Goal: Task Accomplishment & Management: Manage account settings

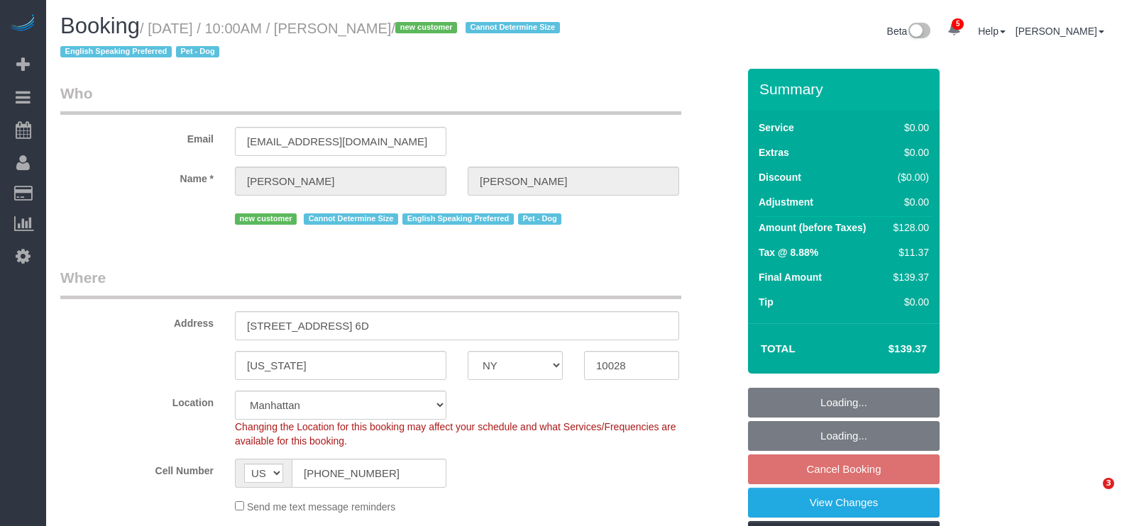
select select "NY"
select select "1"
select select "spot3"
select select "number:57"
select select "number:76"
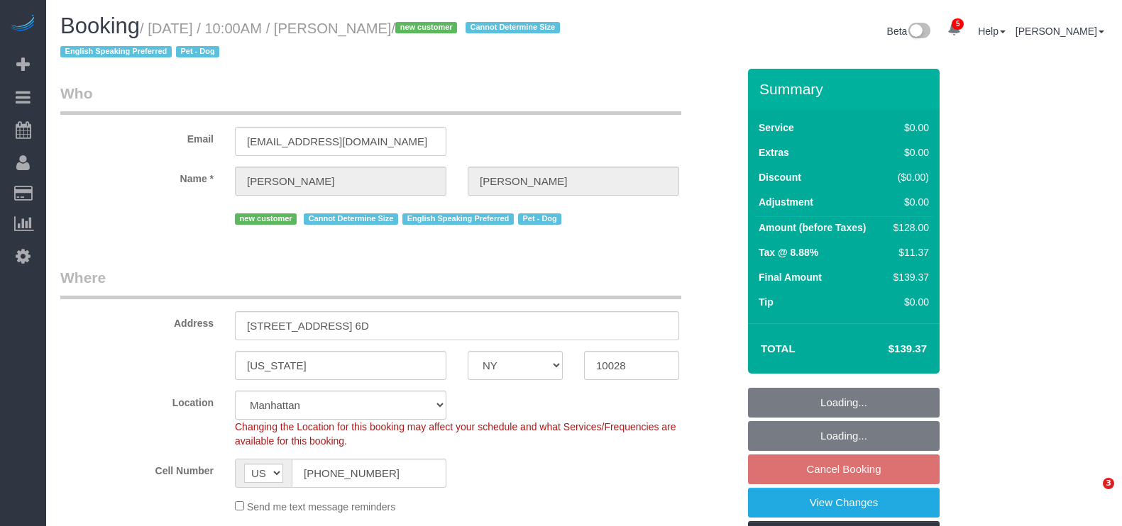
select select "number:13"
select select "number:5"
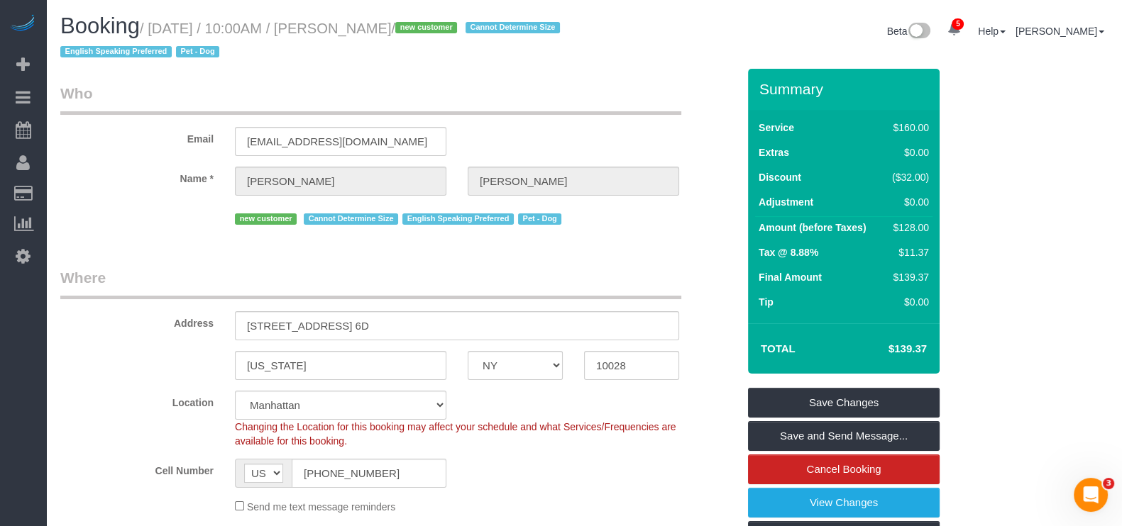
drag, startPoint x: 150, startPoint y: 31, endPoint x: 438, endPoint y: 26, distance: 288.1
click at [438, 26] on small "/ [DATE] / 10:00AM / [PERSON_NAME] / new customer Cannot Determine Size English…" at bounding box center [312, 41] width 504 height 40
copy small "[DATE] / 10:00AM / [PERSON_NAME]"
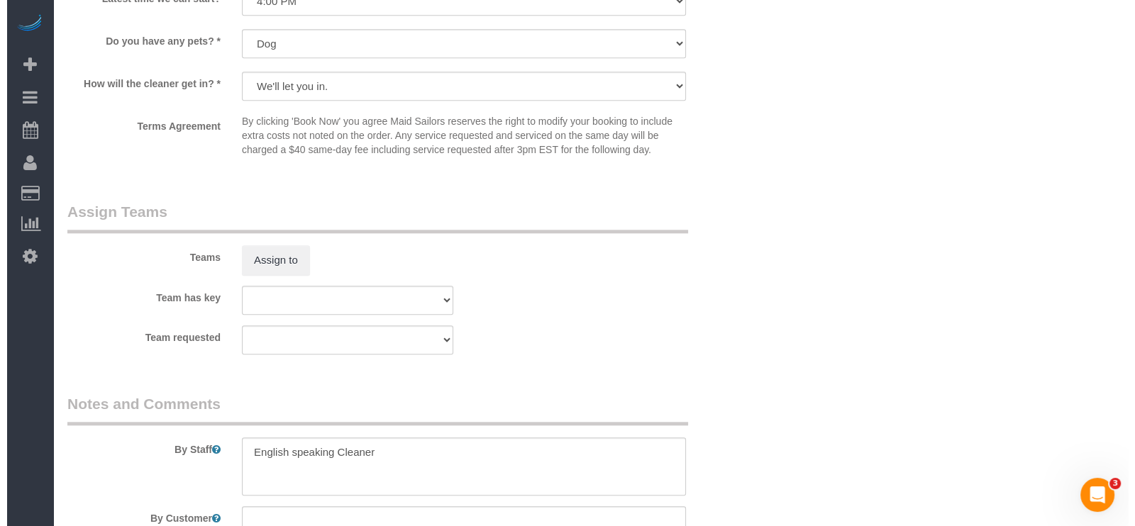
scroll to position [1774, 0]
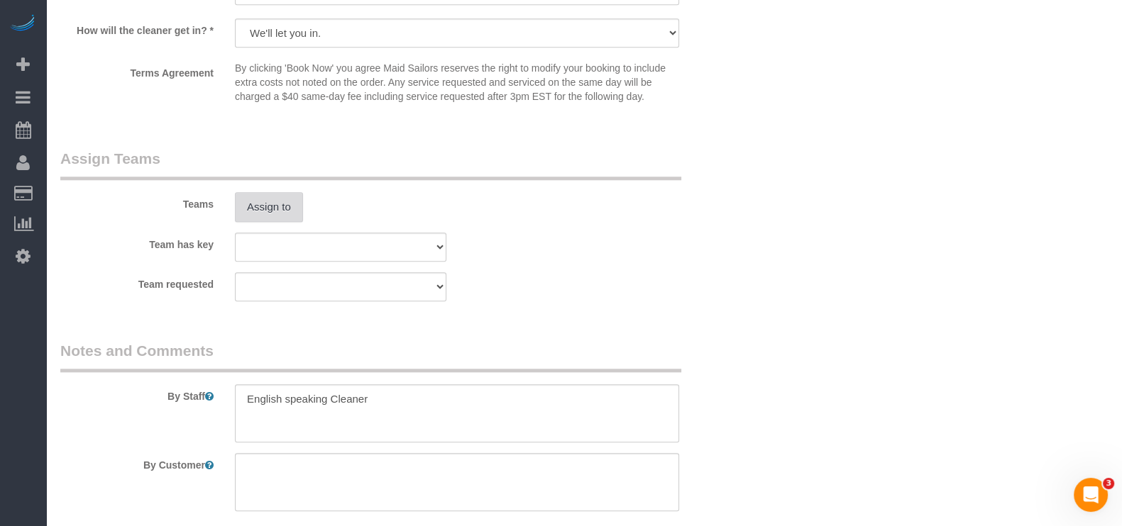
click at [266, 214] on button "Assign to" at bounding box center [269, 207] width 68 height 30
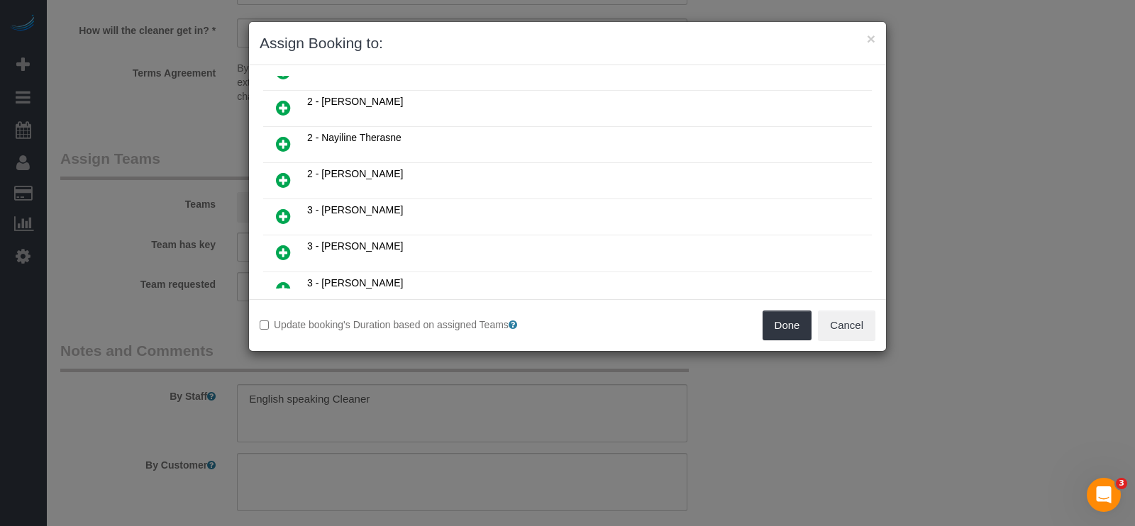
scroll to position [1007, 0]
click at [358, 300] on icon at bounding box center [354, 305] width 9 height 11
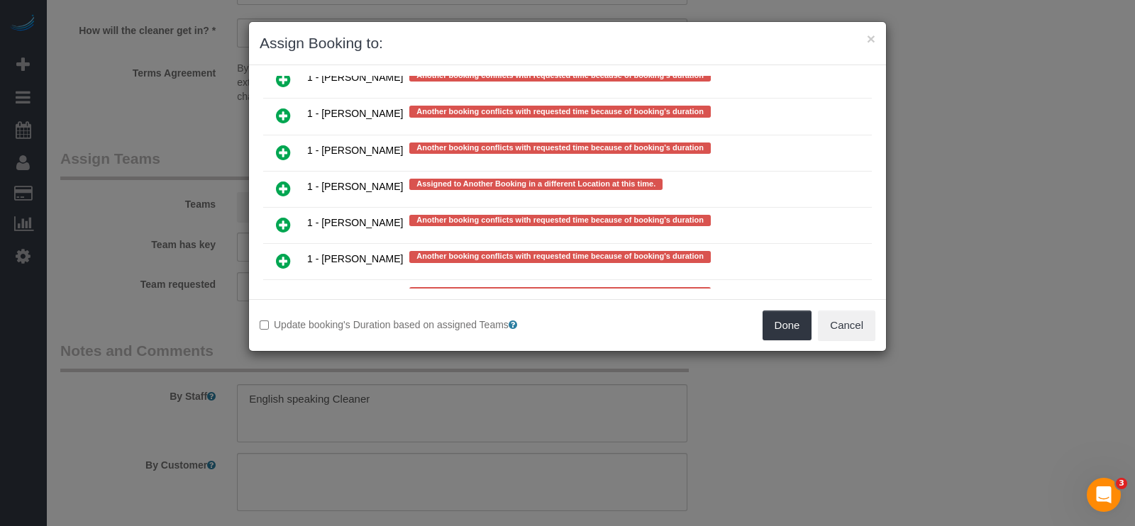
scroll to position [2608, 0]
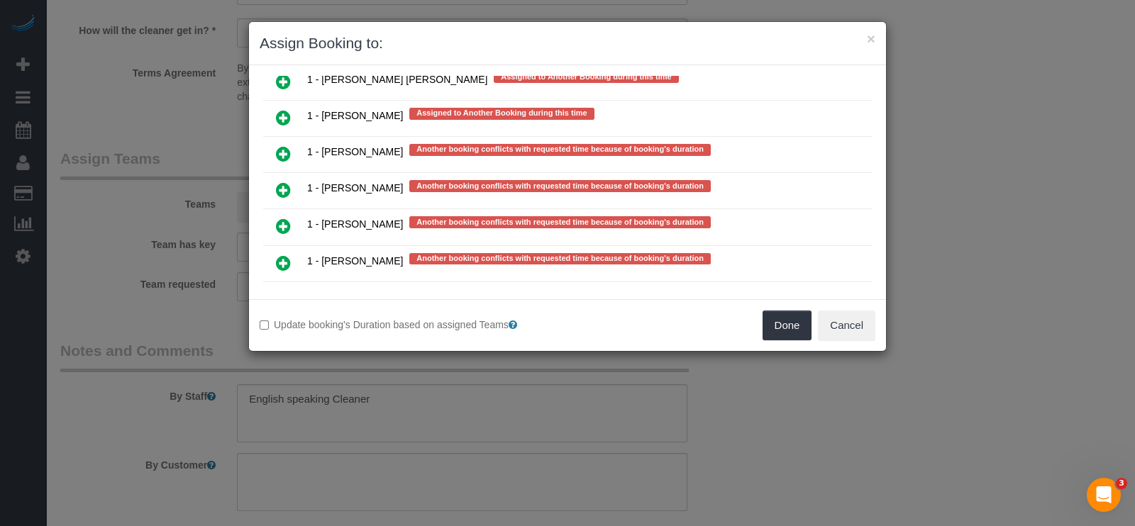
drag, startPoint x: 281, startPoint y: 196, endPoint x: 306, endPoint y: 190, distance: 26.2
click at [280, 291] on icon at bounding box center [283, 299] width 15 height 17
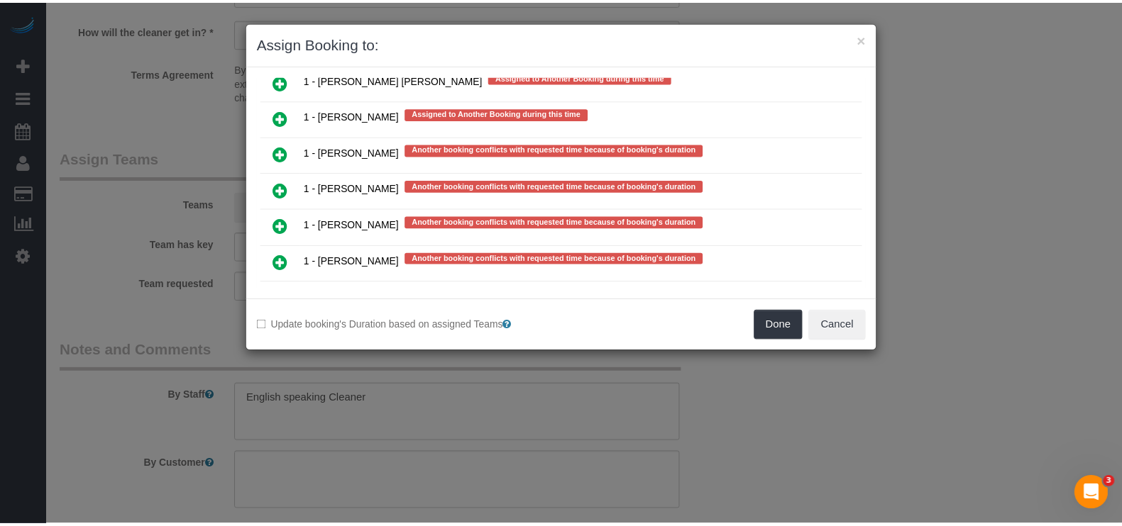
scroll to position [2647, 0]
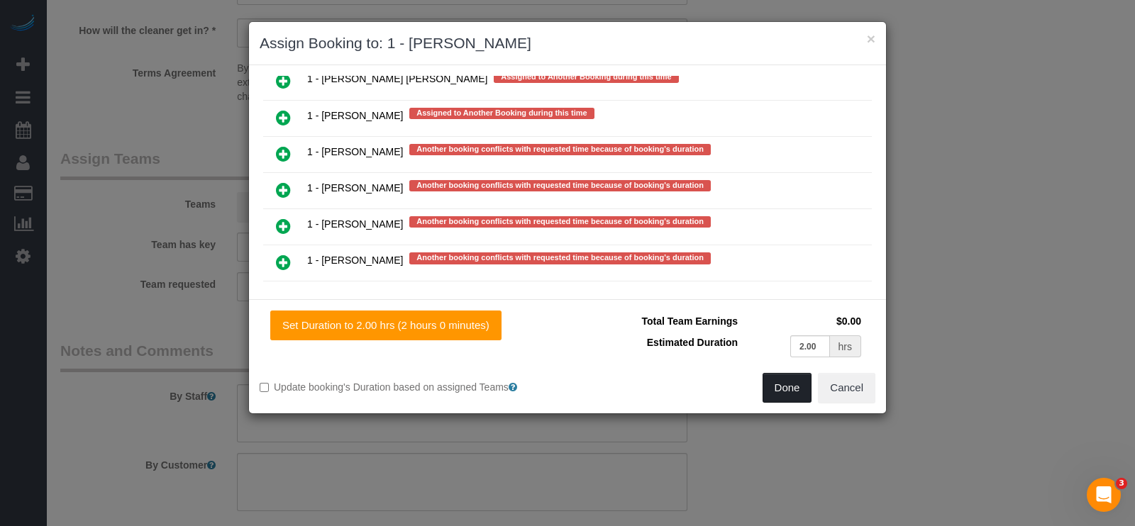
click at [784, 387] on button "Done" at bounding box center [788, 388] width 50 height 30
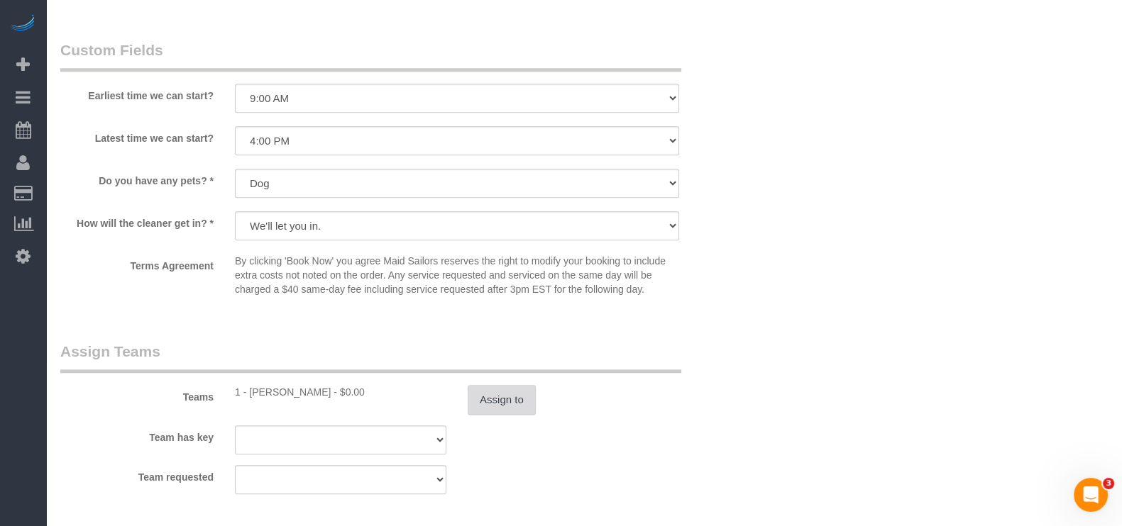
scroll to position [1685, 0]
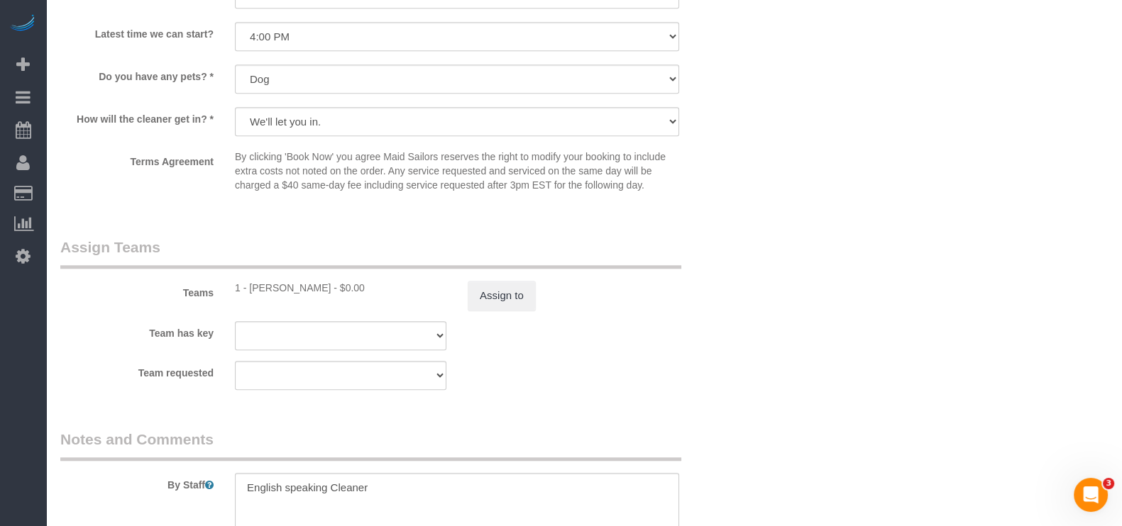
click at [492, 322] on sui-booking-teams "Teams 1 - Noufoh Sodandji - $0.00 Assign to Team has key 000- Donna Mercado 000…" at bounding box center [398, 313] width 677 height 153
click at [510, 306] on button "Assign to" at bounding box center [501, 296] width 68 height 30
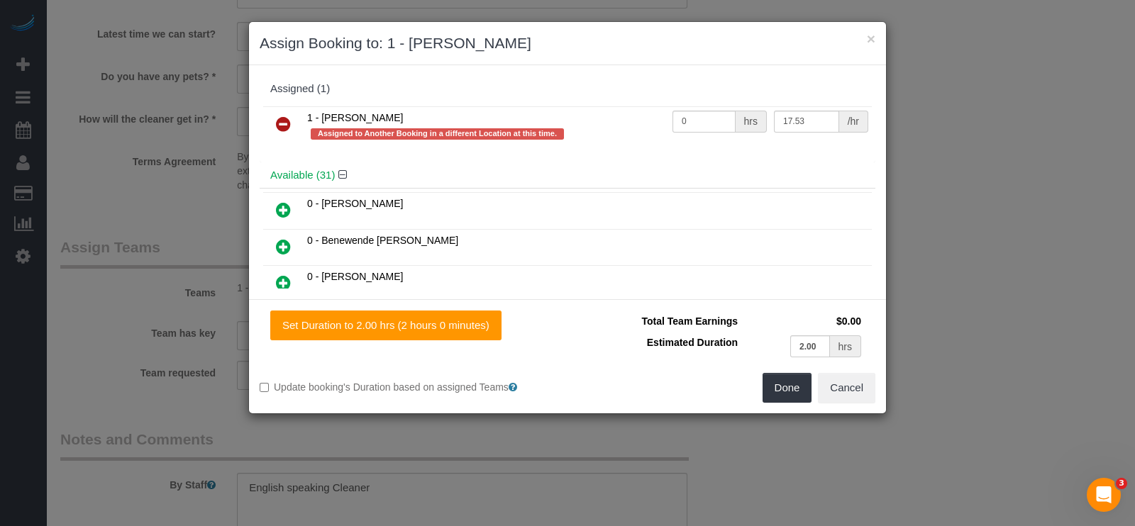
click at [280, 121] on icon at bounding box center [283, 124] width 15 height 17
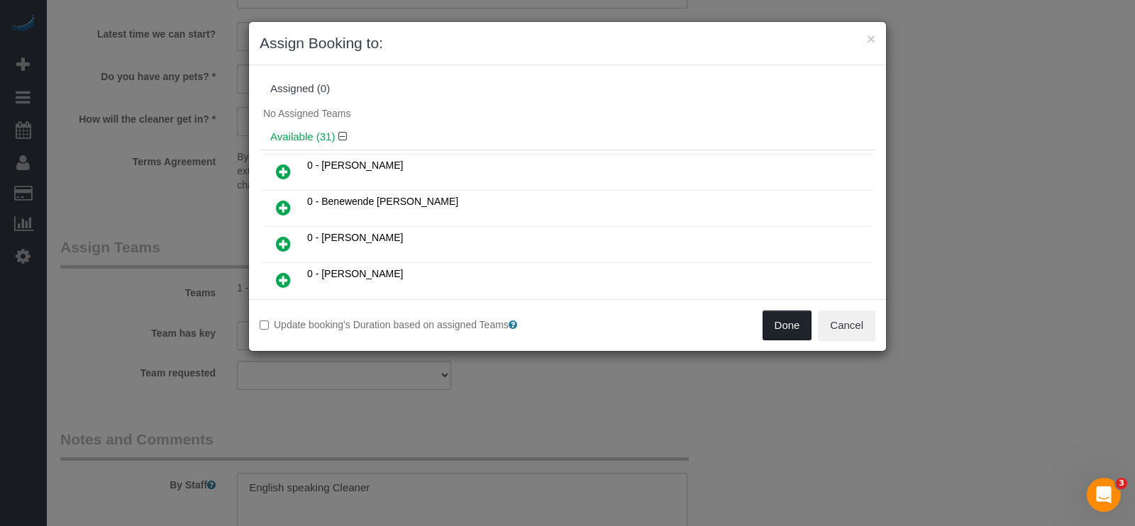
click at [795, 335] on button "Done" at bounding box center [788, 326] width 50 height 30
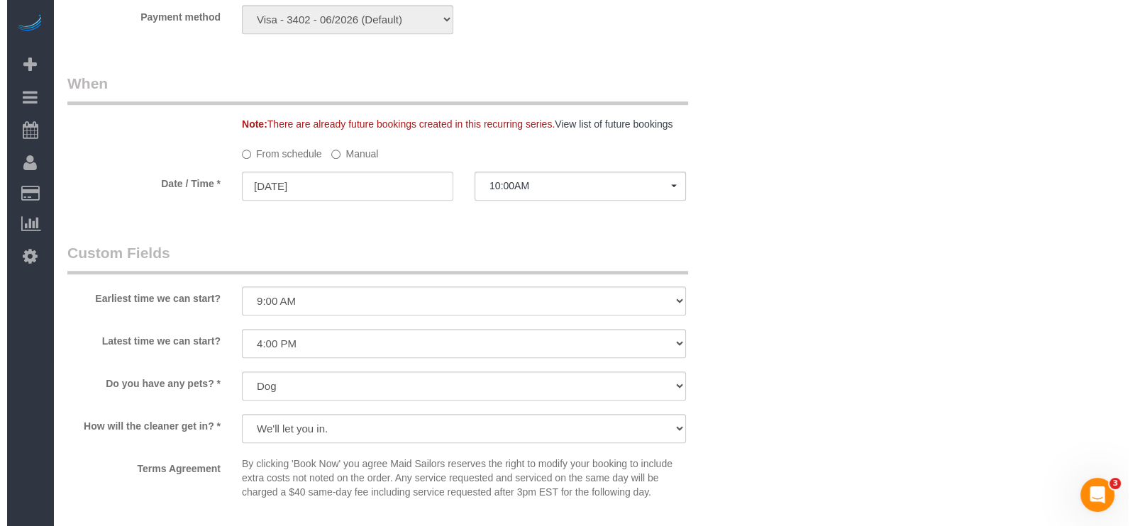
scroll to position [1596, 0]
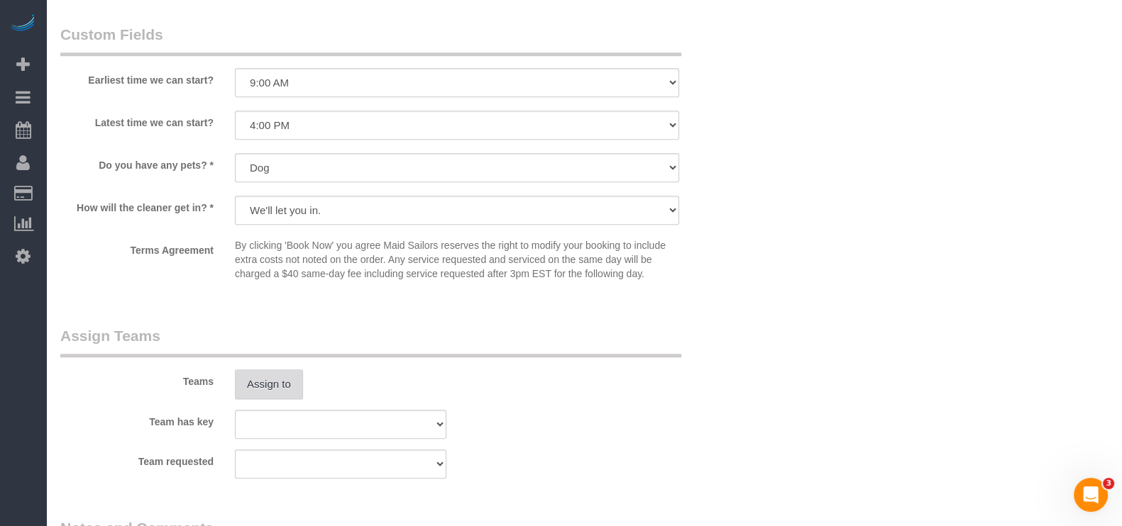
click at [284, 388] on button "Assign to" at bounding box center [269, 385] width 68 height 30
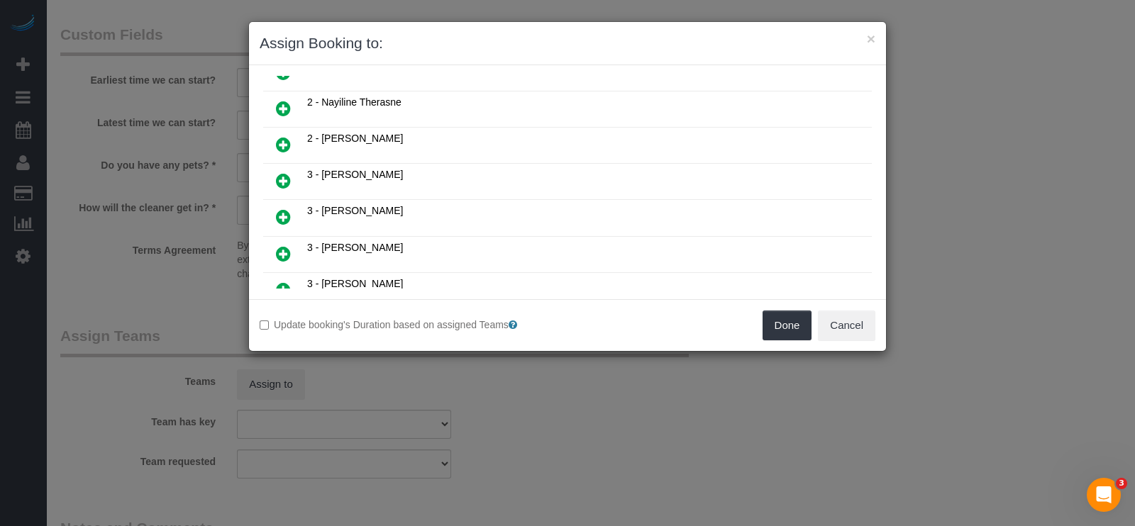
scroll to position [798, 0]
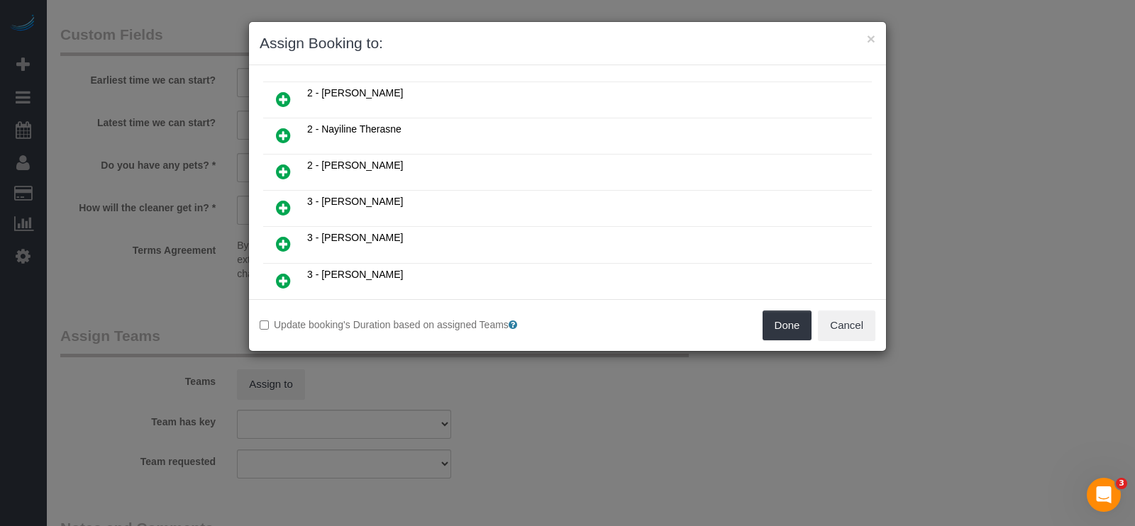
click at [274, 158] on link at bounding box center [283, 172] width 33 height 28
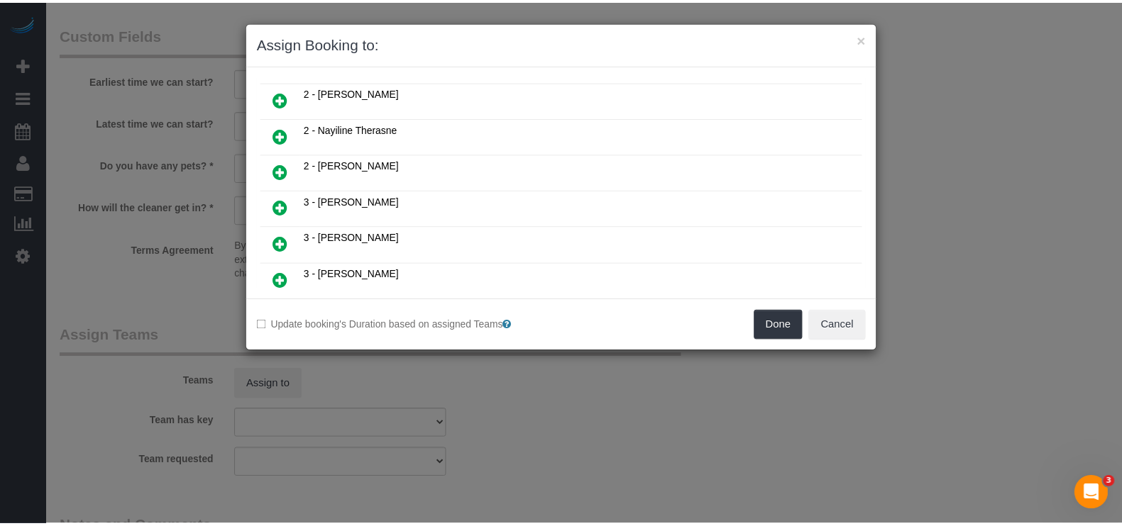
scroll to position [830, 0]
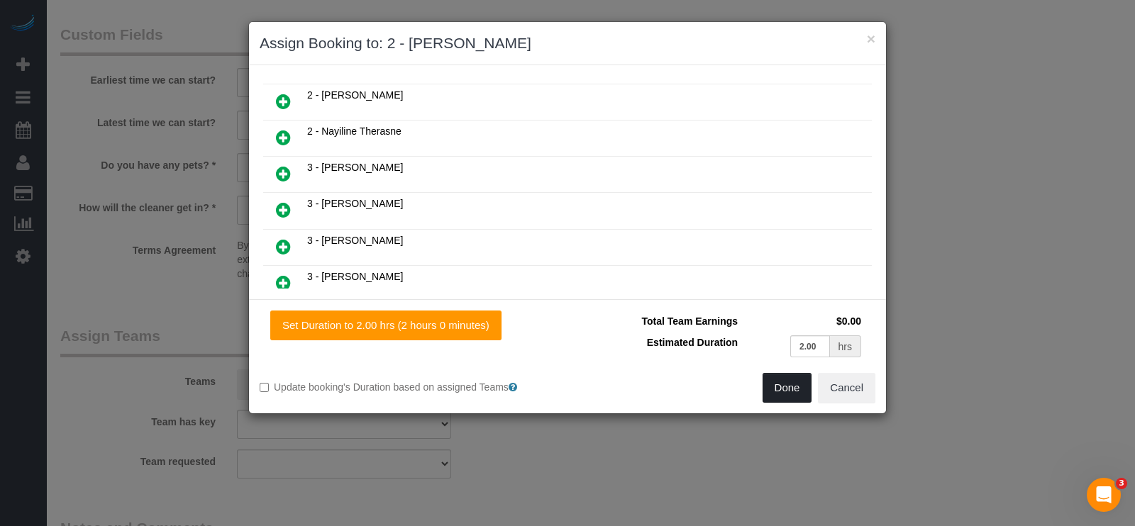
click at [782, 389] on button "Done" at bounding box center [788, 388] width 50 height 30
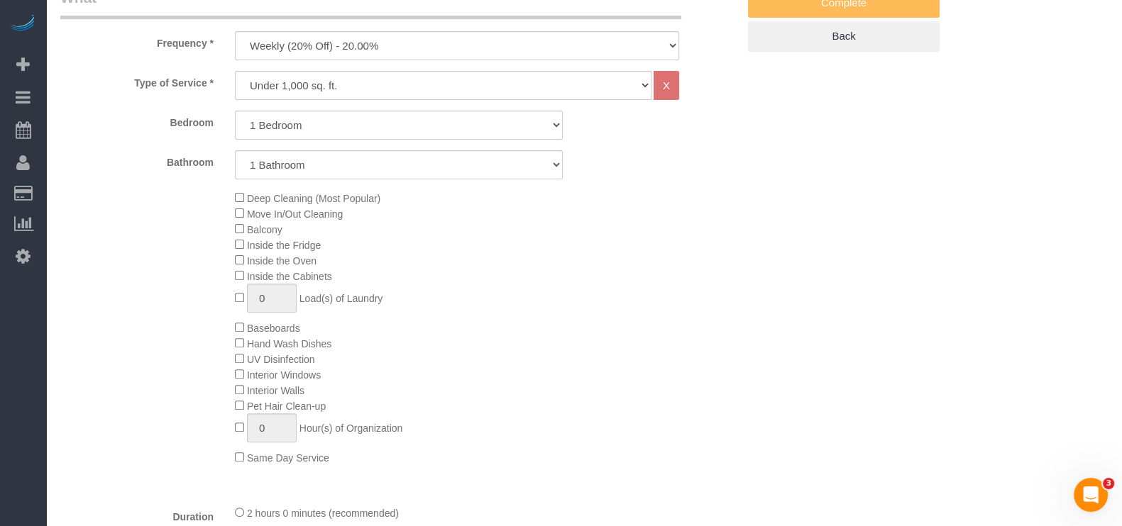
scroll to position [266, 0]
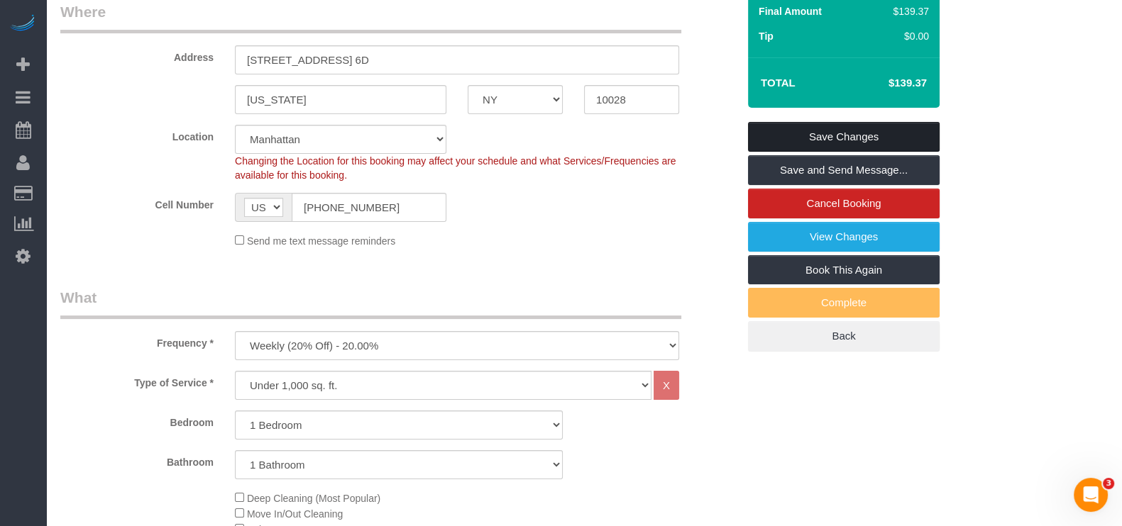
click at [869, 126] on link "Save Changes" at bounding box center [844, 137] width 192 height 30
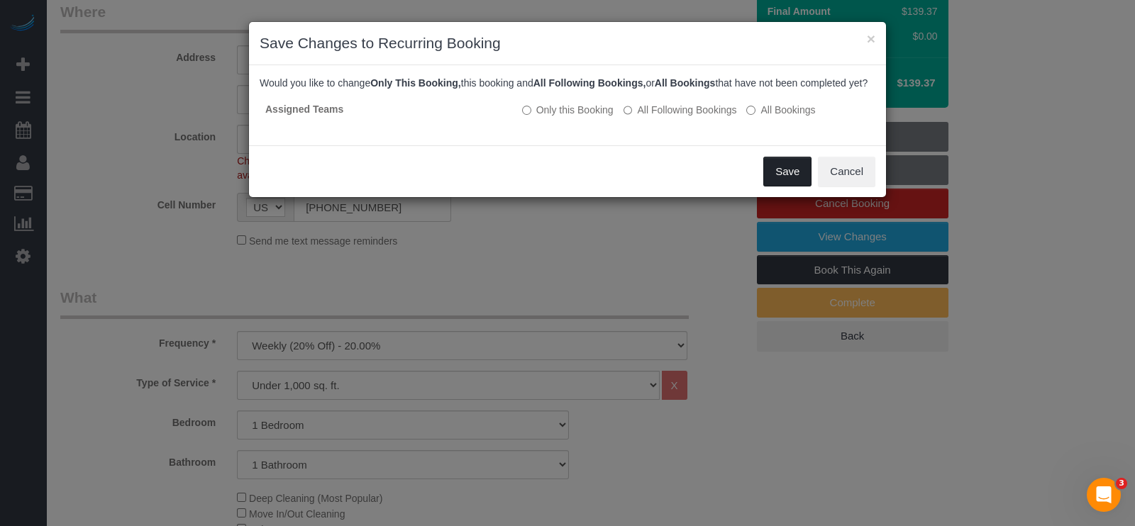
click at [782, 179] on button "Save" at bounding box center [787, 172] width 48 height 30
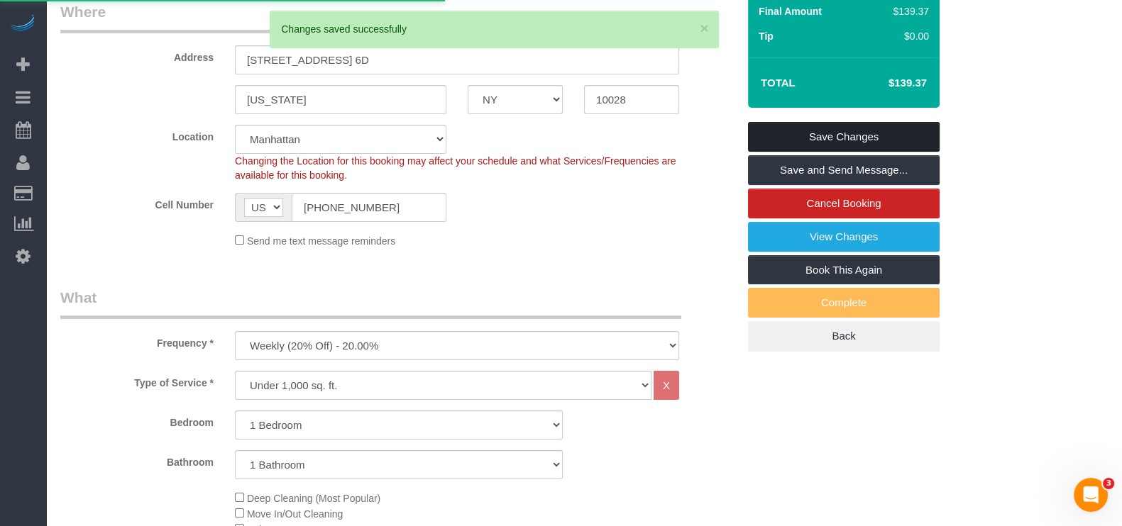
scroll to position [135, 0]
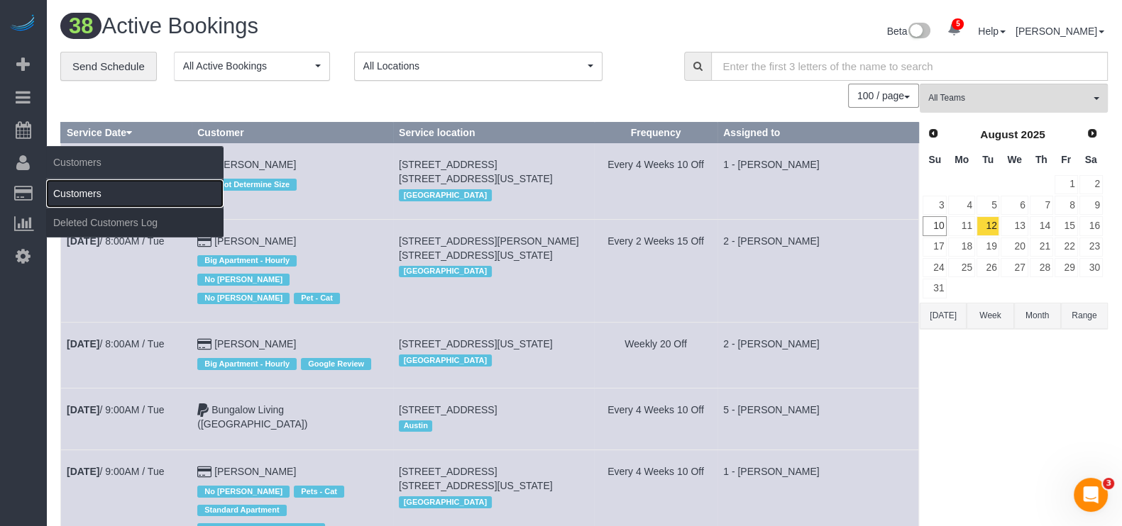
click at [92, 186] on link "Customers" at bounding box center [134, 193] width 177 height 28
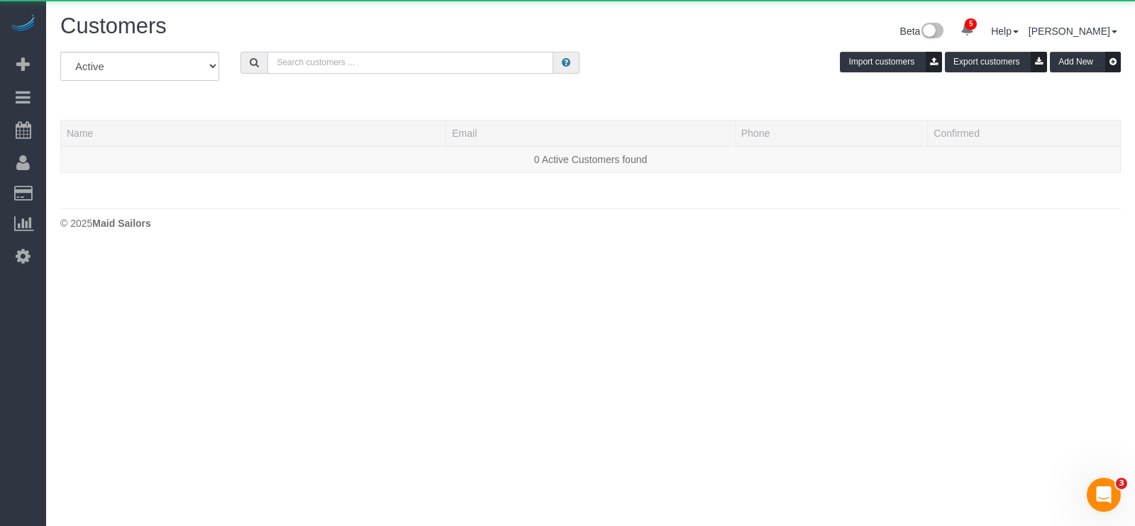
click at [416, 62] on input "text" at bounding box center [410, 63] width 286 height 22
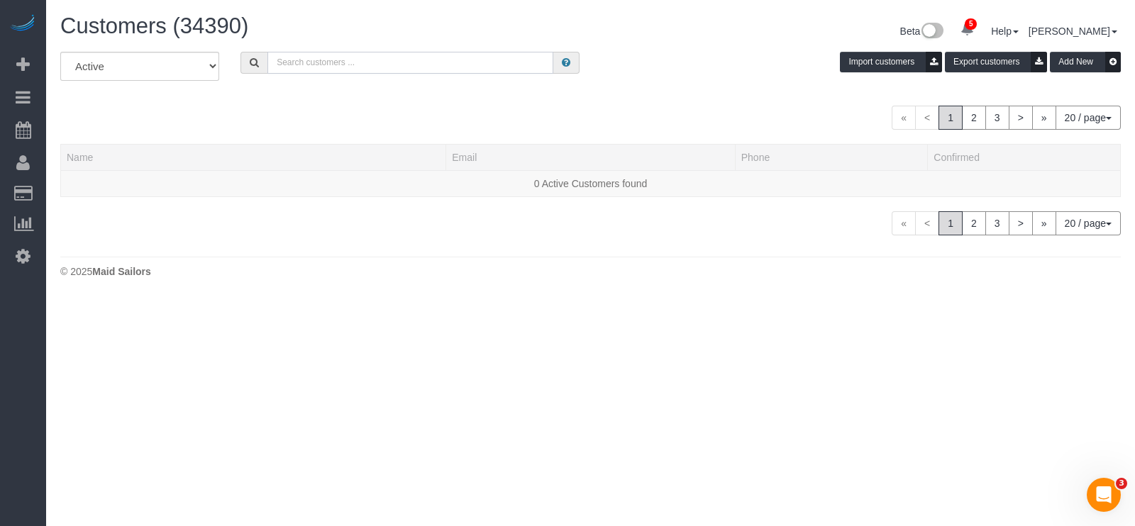
paste input "Griffin Dann"
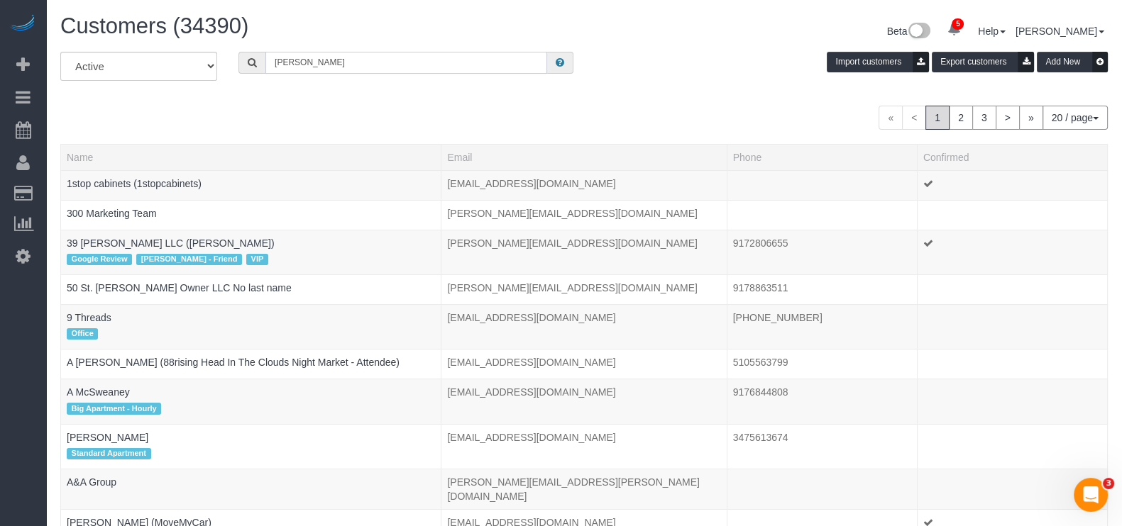
click at [416, 72] on input "Griffin Dann" at bounding box center [406, 63] width 282 height 22
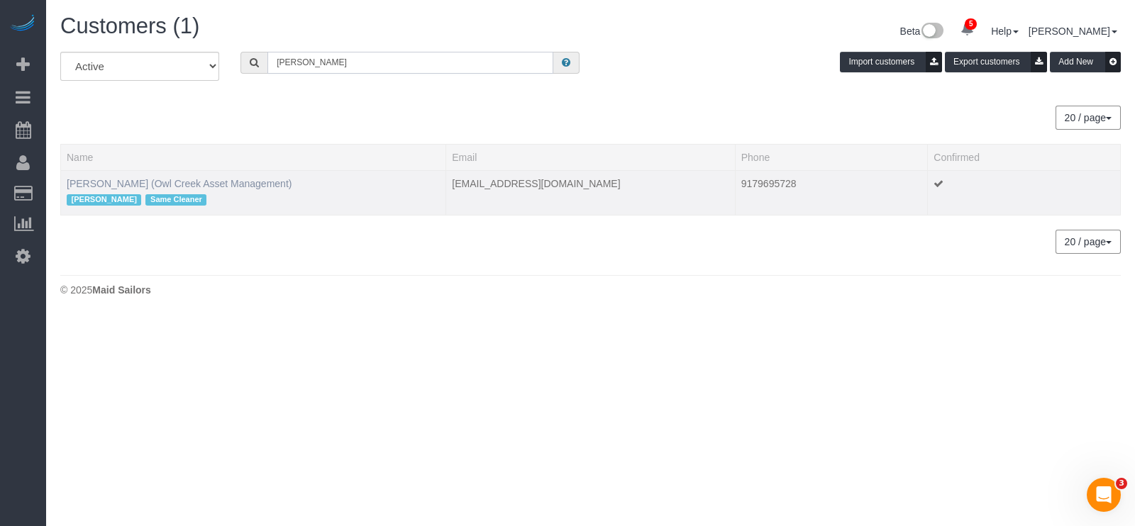
type input "Griffin Dann"
click at [87, 182] on link "Griffin Dann (Owl Creek Asset Management)" at bounding box center [179, 183] width 225 height 11
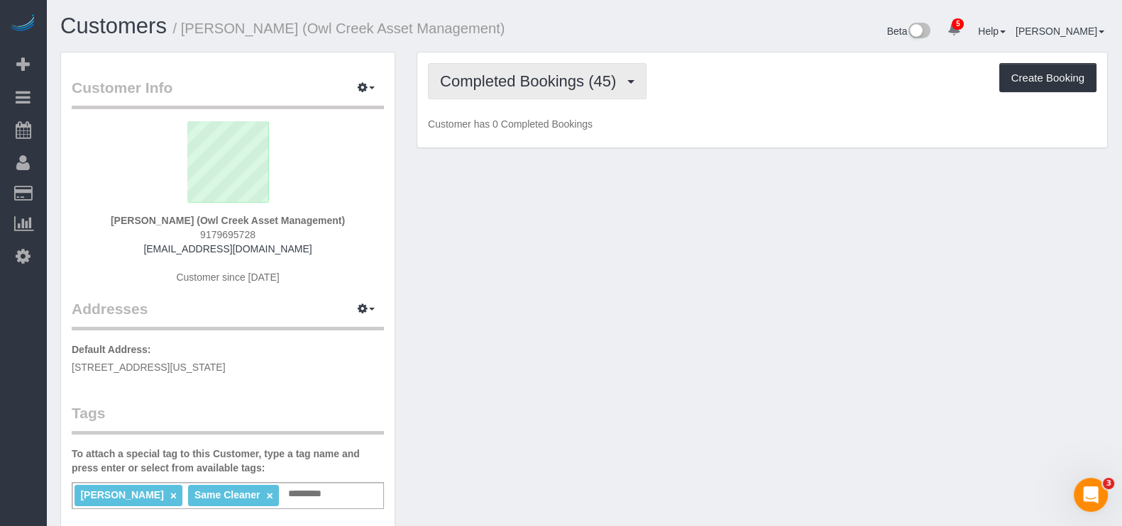
click at [599, 84] on span "Completed Bookings (45)" at bounding box center [531, 81] width 183 height 18
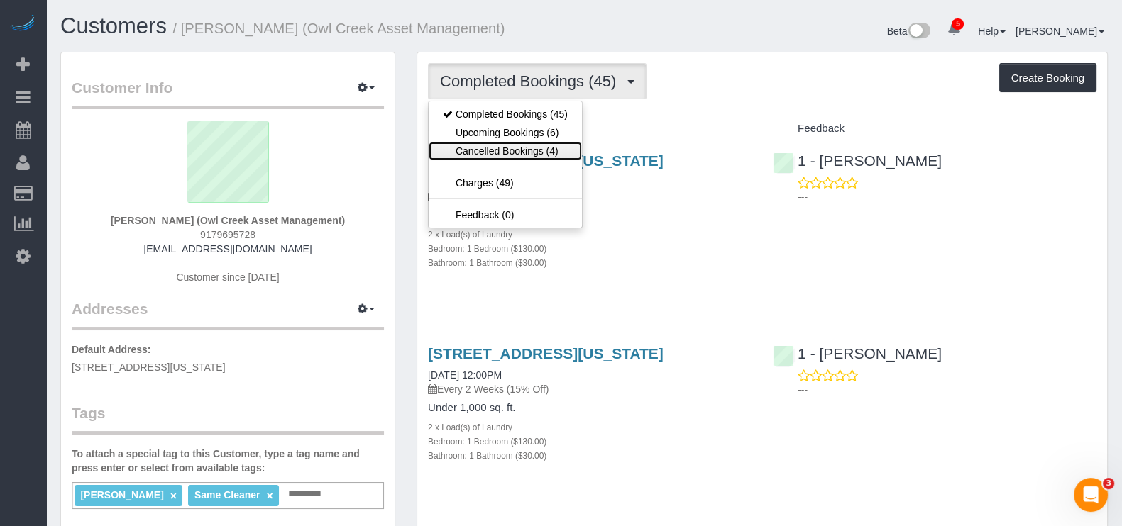
click at [496, 149] on link "Cancelled Bookings (4)" at bounding box center [504, 151] width 153 height 18
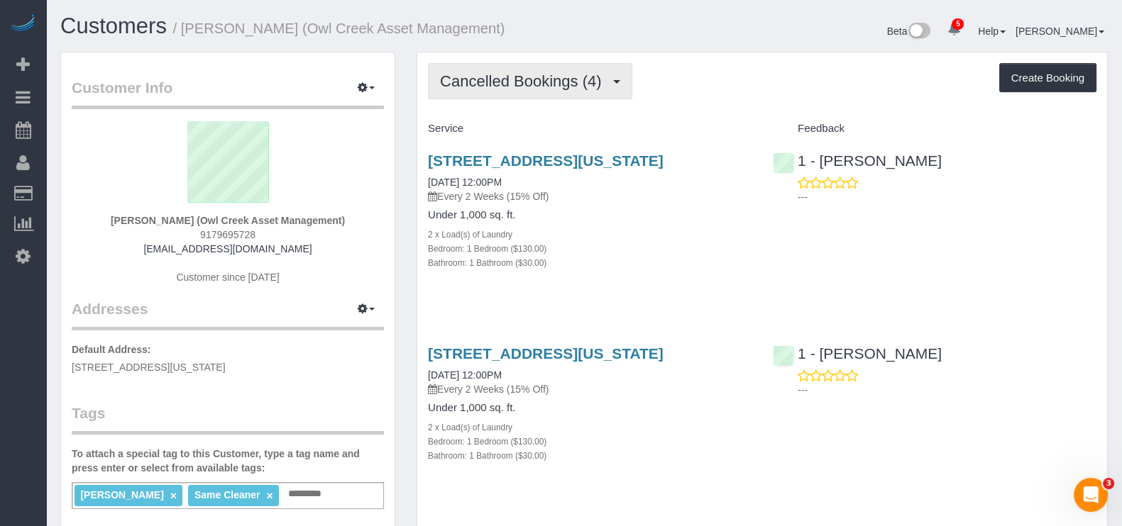
click at [608, 87] on span "Cancelled Bookings (4)" at bounding box center [524, 81] width 168 height 18
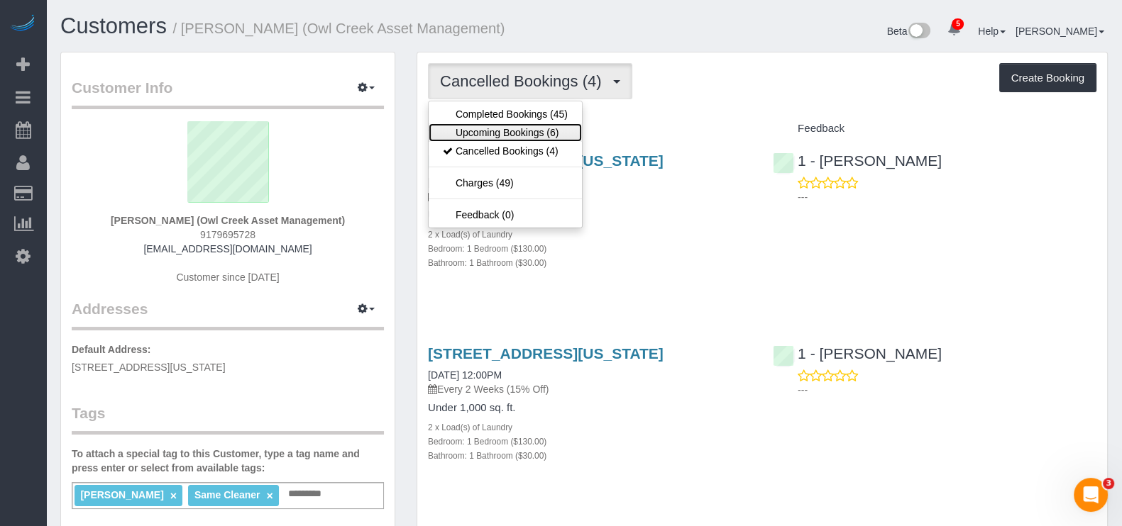
click at [527, 135] on link "Upcoming Bookings (6)" at bounding box center [504, 132] width 153 height 18
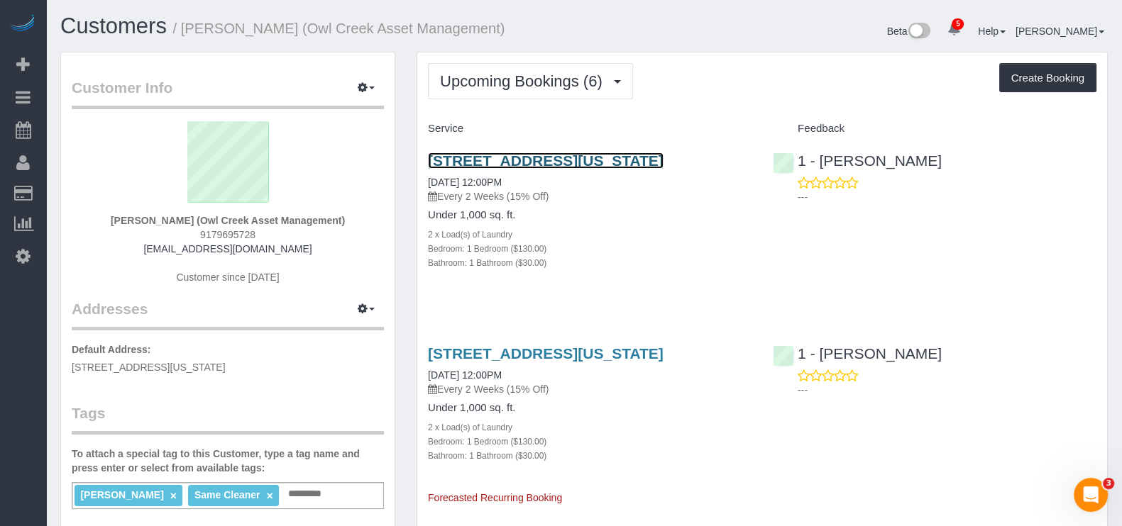
click at [558, 167] on link "1 Astor Place, Apt.8b, New York, NY 10003" at bounding box center [546, 161] width 236 height 16
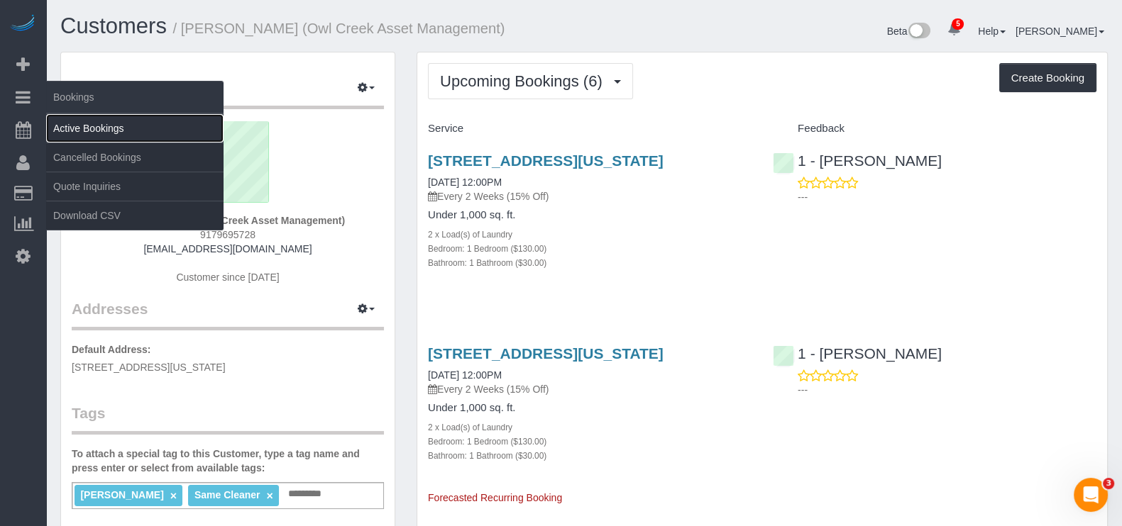
drag, startPoint x: 82, startPoint y: 122, endPoint x: 67, endPoint y: 118, distance: 14.8
click at [81, 122] on link "Active Bookings" at bounding box center [134, 128] width 177 height 28
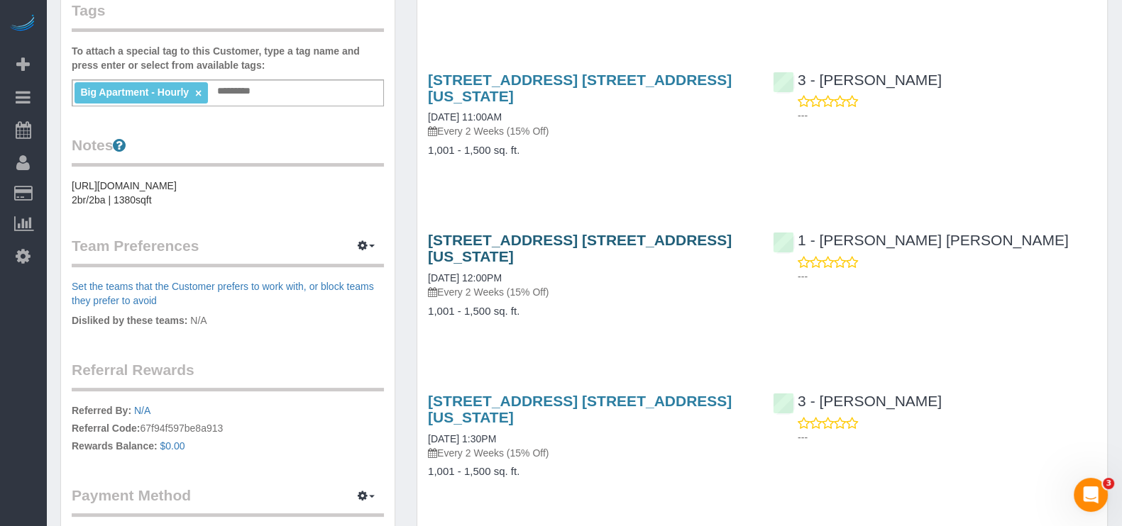
scroll to position [443, 0]
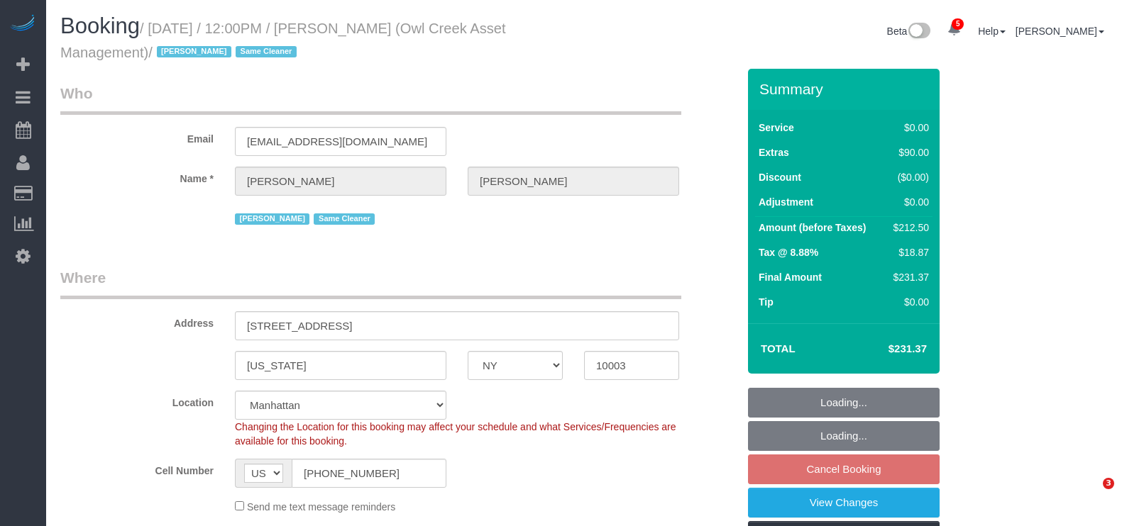
select select "NY"
select select "number:89"
select select "number:90"
select select "number:15"
select select "number:5"
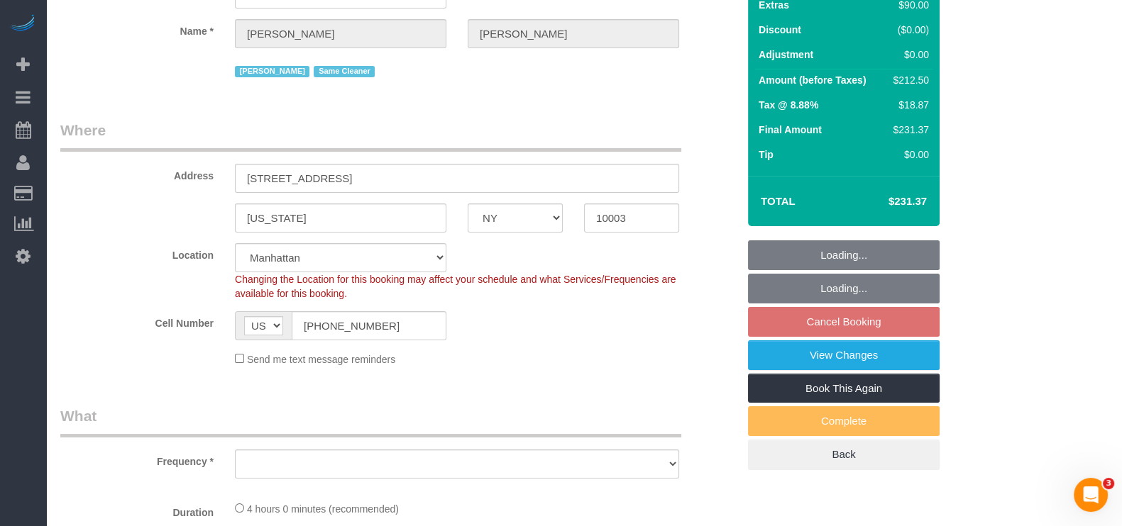
select select "string:stripe-pm_1NmKBJ4VGloSiKo7fwJ9Gviu"
select select "1"
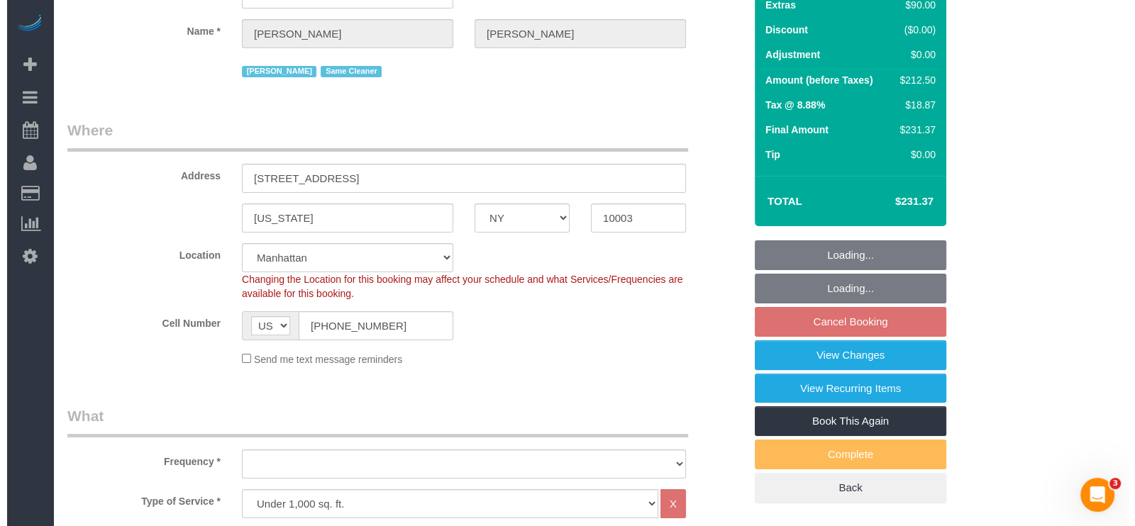
scroll to position [354, 0]
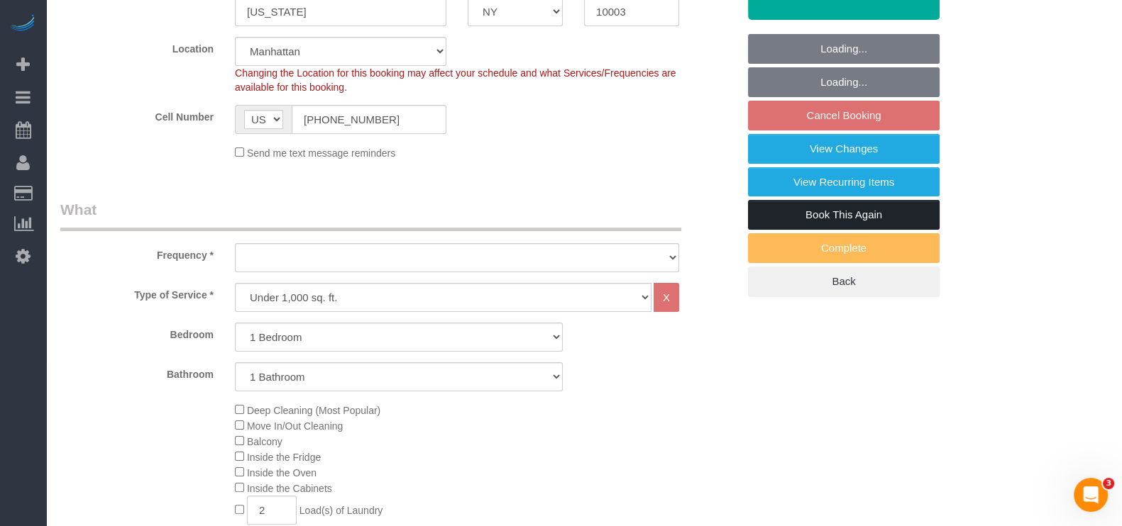
select select "object:924"
select select "spot5"
select select "1"
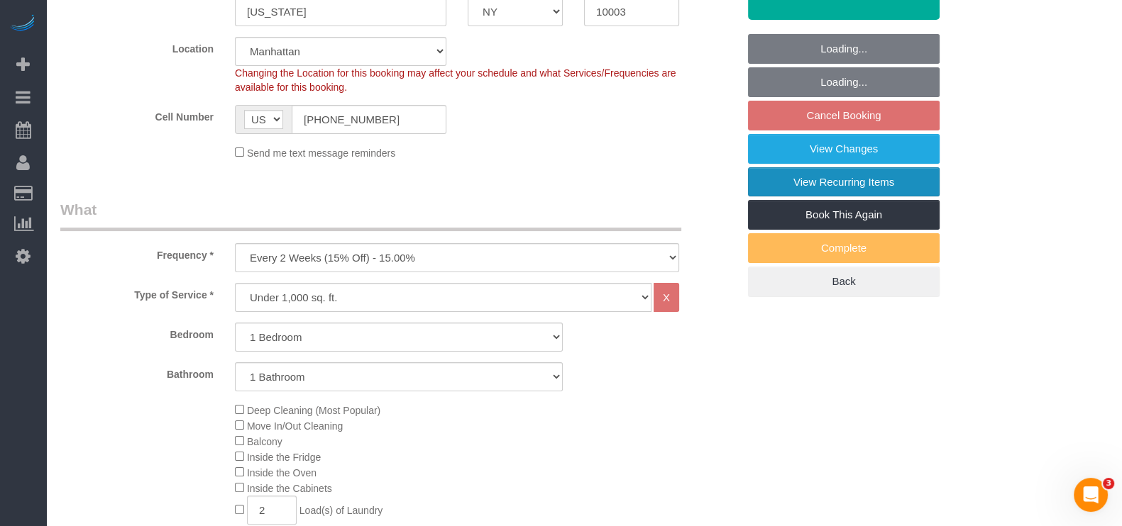
select select "object:1394"
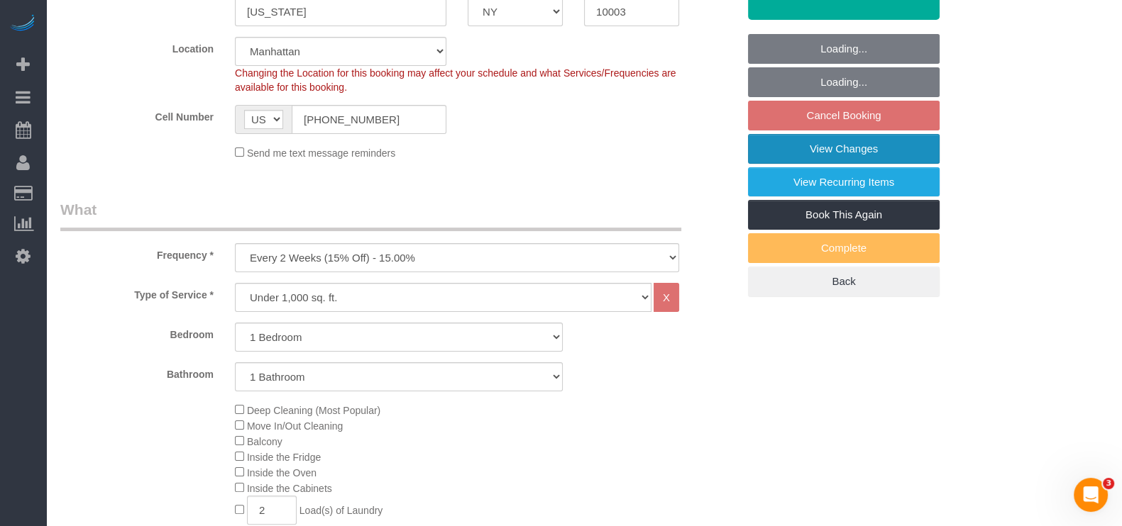
click at [889, 149] on link "View Changes" at bounding box center [844, 149] width 192 height 30
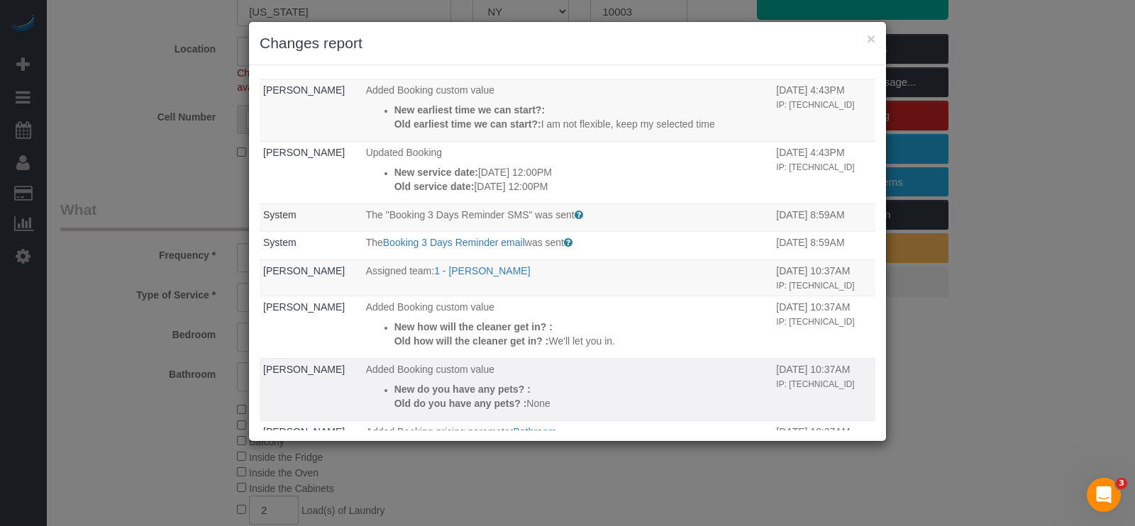
scroll to position [177, 0]
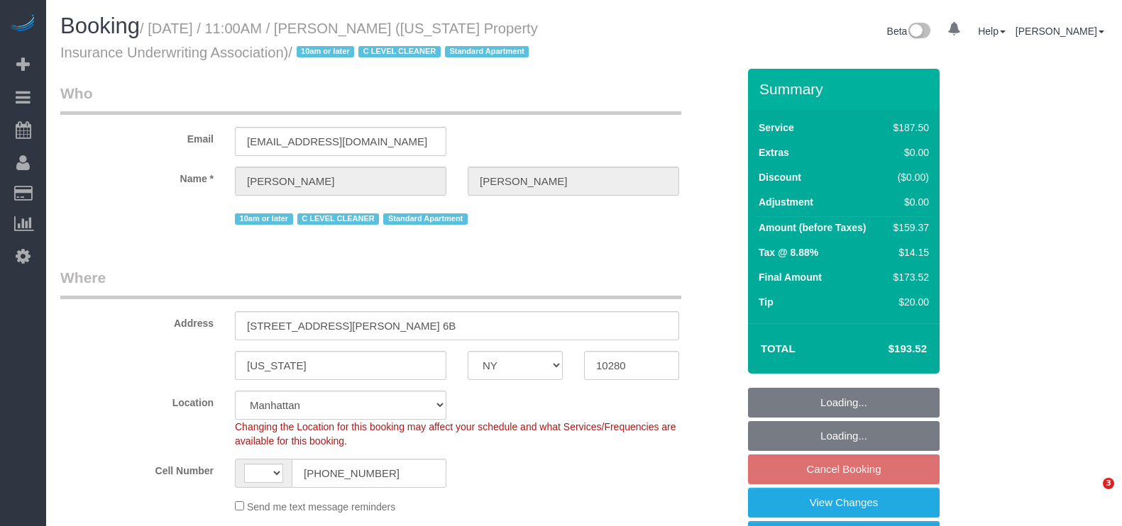
select select "NY"
select select "string:stripe-pm_1Qose84VGloSiKo7X38Ou8RC"
select select "150"
select select "string:US"
select select "object:758"
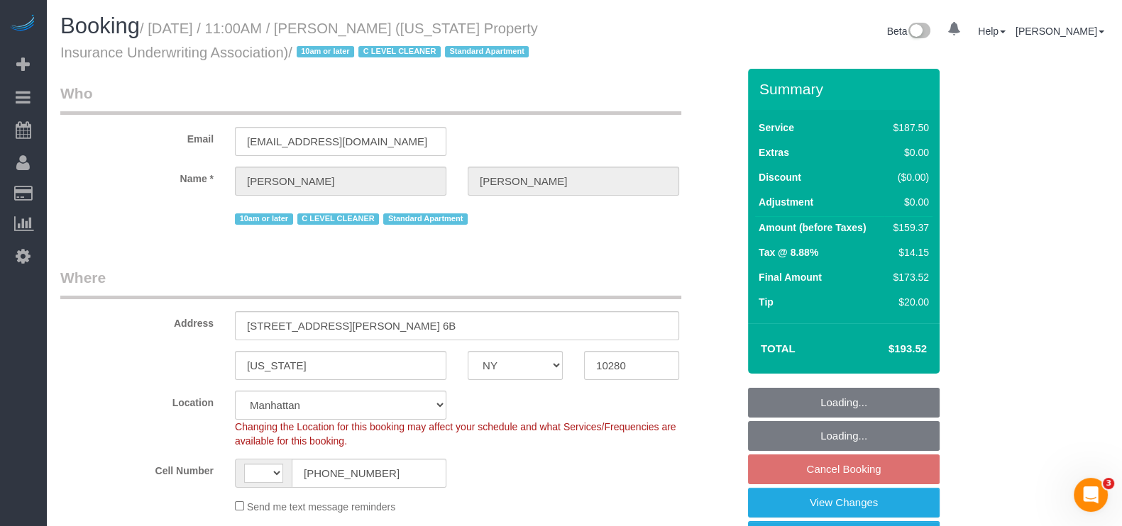
select select "spot4"
select select "number:58"
select select "number:75"
select select "number:15"
select select "number:6"
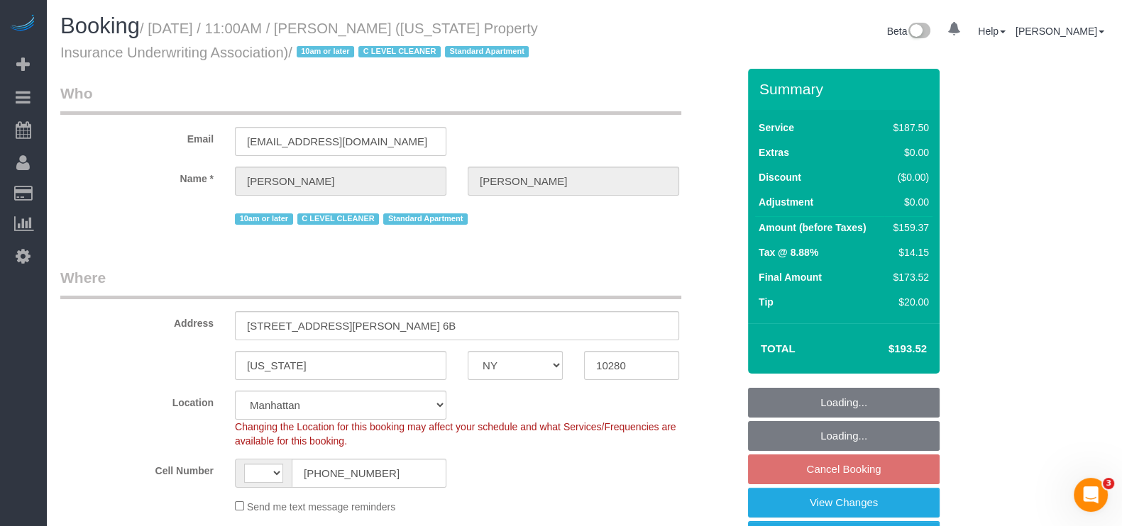
select select "number:21"
select select "object:1356"
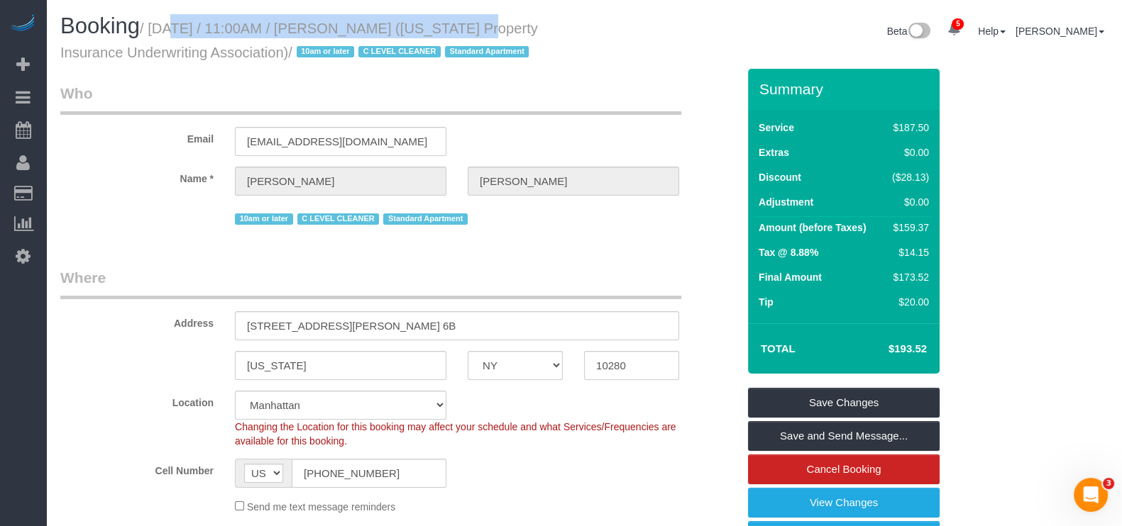
drag, startPoint x: 151, startPoint y: 28, endPoint x: 433, endPoint y: 33, distance: 281.7
click at [433, 33] on small "/ August 14, 2025 / 11:00AM / Angelica Rivera (New York Property Insurance Unde…" at bounding box center [298, 41] width 477 height 40
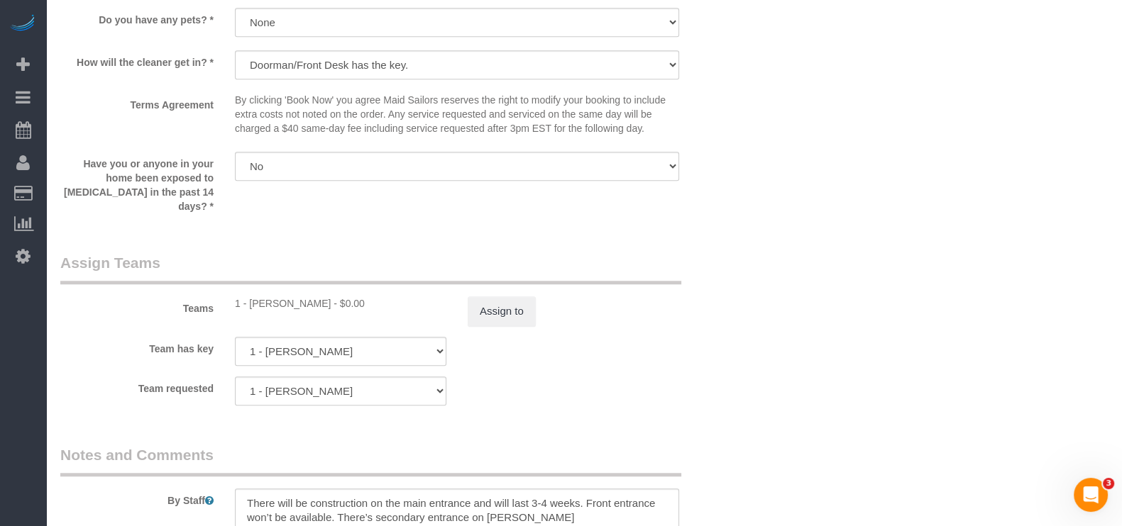
scroll to position [1685, 0]
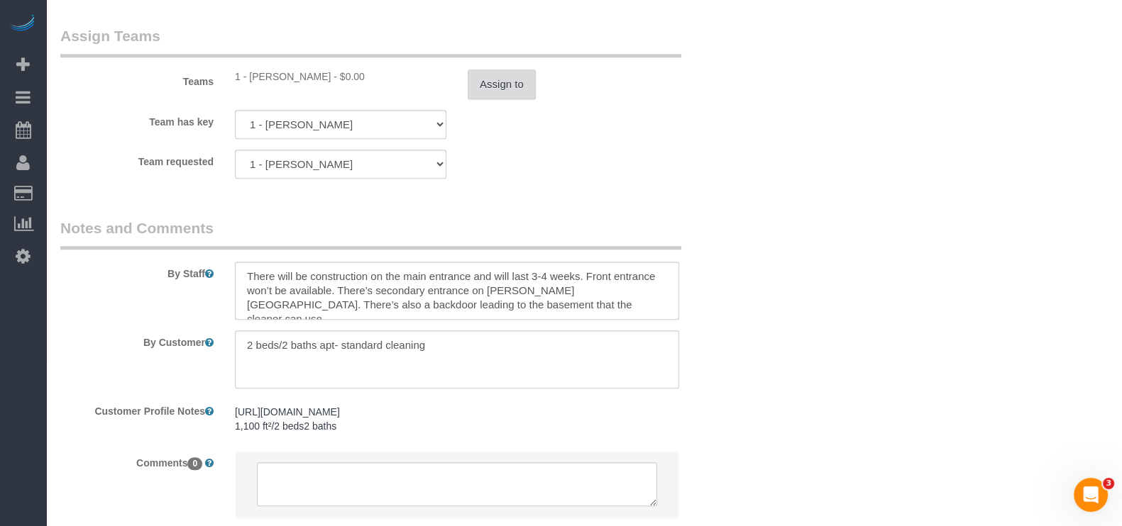
click at [495, 70] on button "Assign to" at bounding box center [501, 85] width 68 height 30
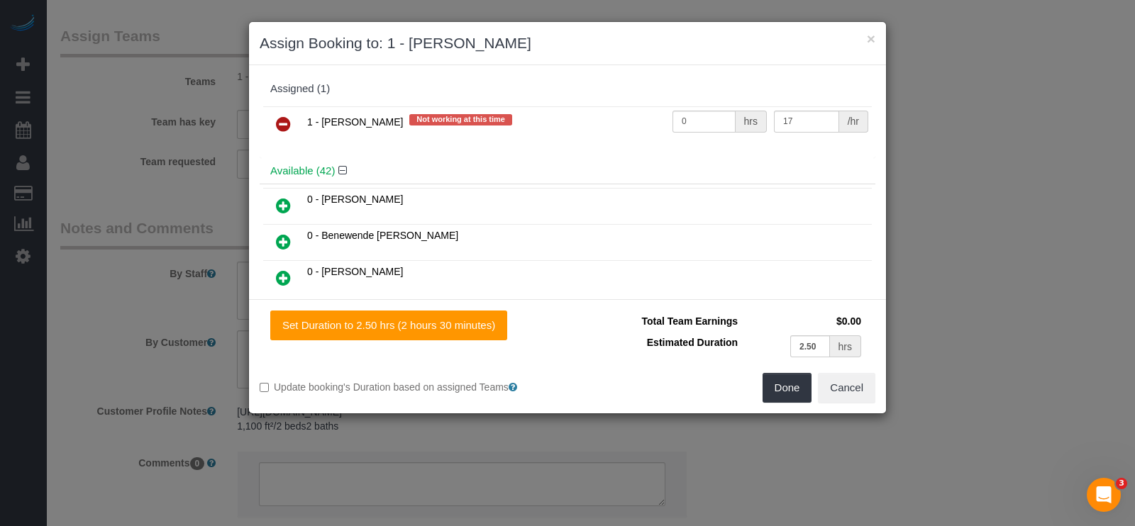
click at [287, 117] on icon at bounding box center [283, 124] width 15 height 17
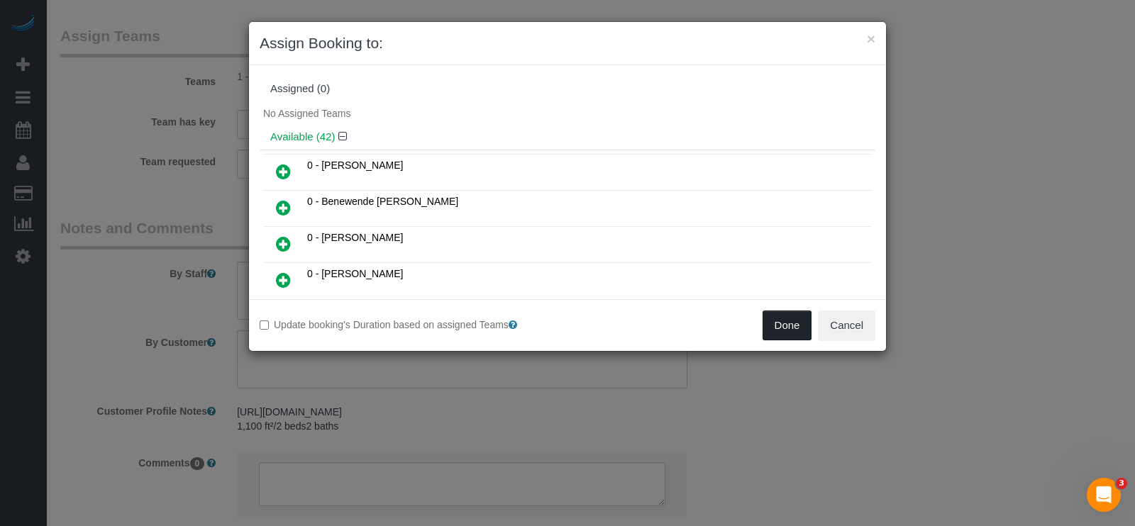
click at [780, 325] on button "Done" at bounding box center [788, 326] width 50 height 30
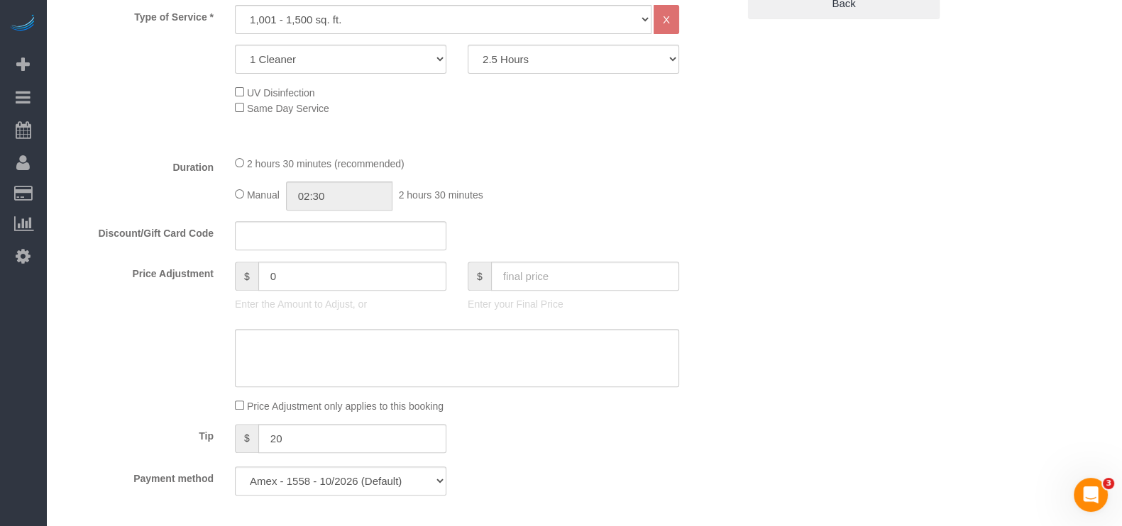
scroll to position [266, 0]
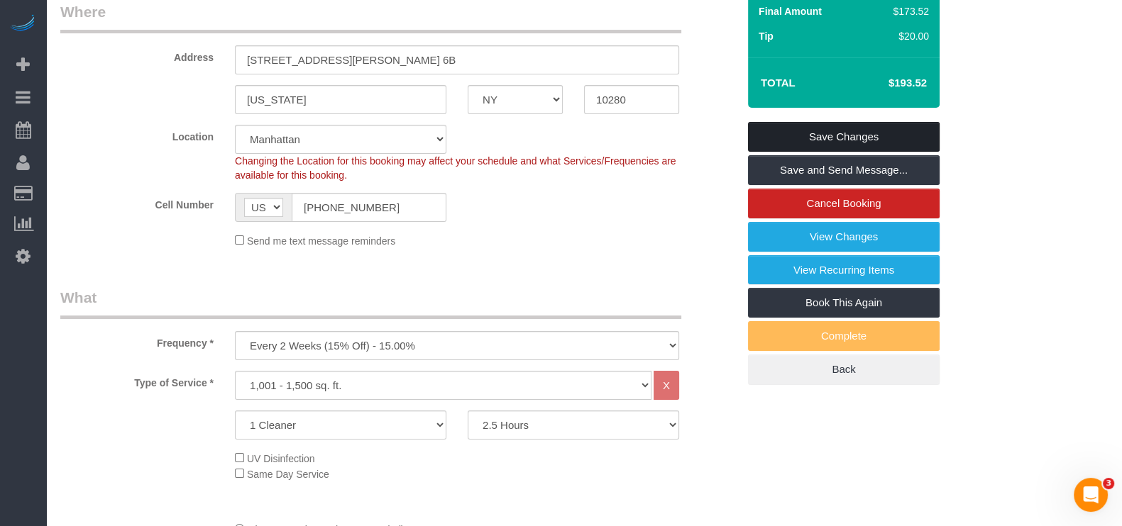
drag, startPoint x: 875, startPoint y: 128, endPoint x: 761, endPoint y: 95, distance: 118.3
click at [875, 129] on link "Save Changes" at bounding box center [844, 137] width 192 height 30
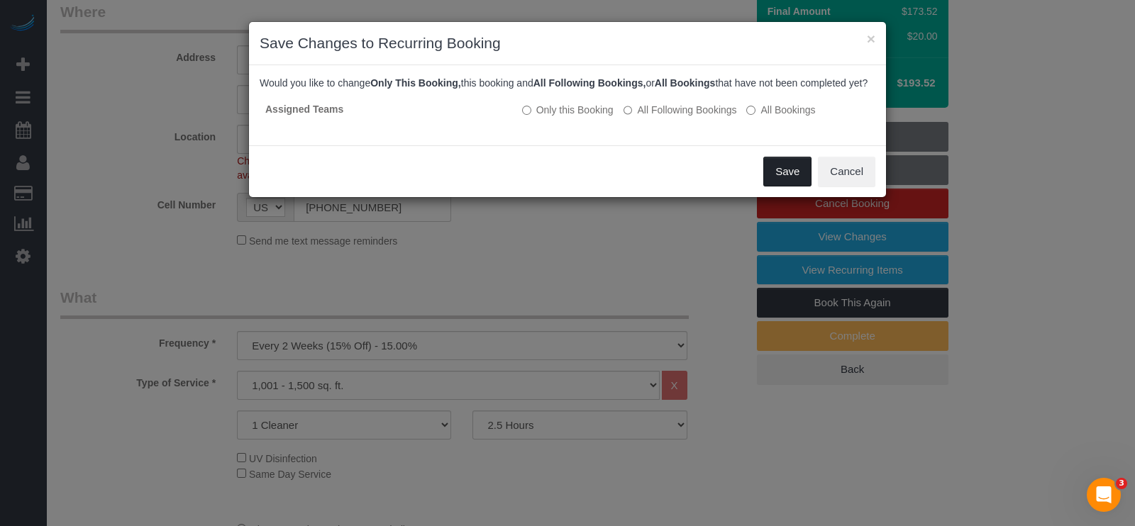
click at [805, 179] on button "Save" at bounding box center [787, 172] width 48 height 30
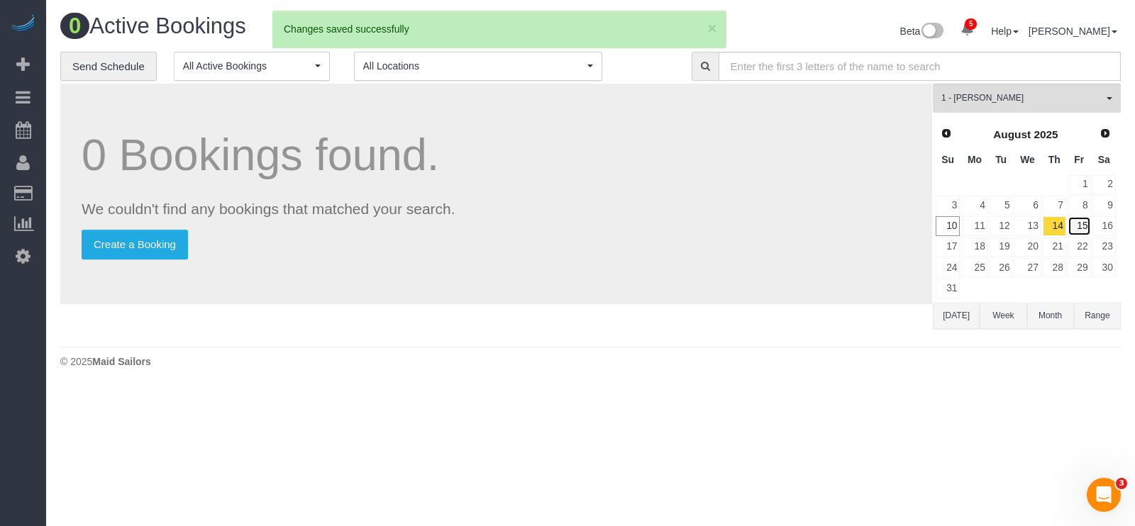
click at [1078, 221] on link "15" at bounding box center [1079, 225] width 23 height 19
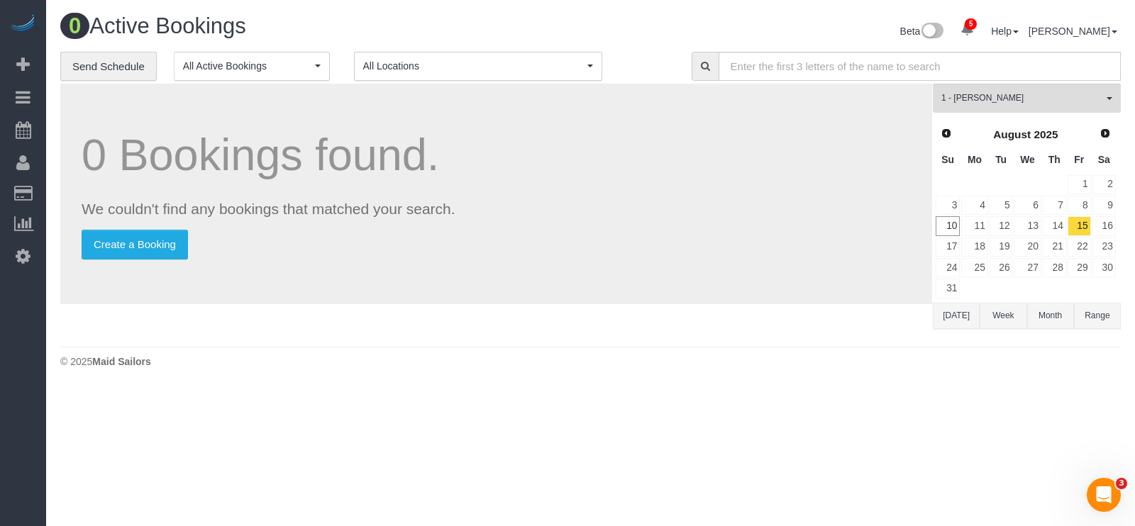
click at [1078, 221] on link "15" at bounding box center [1079, 225] width 23 height 19
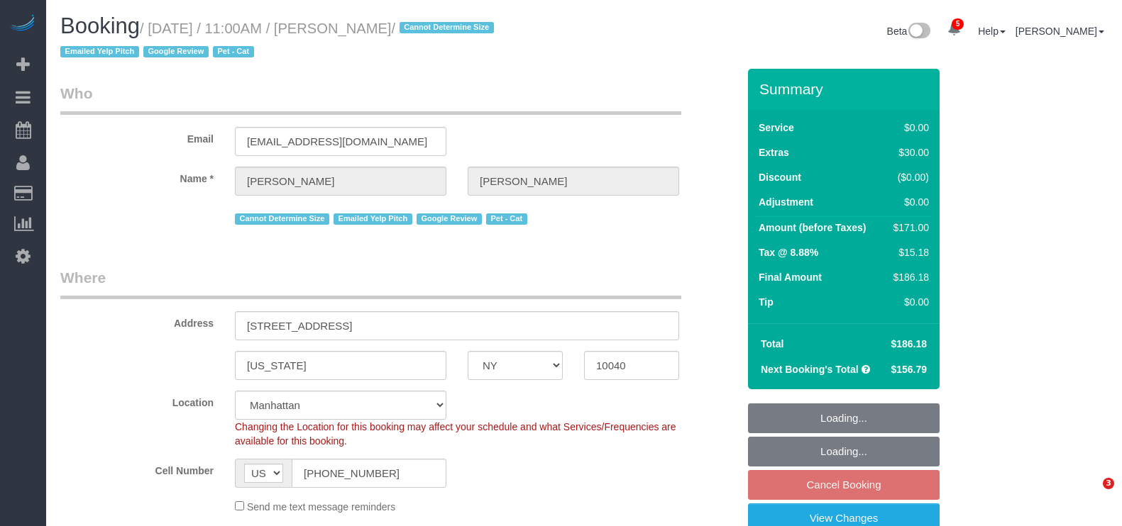
select select "NY"
select select "string:stripe-pm_1QuRgR4VGloSiKo7ytunWo7w"
select select "number:59"
select select "number:73"
select select "number:14"
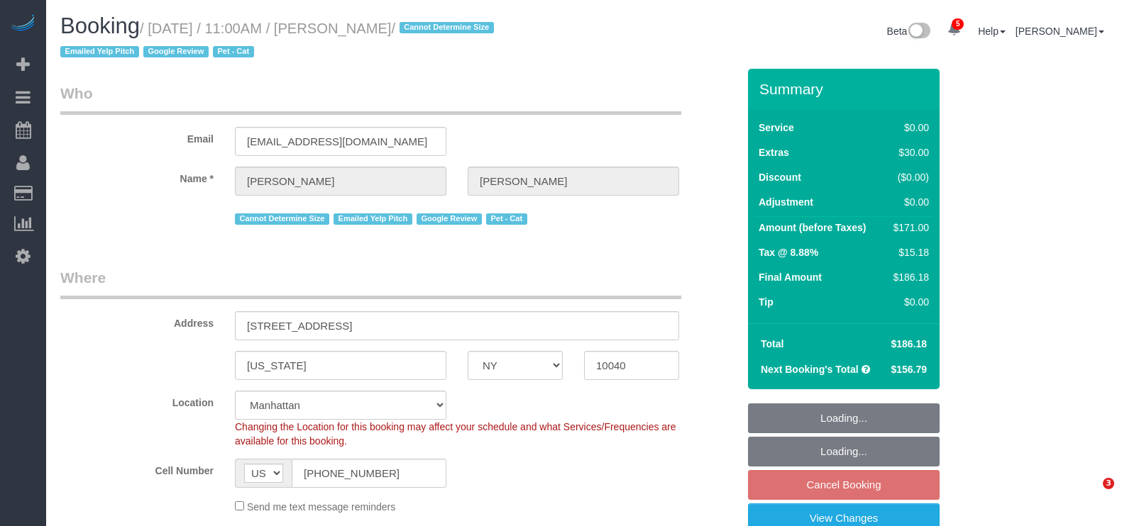
select select "number:5"
select select "spot61"
select select "1"
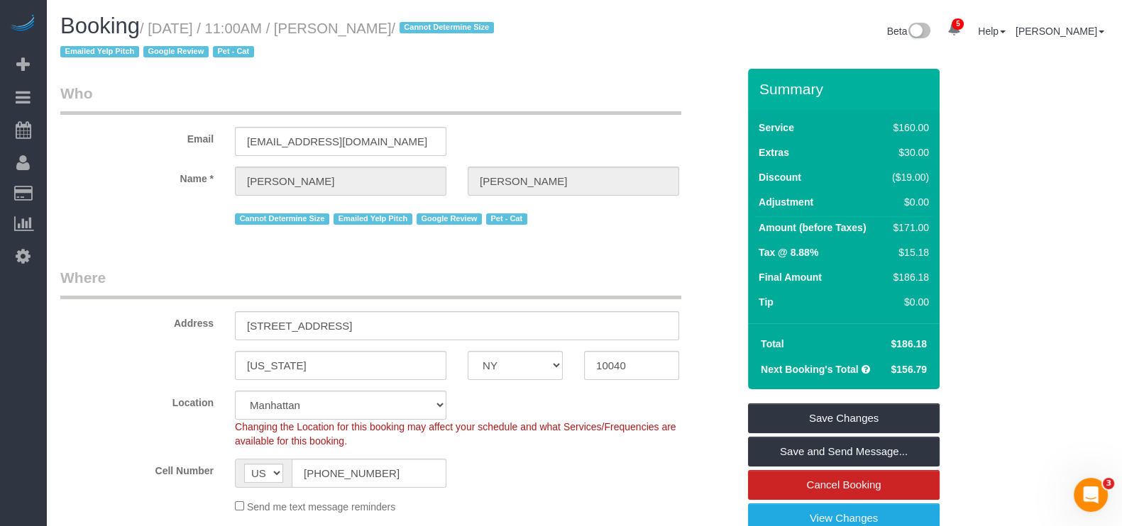
drag, startPoint x: 152, startPoint y: 28, endPoint x: 436, endPoint y: 23, distance: 284.5
click at [436, 26] on small "/ August 15, 2025 / 11:00AM / Carolyn Lengel / Cannot Determine Size Emailed Ye…" at bounding box center [279, 41] width 438 height 40
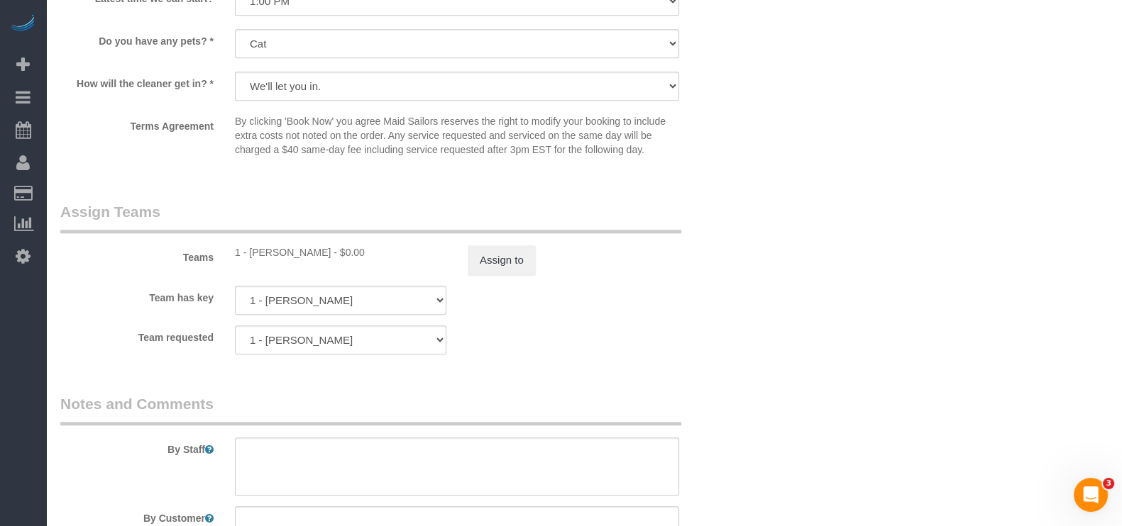
scroll to position [1862, 0]
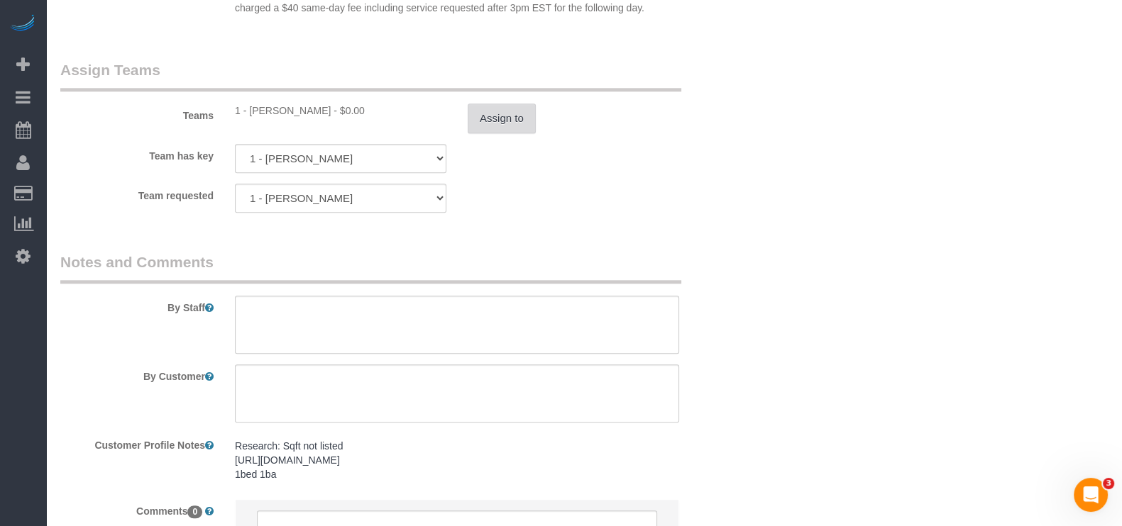
click at [486, 115] on button "Assign to" at bounding box center [501, 119] width 68 height 30
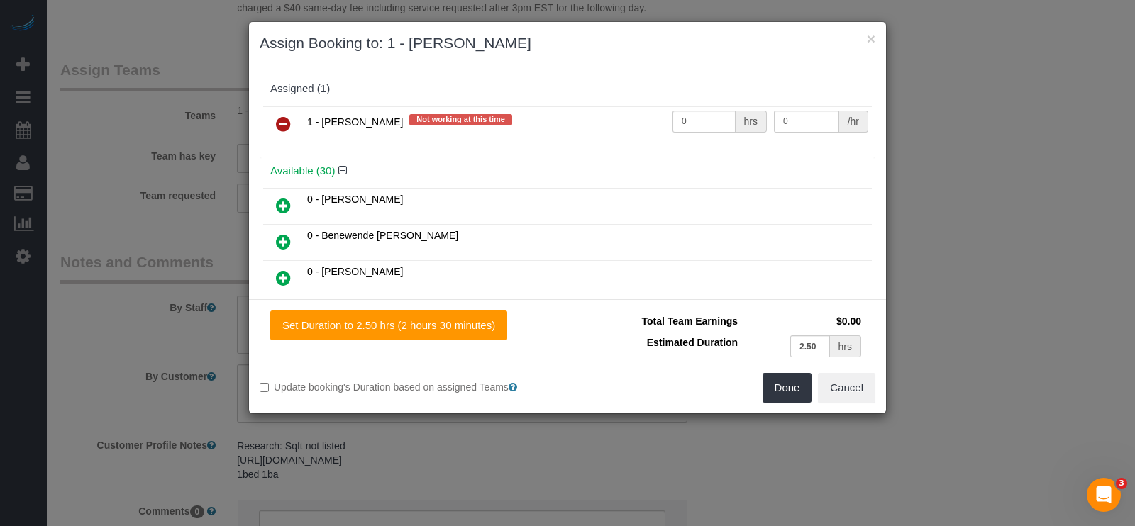
drag, startPoint x: 281, startPoint y: 118, endPoint x: 953, endPoint y: 267, distance: 688.3
click at [281, 118] on icon at bounding box center [283, 124] width 15 height 17
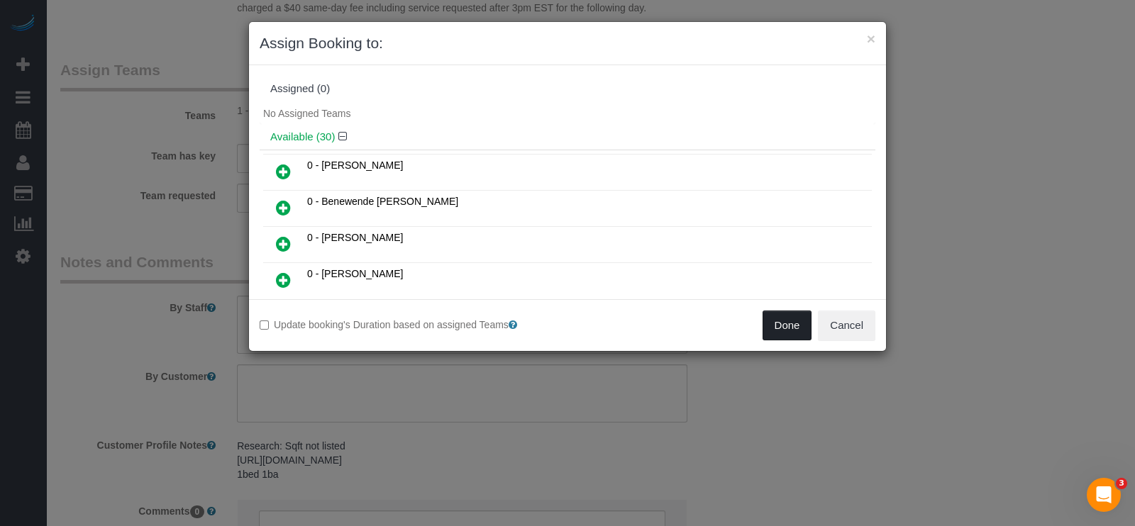
click at [784, 326] on button "Done" at bounding box center [788, 326] width 50 height 30
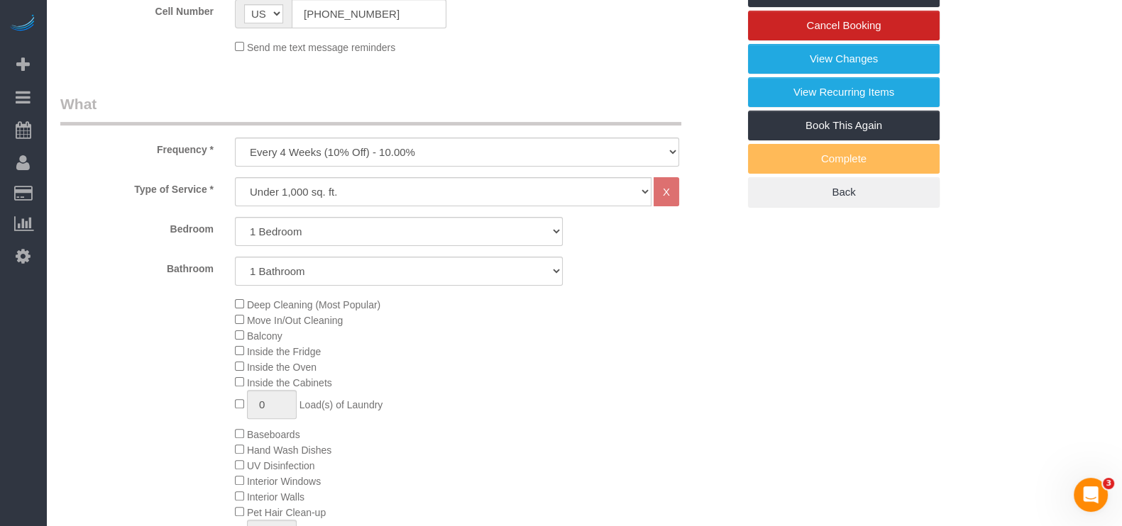
scroll to position [266, 0]
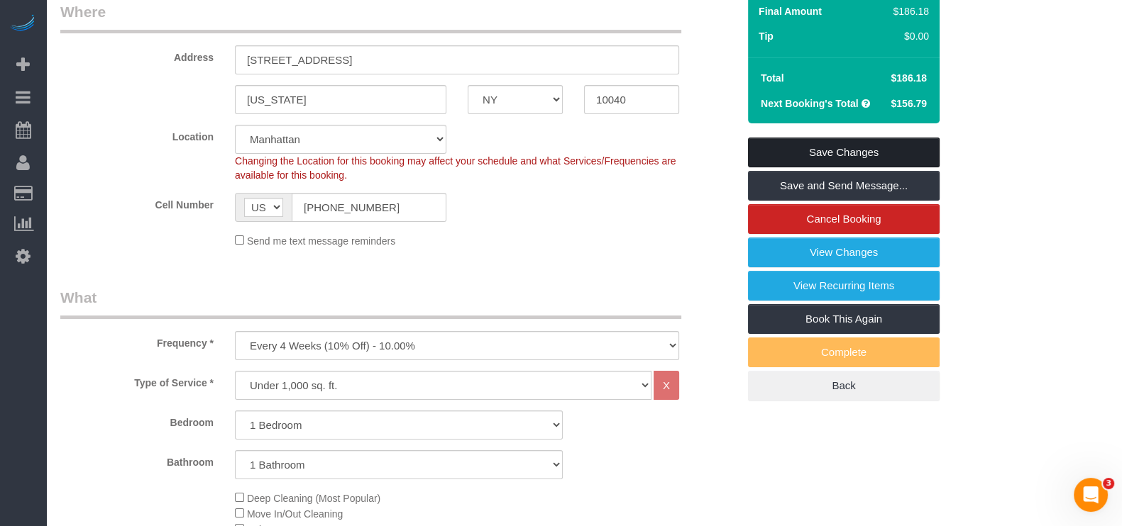
click at [885, 148] on link "Save Changes" at bounding box center [844, 153] width 192 height 30
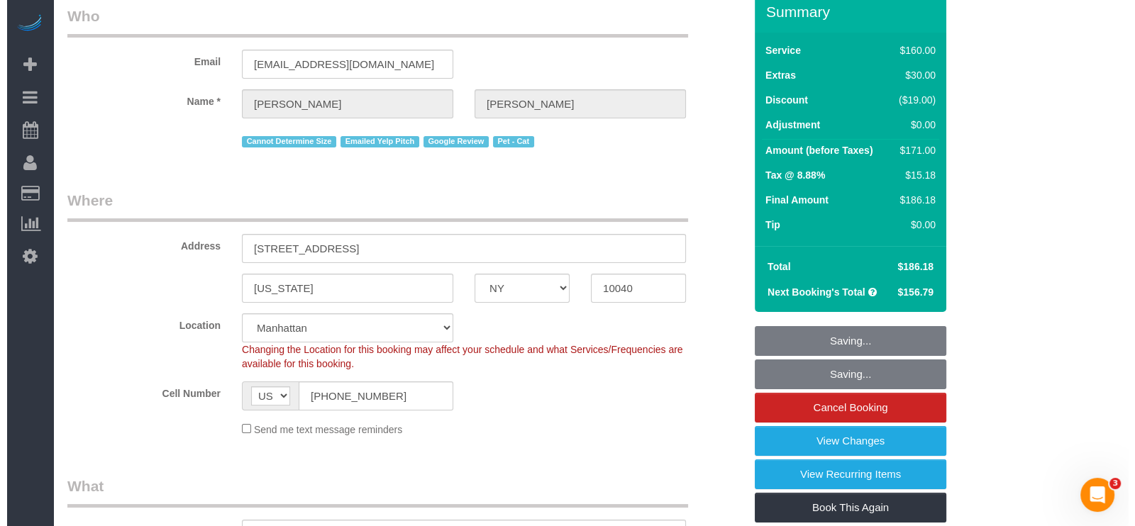
scroll to position [0, 0]
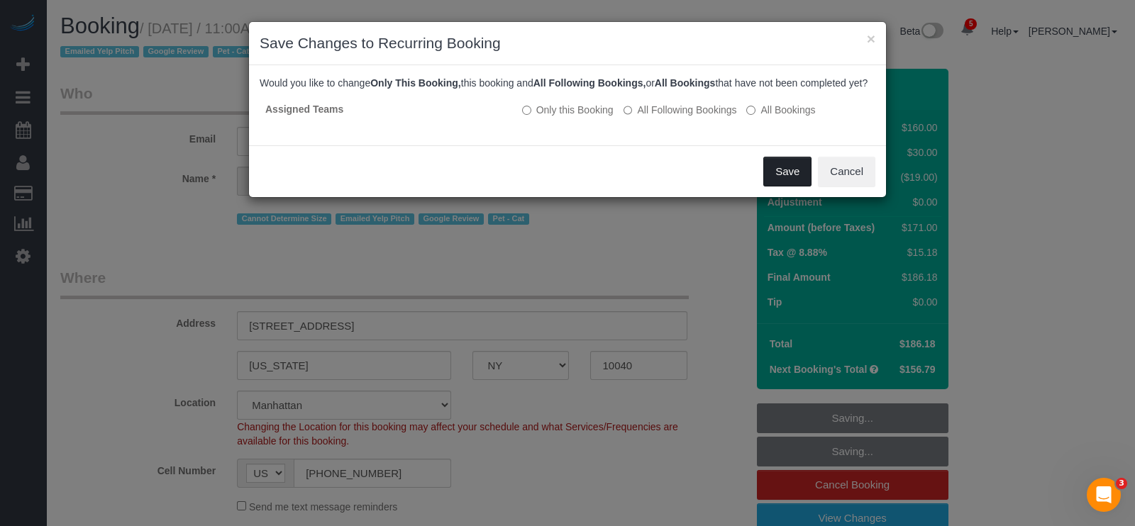
drag, startPoint x: 782, startPoint y: 186, endPoint x: 663, endPoint y: 28, distance: 198.5
click at [782, 185] on button "Save" at bounding box center [787, 172] width 48 height 30
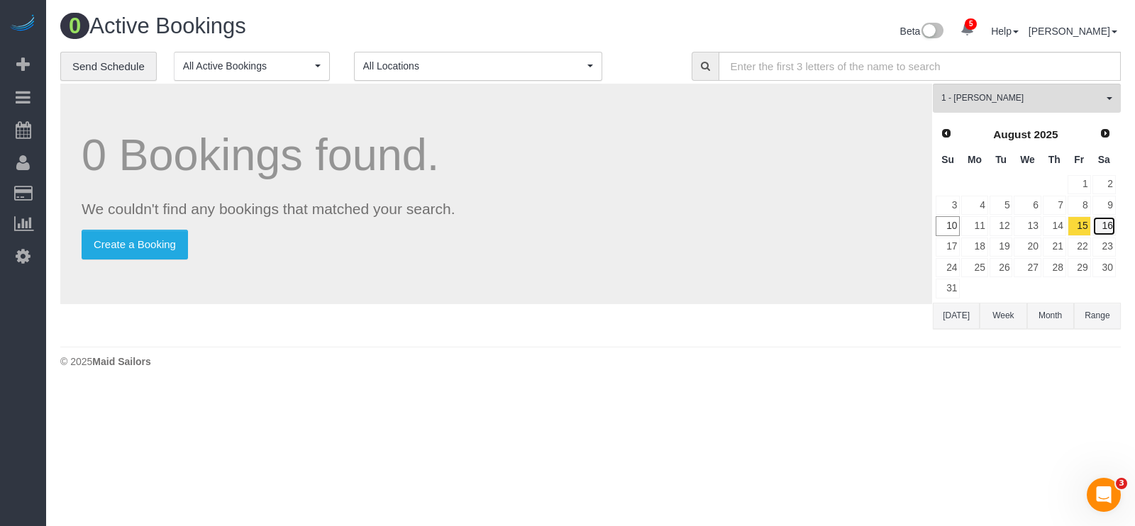
click at [1101, 223] on link "16" at bounding box center [1103, 225] width 23 height 19
click at [1102, 224] on link "16" at bounding box center [1103, 225] width 23 height 19
click at [948, 243] on link "17" at bounding box center [948, 247] width 24 height 19
click at [1107, 96] on button "1 - Jhonaysy Materano All Teams" at bounding box center [1027, 98] width 188 height 29
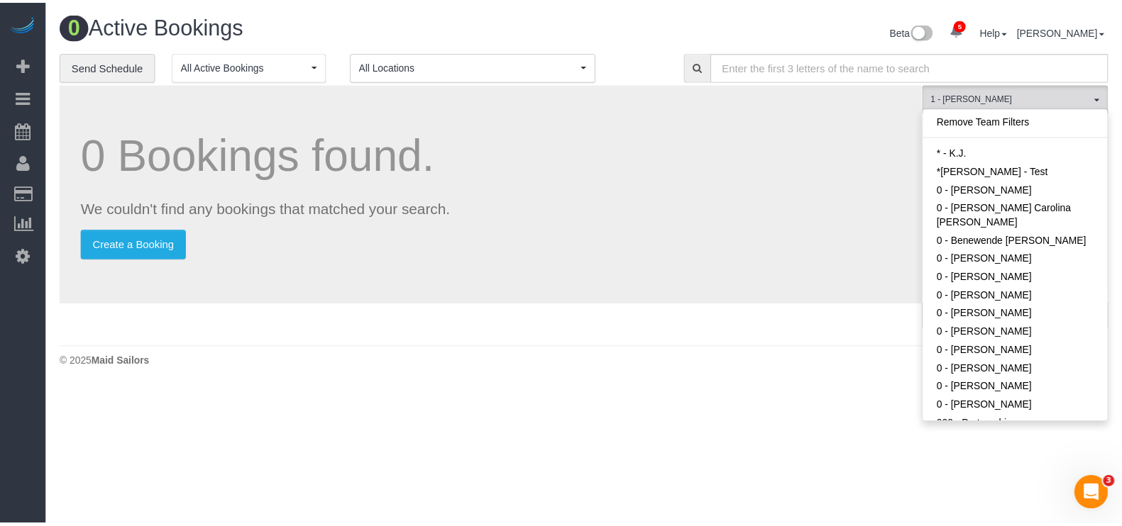
scroll to position [524, 0]
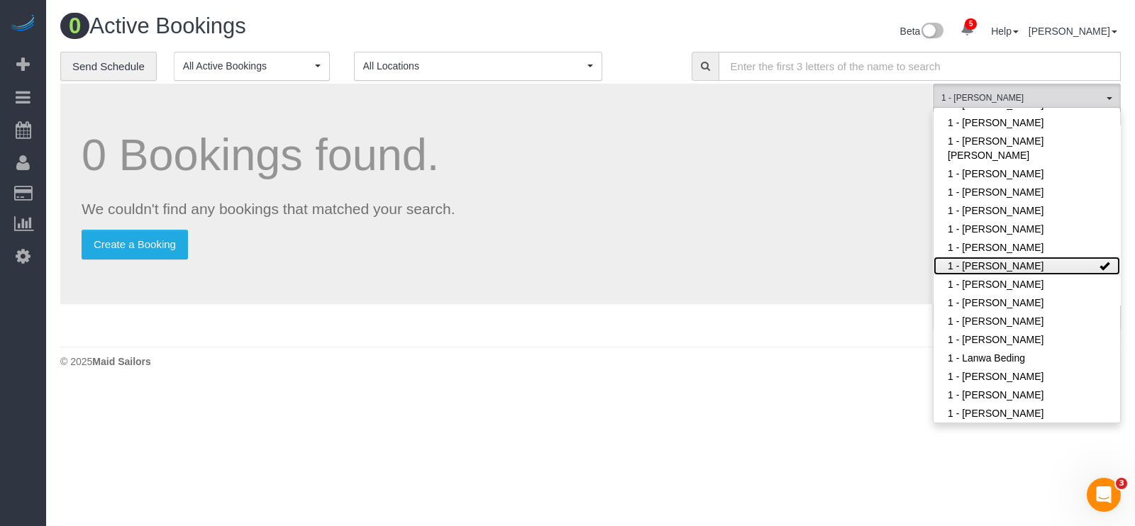
click at [1061, 264] on link "1 - Jhonaysy Materano" at bounding box center [1027, 266] width 187 height 18
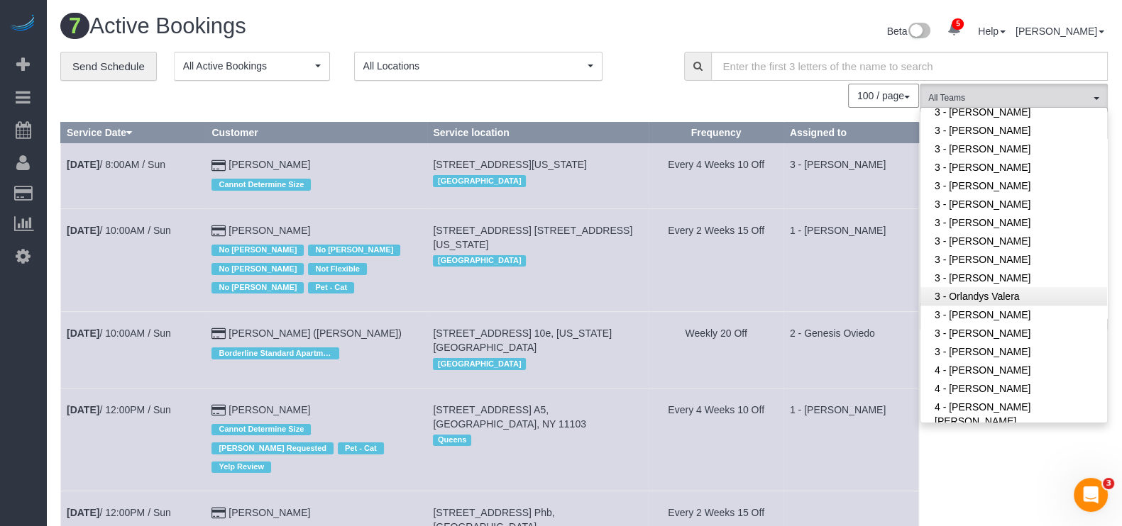
scroll to position [1233, 0]
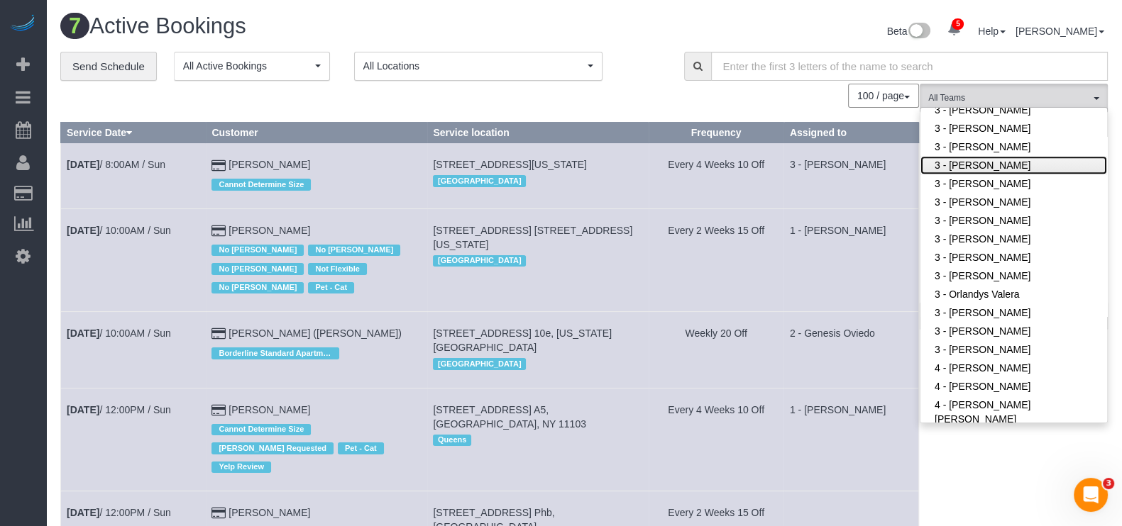
click at [1004, 157] on link "3 - Geraldin Bastidas" at bounding box center [1013, 165] width 187 height 18
click at [783, 167] on td "Every 4 Weeks 10 Off" at bounding box center [715, 175] width 135 height 65
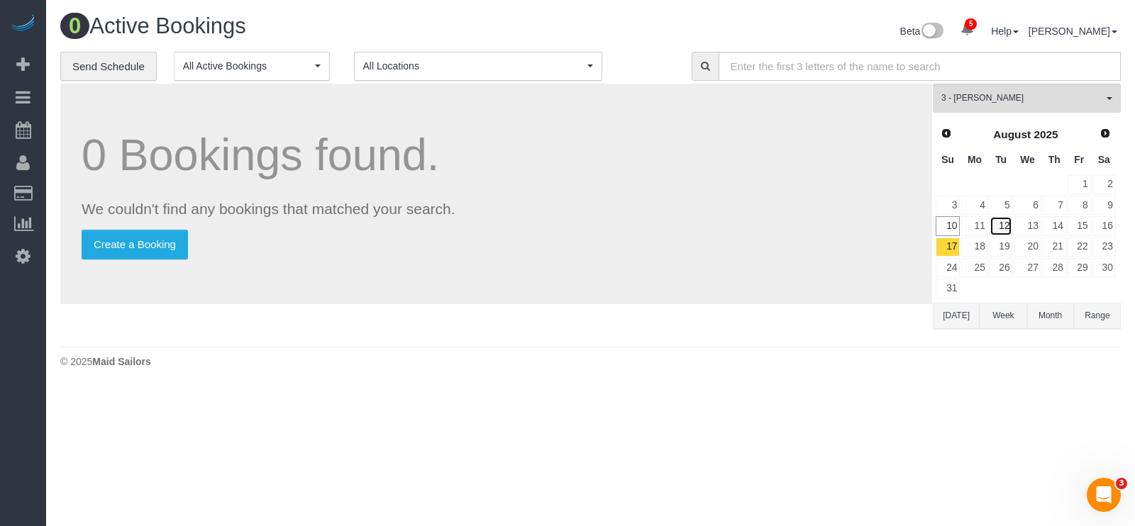
click at [1005, 225] on link "12" at bounding box center [1001, 225] width 23 height 19
click at [1004, 226] on link "12" at bounding box center [1001, 225] width 23 height 19
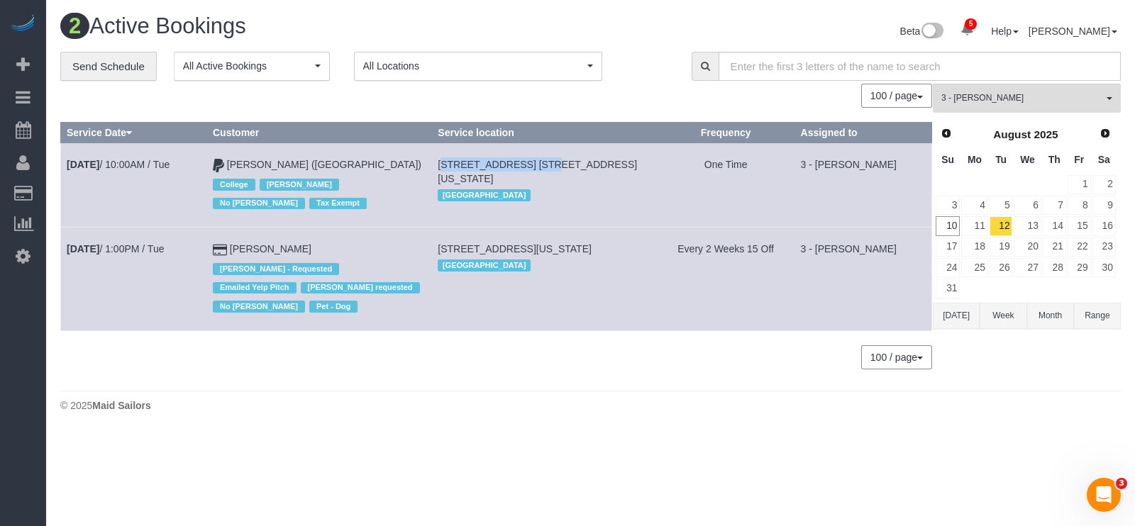
drag, startPoint x: 447, startPoint y: 160, endPoint x: 538, endPoint y: 167, distance: 91.8
click at [538, 167] on td "100 Bleecker Street, Apt. 3c, New York, NY 10012 Manhattan" at bounding box center [544, 185] width 225 height 84
copy span "100 Bleecker Street,"
drag, startPoint x: 446, startPoint y: 248, endPoint x: 627, endPoint y: 95, distance: 236.6
click at [514, 248] on td "75 Wall Street, Apt. 30-O, New York, NY 10005 Manhattan" at bounding box center [544, 279] width 225 height 103
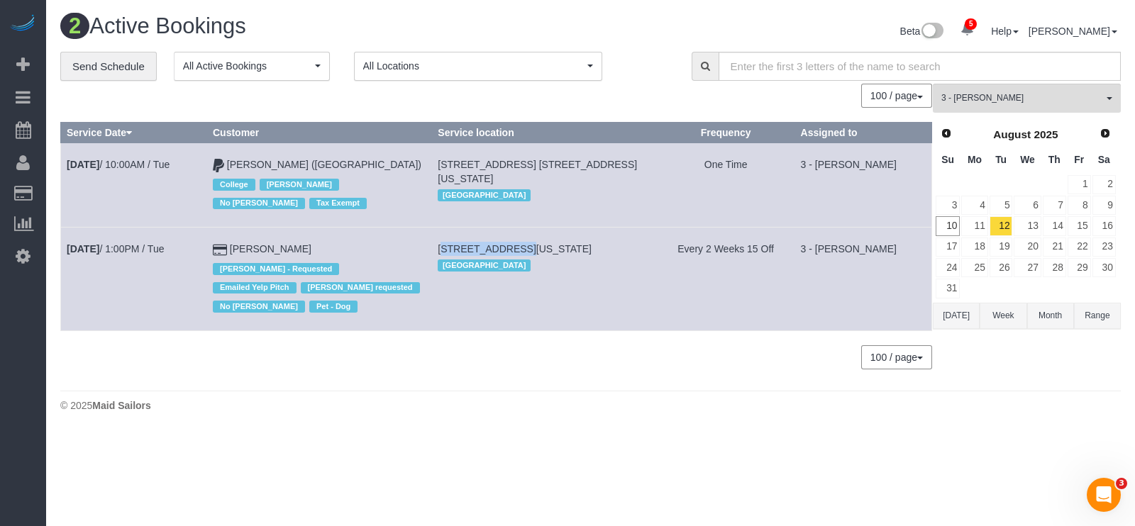
copy span "75 Wall Street,"
click at [146, 248] on link "Aug 12th / 1:00PM / Tue" at bounding box center [115, 248] width 97 height 11
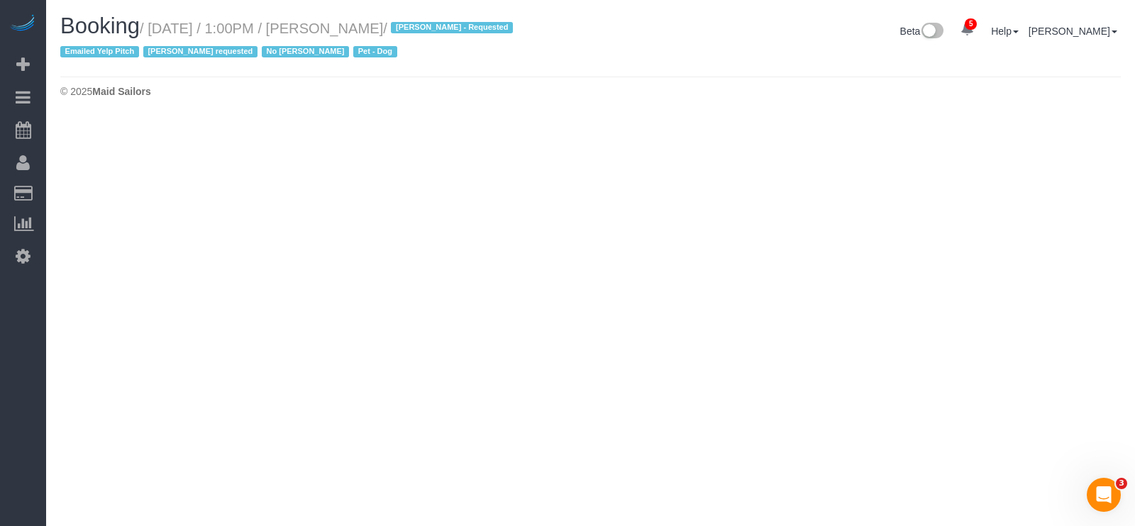
select select "NY"
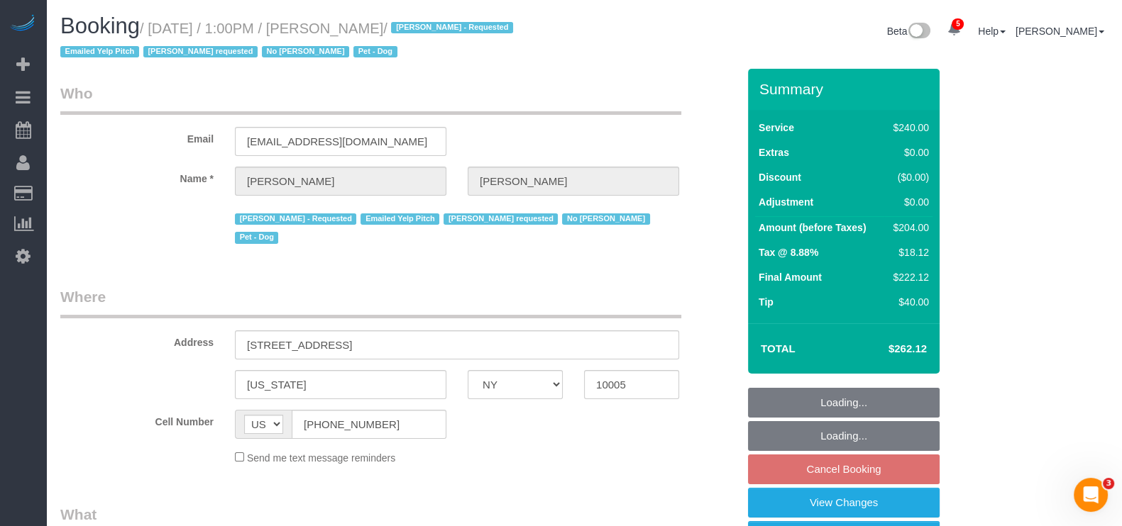
select select "object:4102"
select select "string:stripe-pm_1O4Two4VGloSiKo7SOdDDauw"
select select "180"
select select "spot120"
select select "number:60"
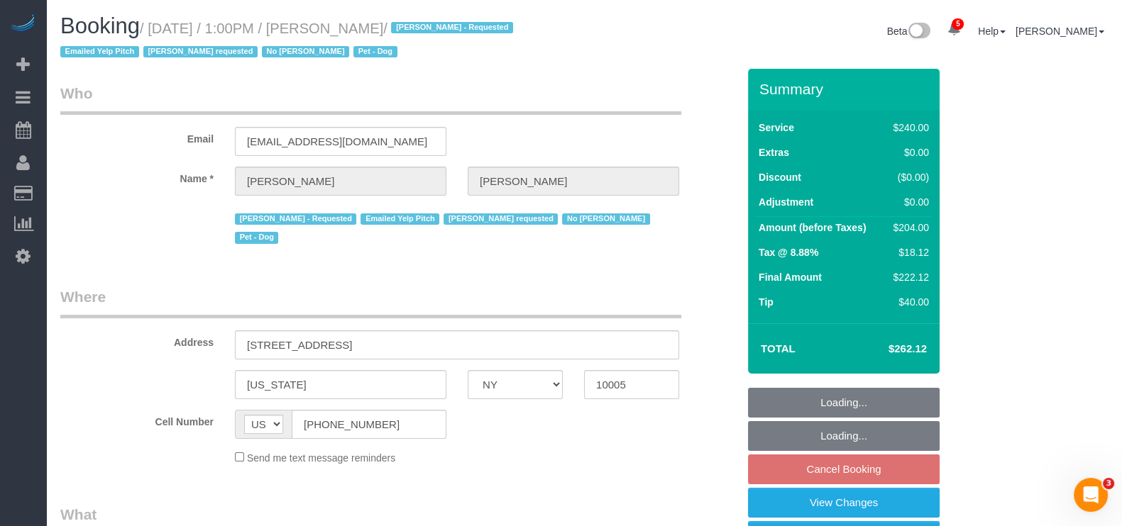
select select "number:90"
select select "number:13"
select select "number:6"
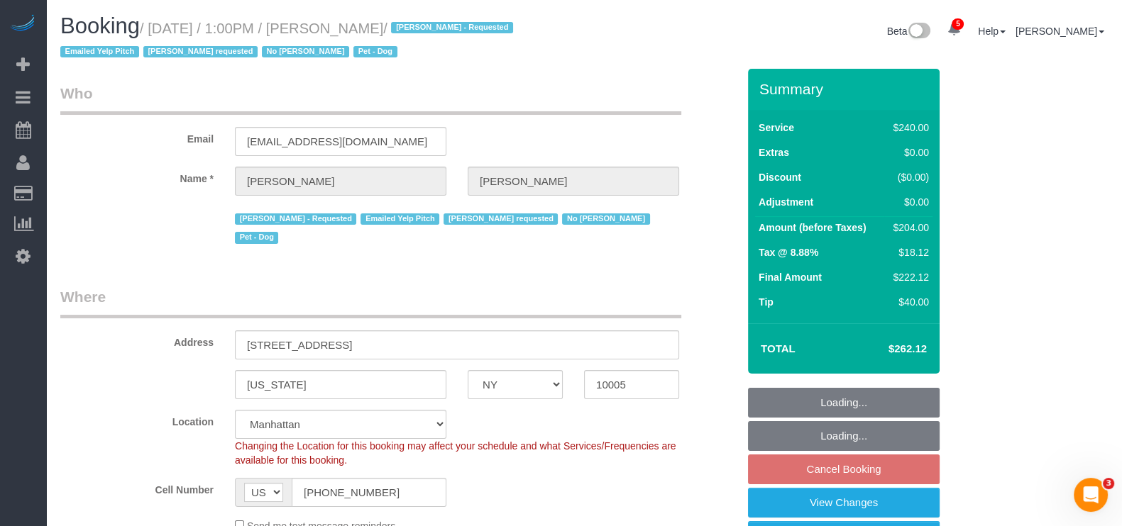
select select "object:4762"
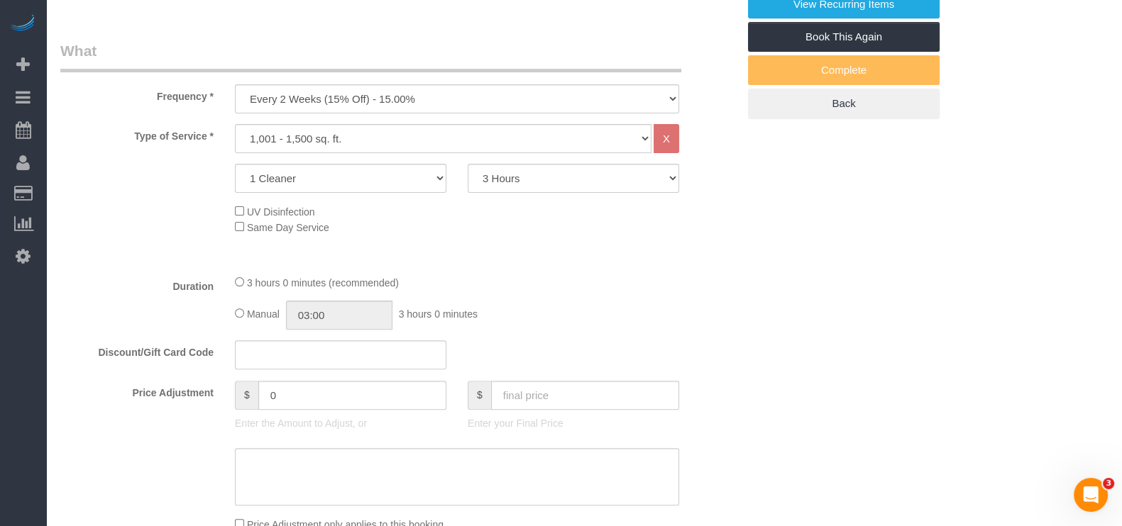
scroll to position [88, 0]
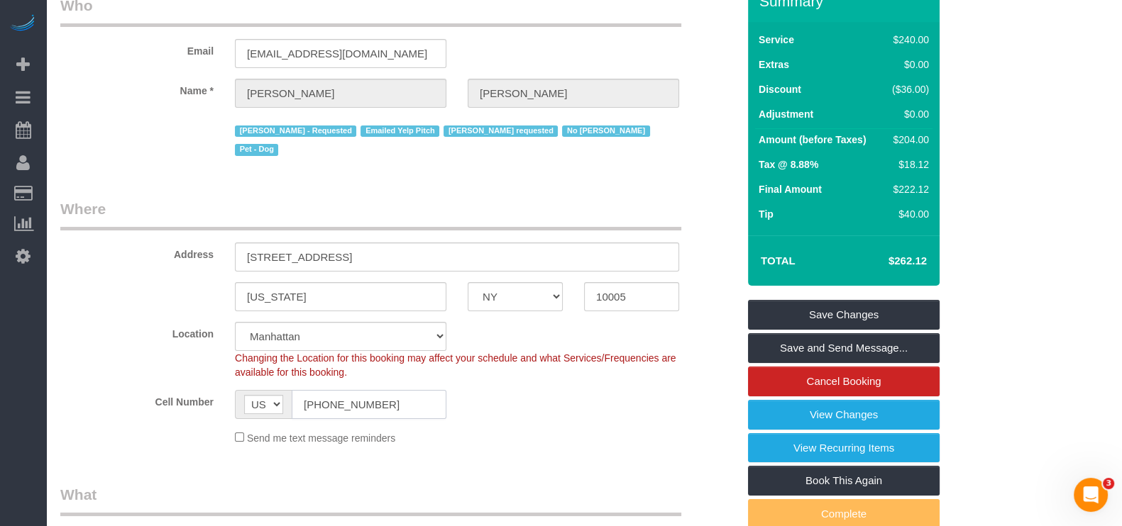
click at [358, 390] on input "(201) 889-9162" at bounding box center [369, 404] width 155 height 29
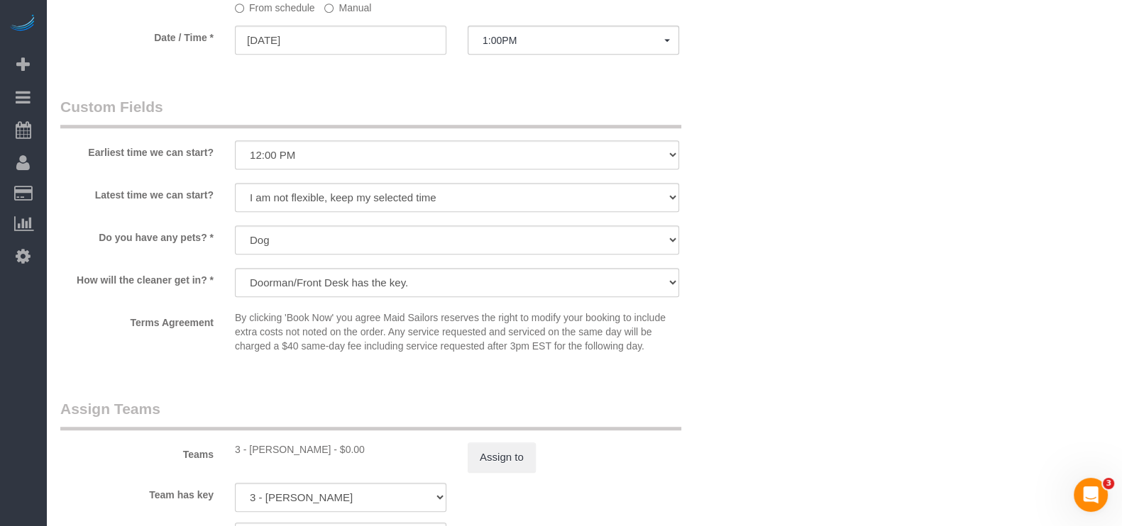
scroll to position [975, 0]
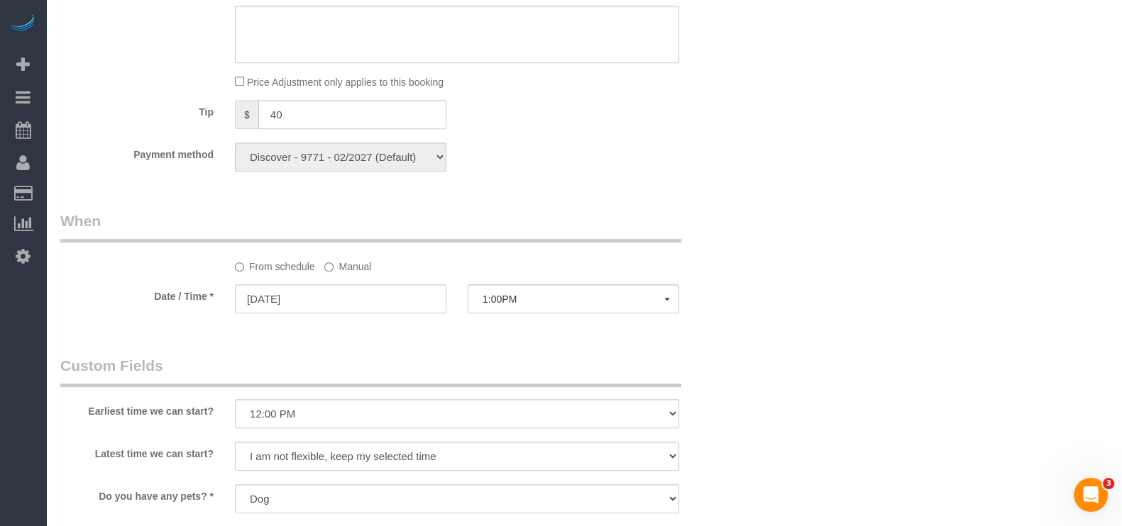
click at [328, 255] on label "Manual" at bounding box center [347, 264] width 47 height 19
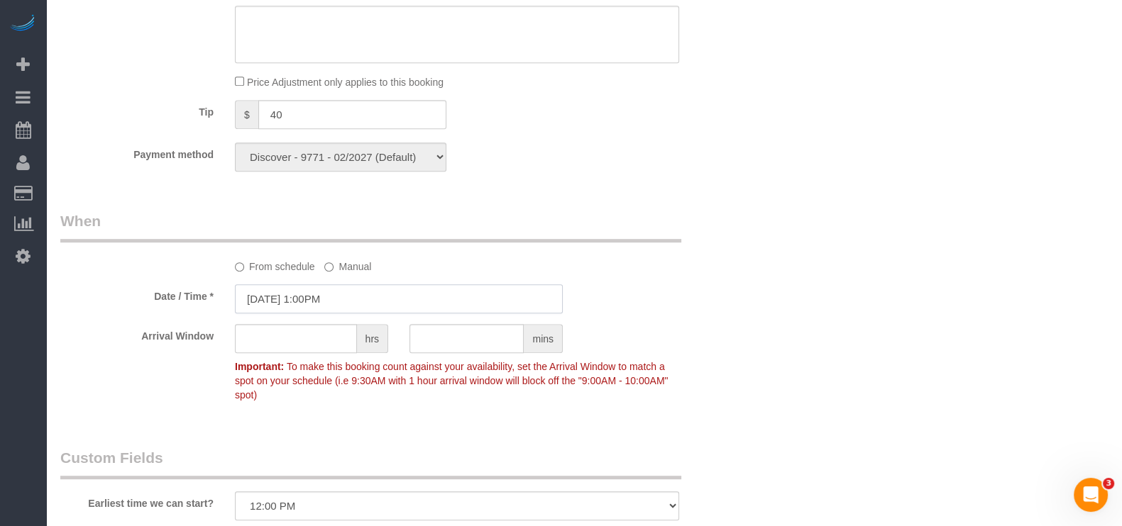
click at [362, 284] on input "08/12/2025 1:00PM" at bounding box center [399, 298] width 328 height 29
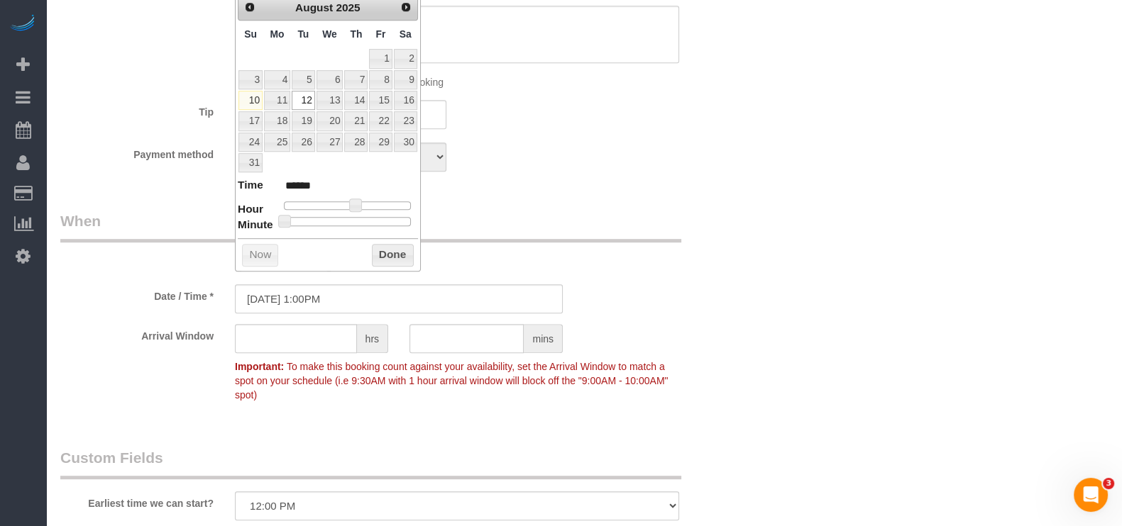
type input "08/12/2025 1:25PM"
type input "******"
click at [336, 220] on div at bounding box center [347, 221] width 127 height 9
type input "08/12/2025 1:00PM"
type input "******"
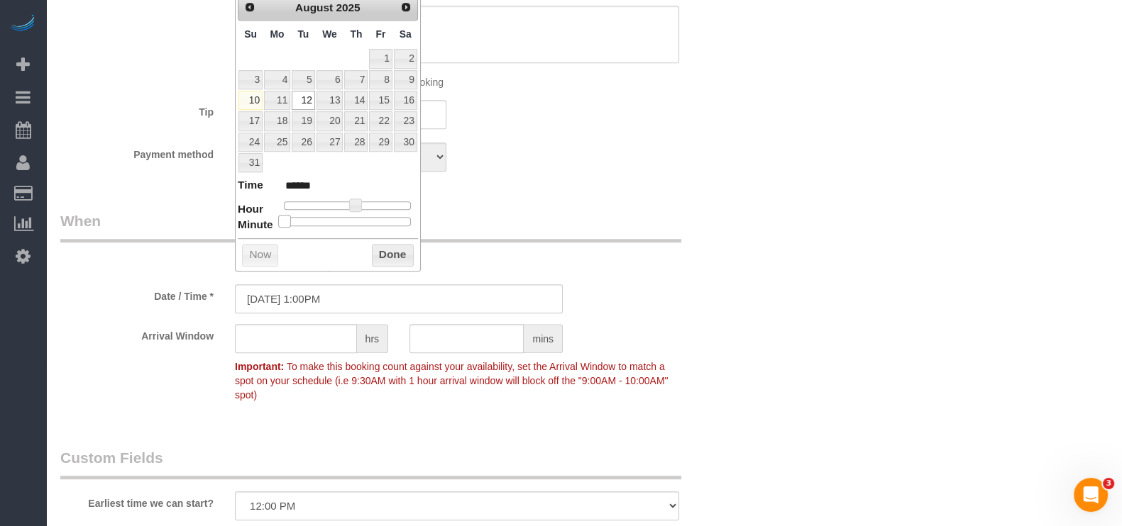
drag, startPoint x: 243, startPoint y: 236, endPoint x: 263, endPoint y: 206, distance: 35.2
click at [243, 226] on dl "Time ****** Hour Minute Second Millisecond Microsecond Time Zone ***** ***** **…" at bounding box center [328, 201] width 180 height 49
click at [351, 202] on span at bounding box center [355, 205] width 13 height 13
type input "08/12/2025 2:00PM"
type input "******"
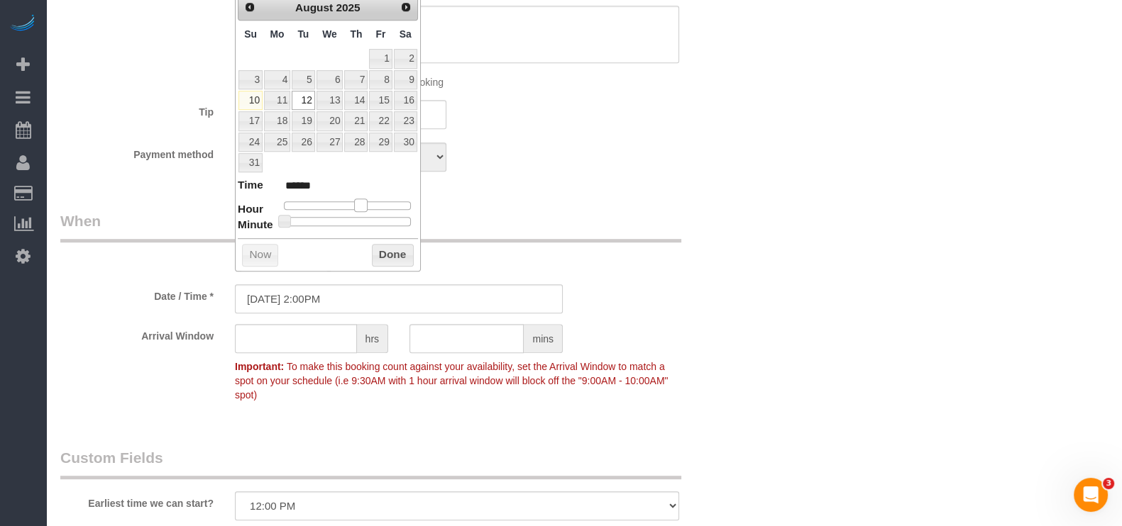
type input "08/12/2025 3:00PM"
type input "******"
drag, startPoint x: 387, startPoint y: 250, endPoint x: 455, endPoint y: 247, distance: 67.5
click at [387, 252] on button "Done" at bounding box center [393, 255] width 42 height 23
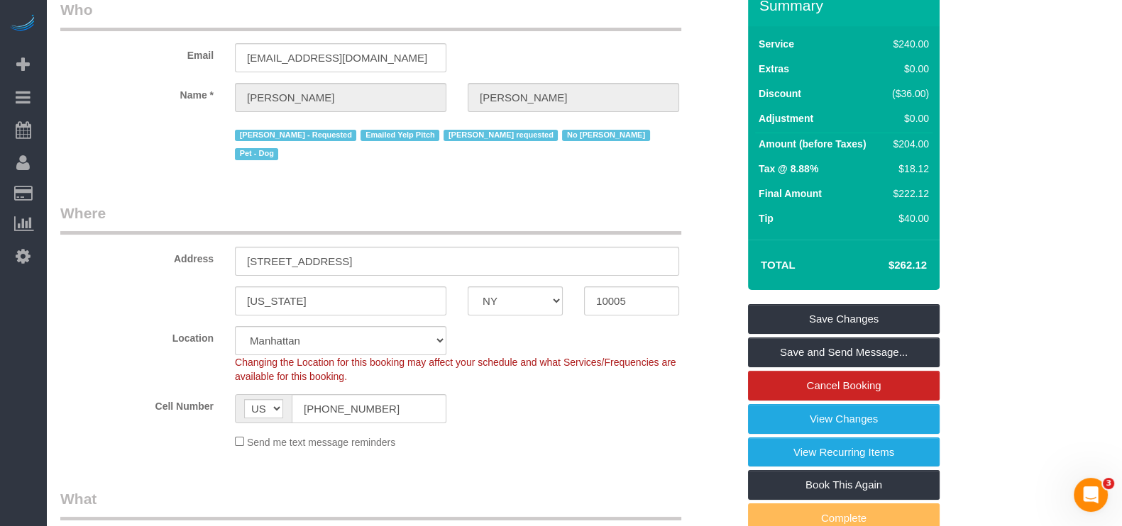
scroll to position [177, 0]
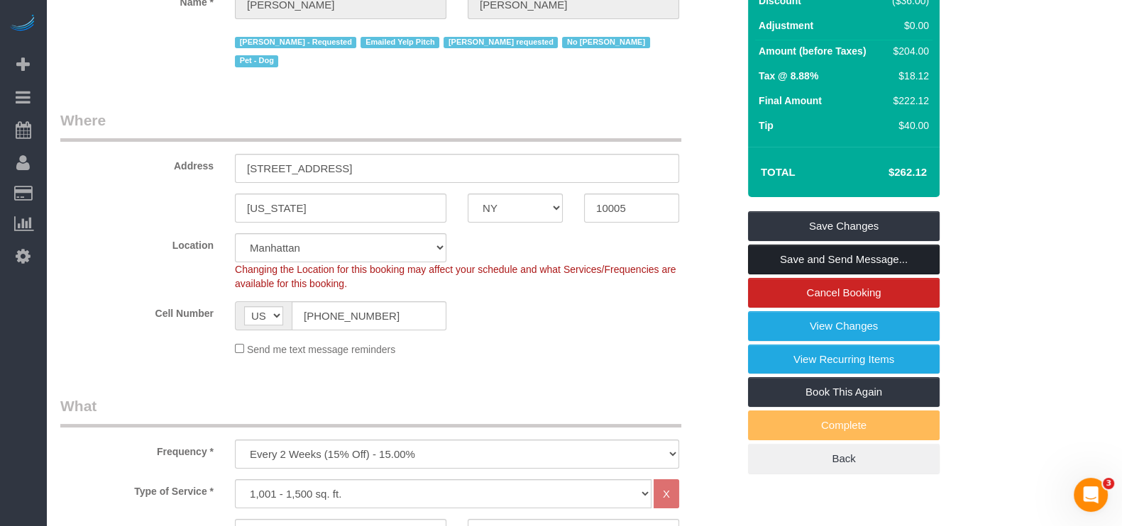
drag, startPoint x: 866, startPoint y: 253, endPoint x: 578, endPoint y: 204, distance: 292.3
click at [867, 251] on link "Save and Send Message..." at bounding box center [844, 260] width 192 height 30
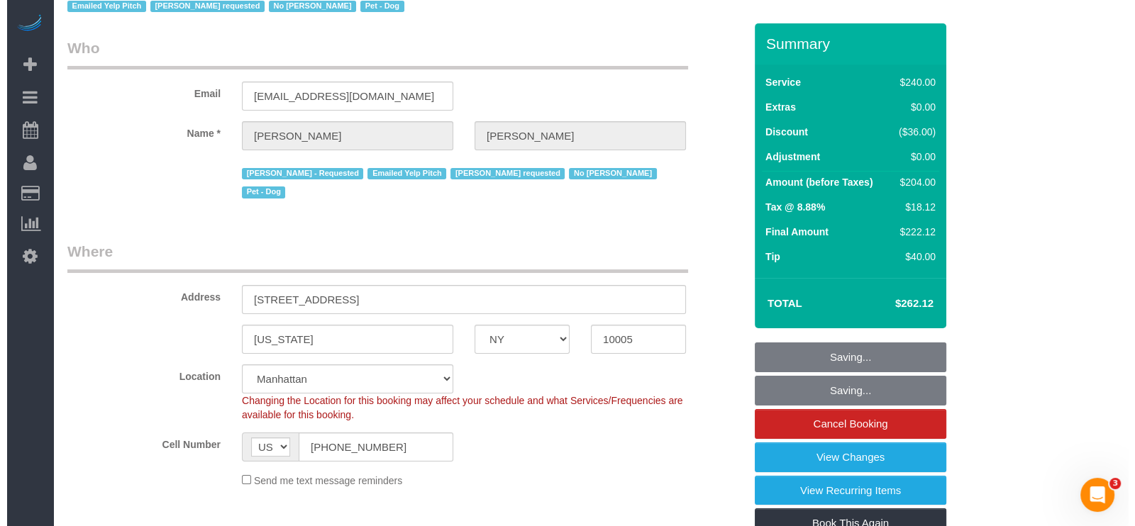
scroll to position [0, 0]
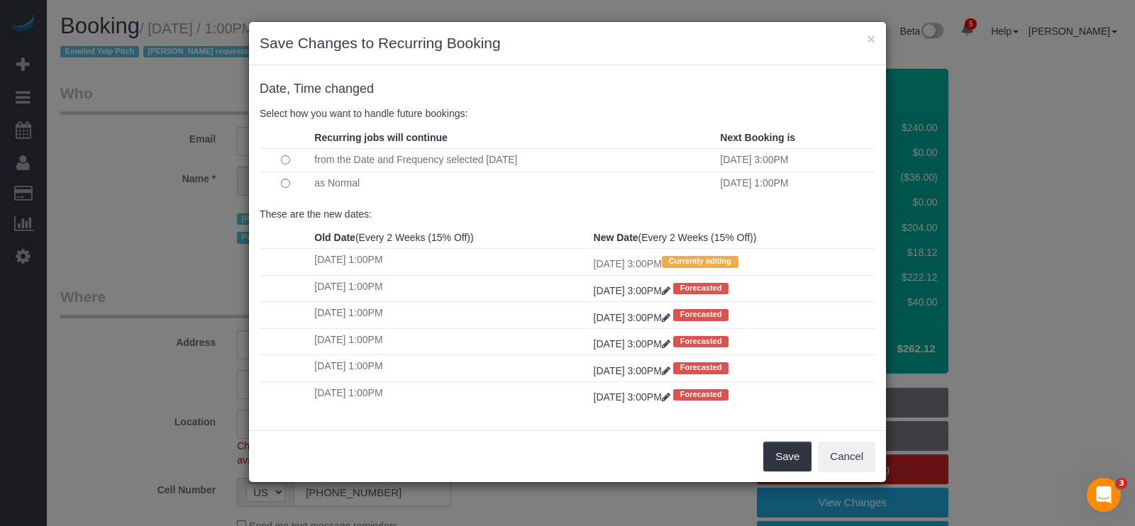
click at [290, 182] on td at bounding box center [285, 183] width 51 height 23
click at [779, 452] on button "Save" at bounding box center [787, 457] width 48 height 30
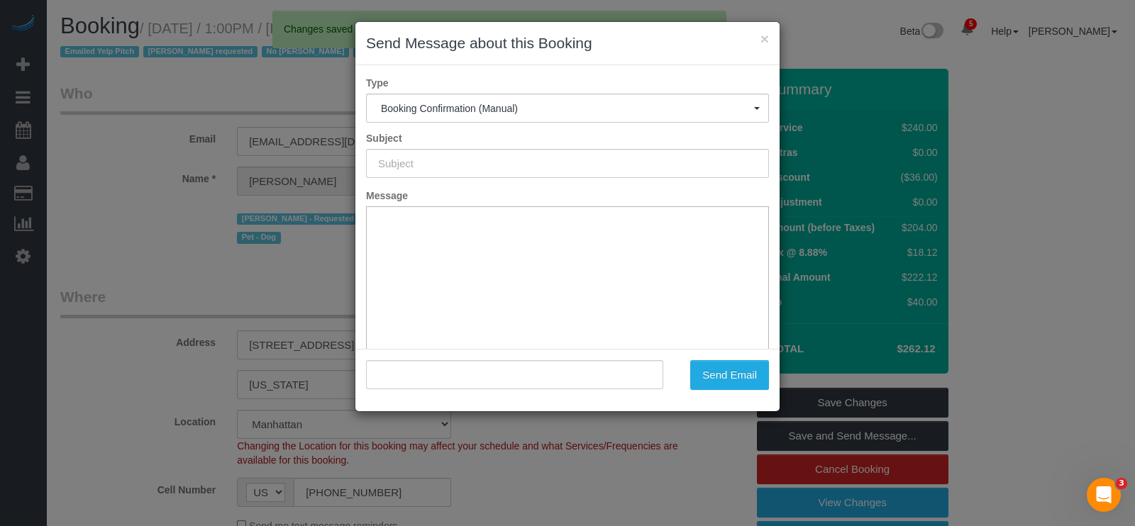
type input "Cleaning Confirmed for 08/12/2025 at 3:00pm"
type input ""Natalie Lin" <nlin515@gmail.com>"
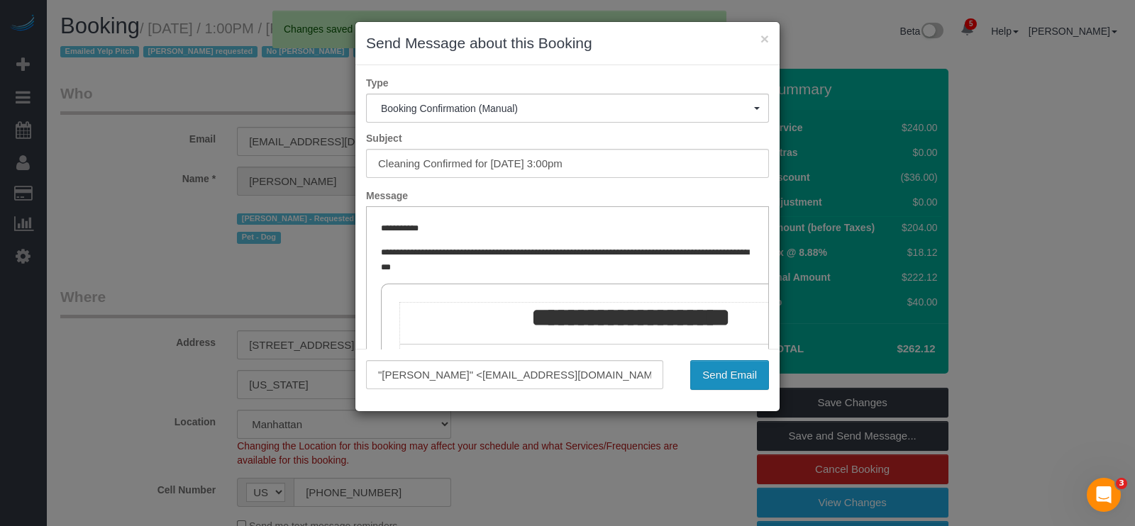
click at [749, 370] on button "Send Email" at bounding box center [729, 375] width 79 height 30
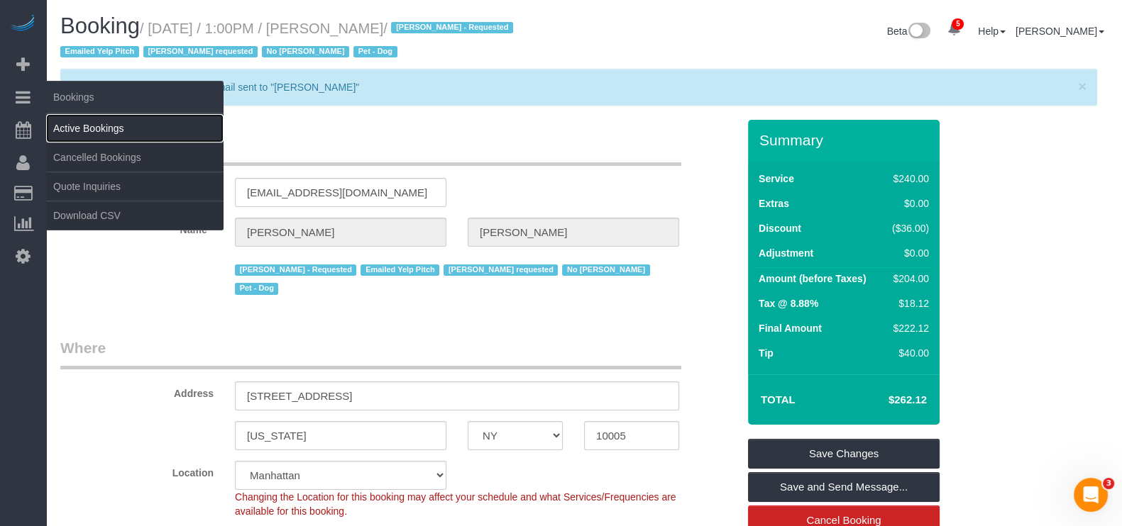
click at [116, 123] on link "Active Bookings" at bounding box center [134, 128] width 177 height 28
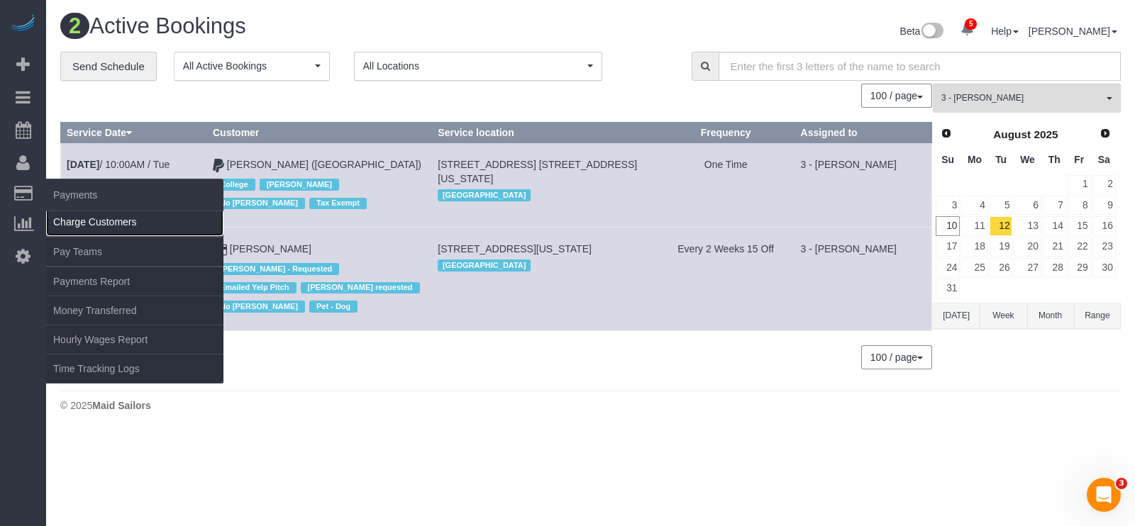
click at [117, 221] on link "Charge Customers" at bounding box center [134, 222] width 177 height 28
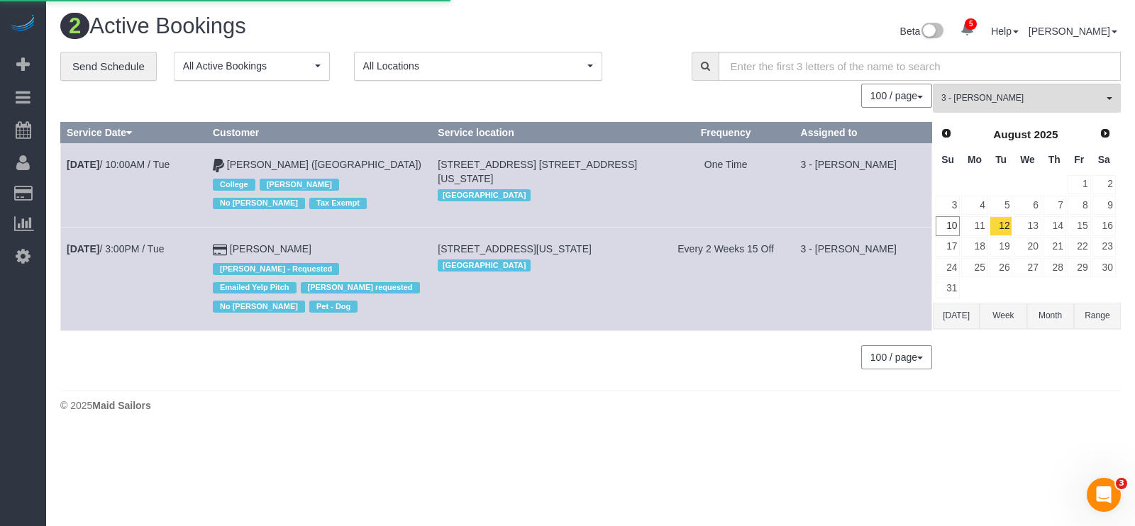
select select
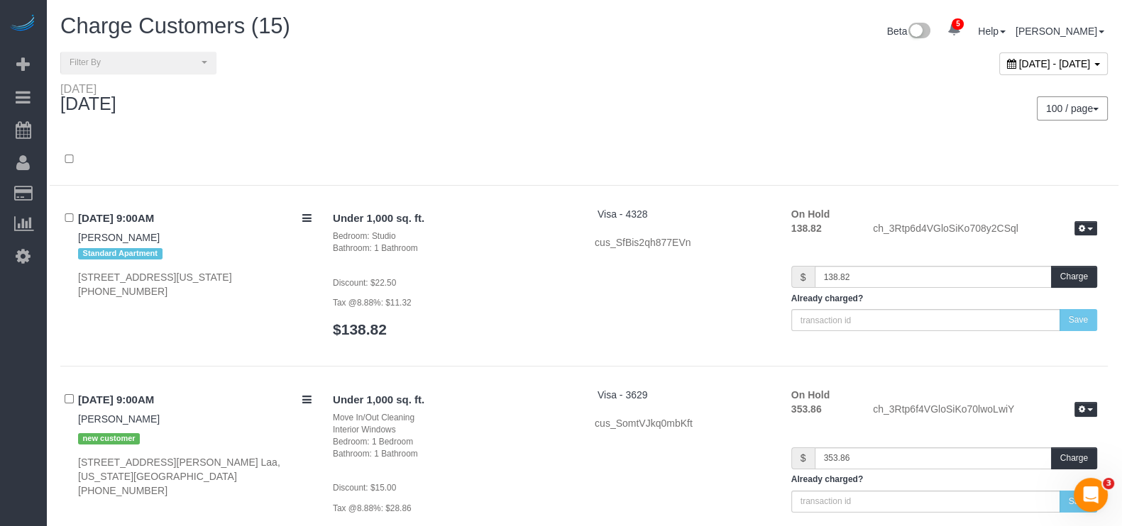
click at [1085, 67] on span "August 10, 2025 - August 10, 2025" at bounding box center [1055, 63] width 72 height 11
type input "**********"
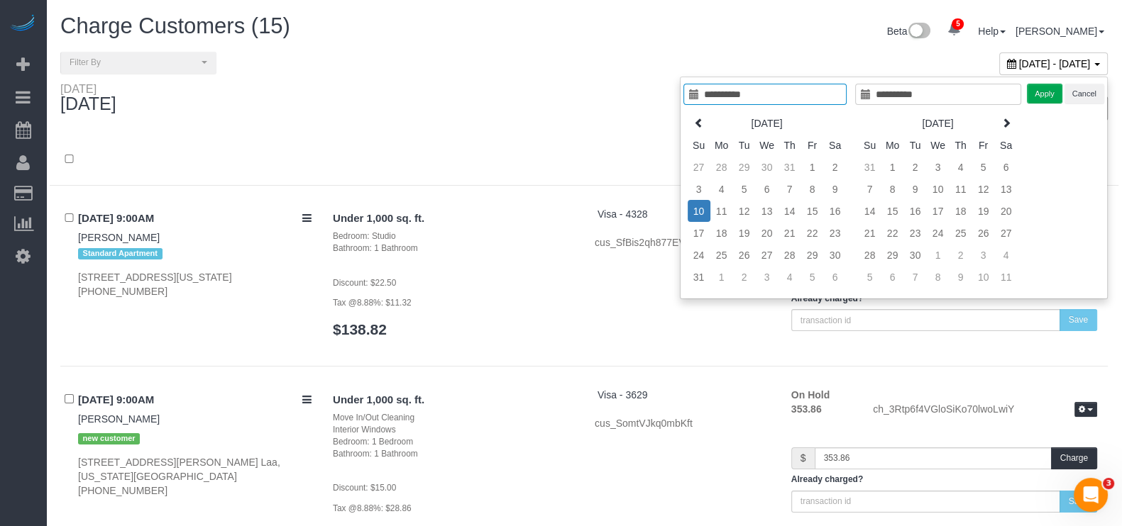
type input "**********"
click at [697, 204] on td "10" at bounding box center [698, 211] width 23 height 22
type input "**********"
click at [742, 214] on td "12" at bounding box center [744, 211] width 23 height 22
click at [1043, 92] on button "Apply" at bounding box center [1044, 94] width 35 height 21
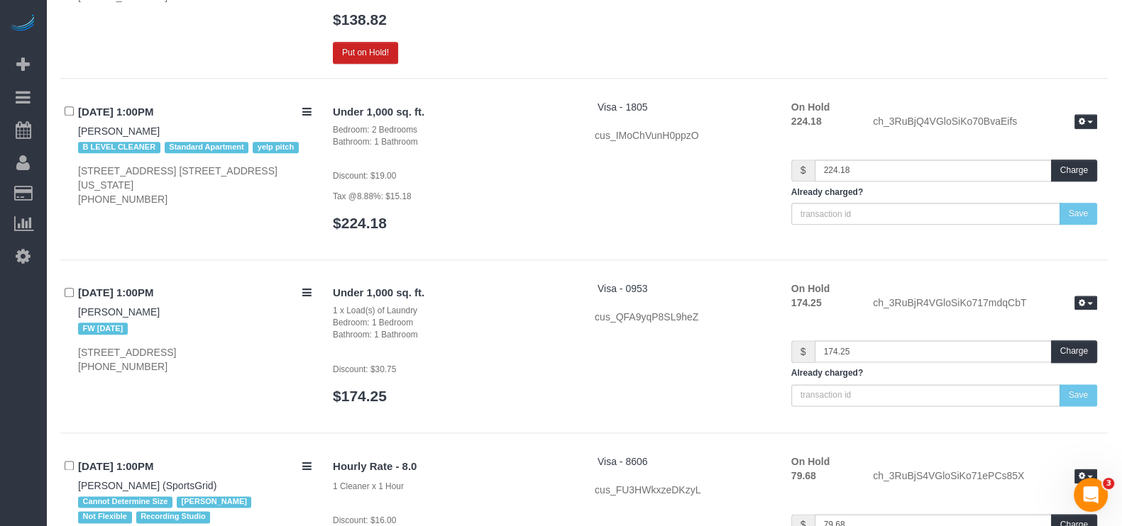
scroll to position [8513, 0]
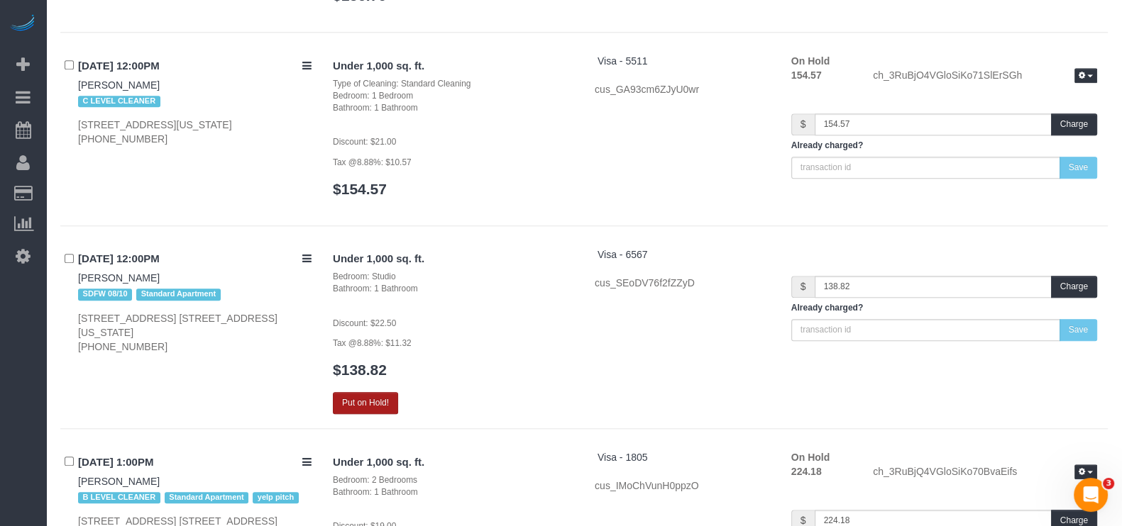
click at [369, 392] on button "Put on Hold!" at bounding box center [365, 403] width 65 height 22
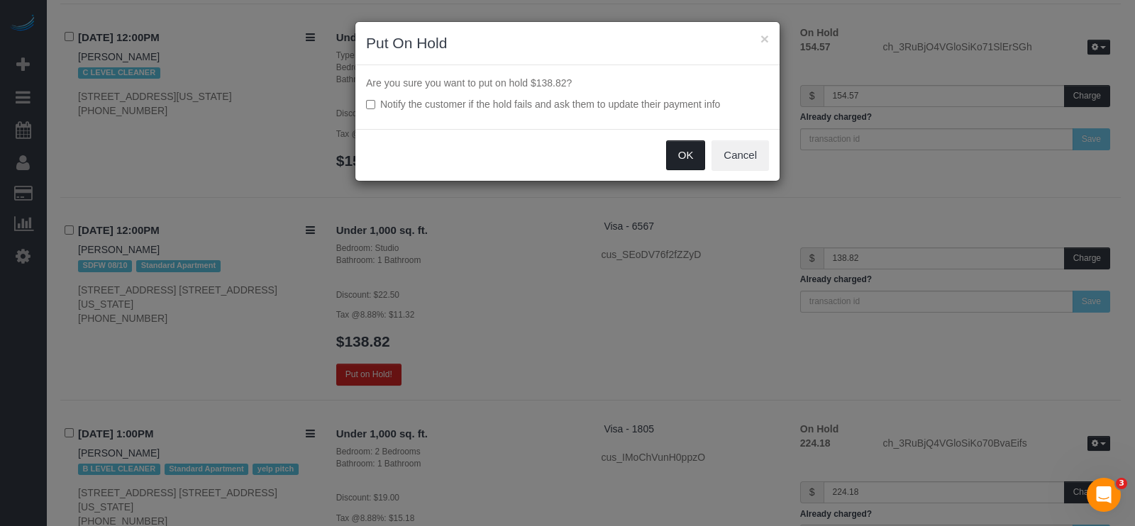
click at [675, 157] on button "OK" at bounding box center [686, 155] width 40 height 30
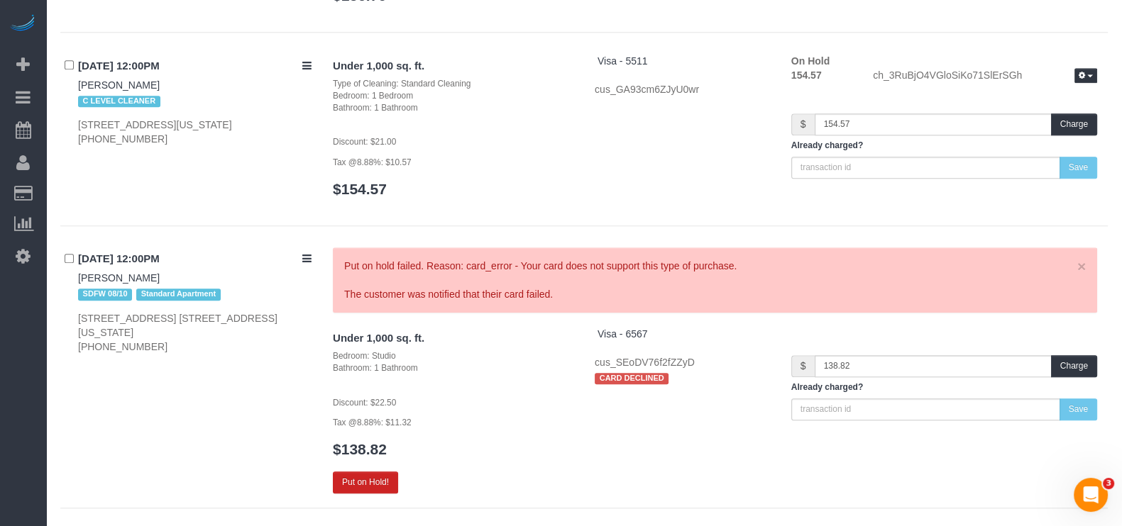
drag, startPoint x: 75, startPoint y: 175, endPoint x: 163, endPoint y: 186, distance: 88.6
click at [162, 248] on div "08/11/2025 12:00PM Ranu Vohra SDFW 08/10 Standard Apartment 37 Wall Street, Apt…" at bounding box center [191, 301] width 262 height 106
copy div "08/11/2025 12:00PM Ranu Vohra"
click at [521, 330] on div "Under 1,000 sq. ft. Bedroom: Studio Bathroom: 1 Bathroom Discount: $22.50 Tax @…" at bounding box center [453, 410] width 262 height 167
click at [480, 363] on div "Bathroom: 1 Bathroom" at bounding box center [453, 369] width 240 height 12
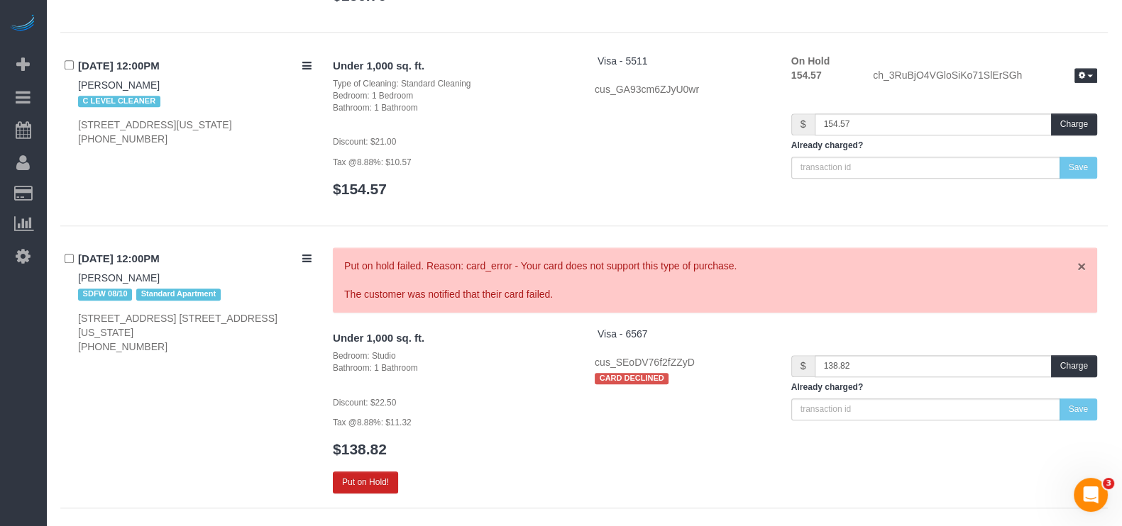
click at [1083, 259] on link "×" at bounding box center [1081, 266] width 9 height 15
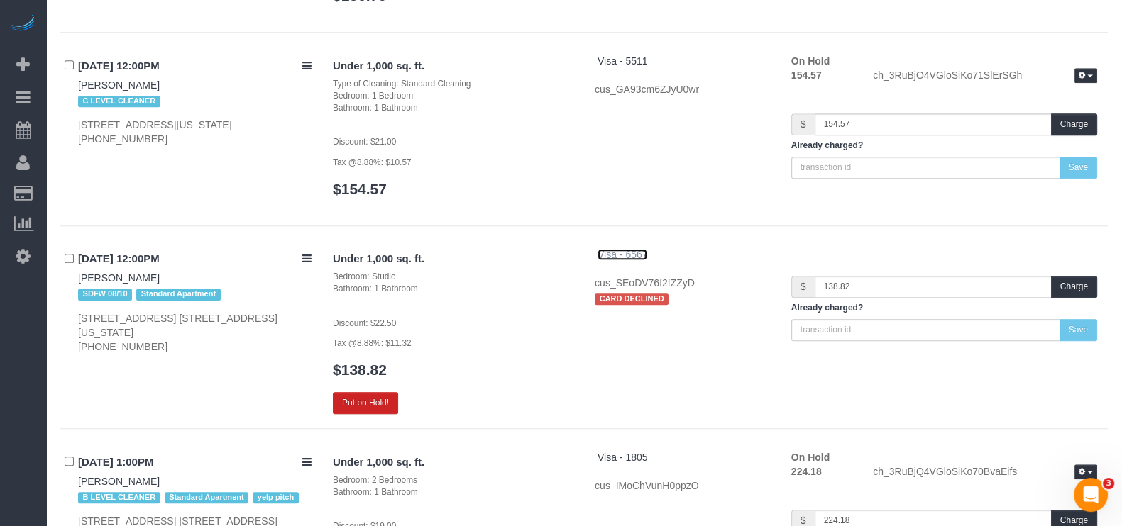
click at [640, 249] on span "Visa - 6567" at bounding box center [622, 254] width 50 height 11
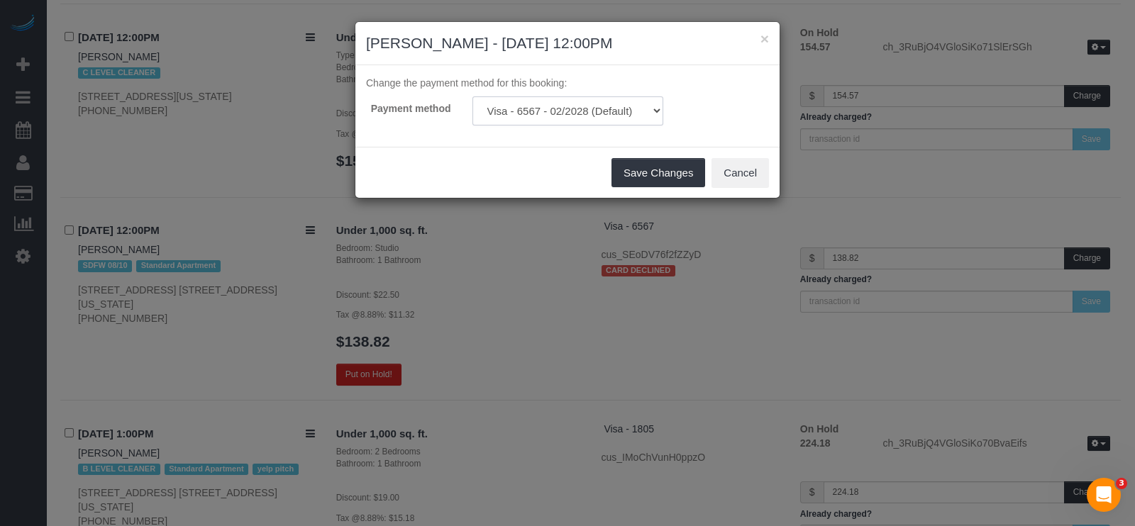
click at [653, 111] on select "Visa - 6567 - 02/2028 (Default) Visa - 3002 - 02/2029 Add Credit Card ─────────…" at bounding box center [567, 110] width 191 height 29
click at [216, 118] on div "× Ranu Vohra - 08/11/2025 12:00PM Change the payment method for this booking: P…" at bounding box center [567, 263] width 1135 height 526
click at [755, 168] on button "Cancel" at bounding box center [740, 173] width 57 height 30
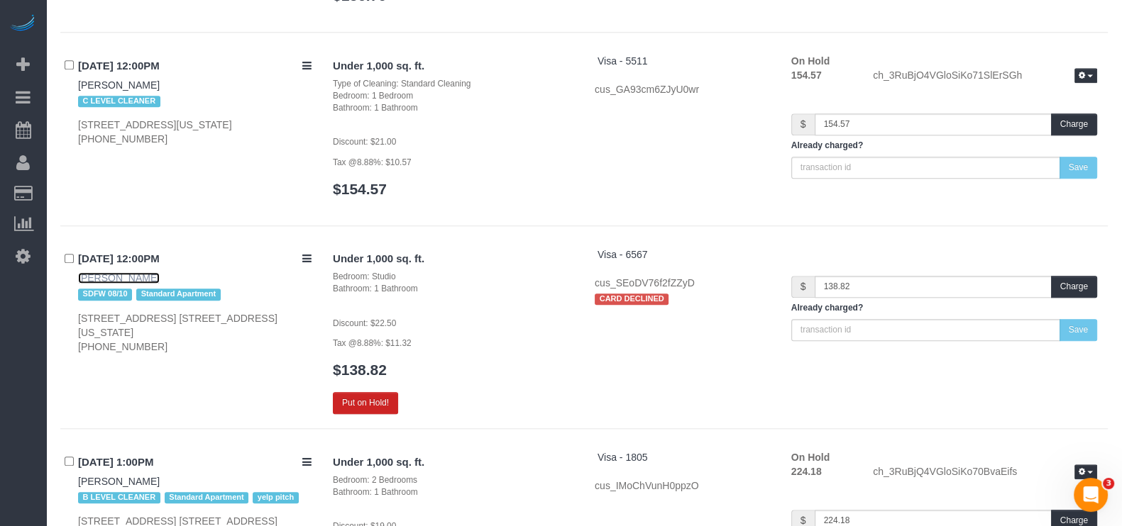
click at [93, 272] on link "[PERSON_NAME]" at bounding box center [119, 277] width 82 height 11
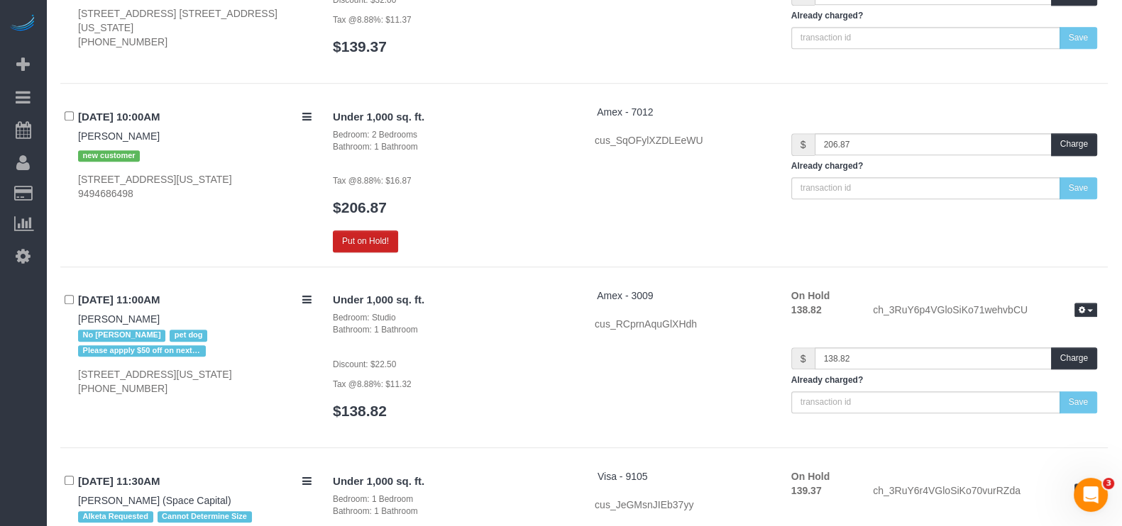
scroll to position [14188, 0]
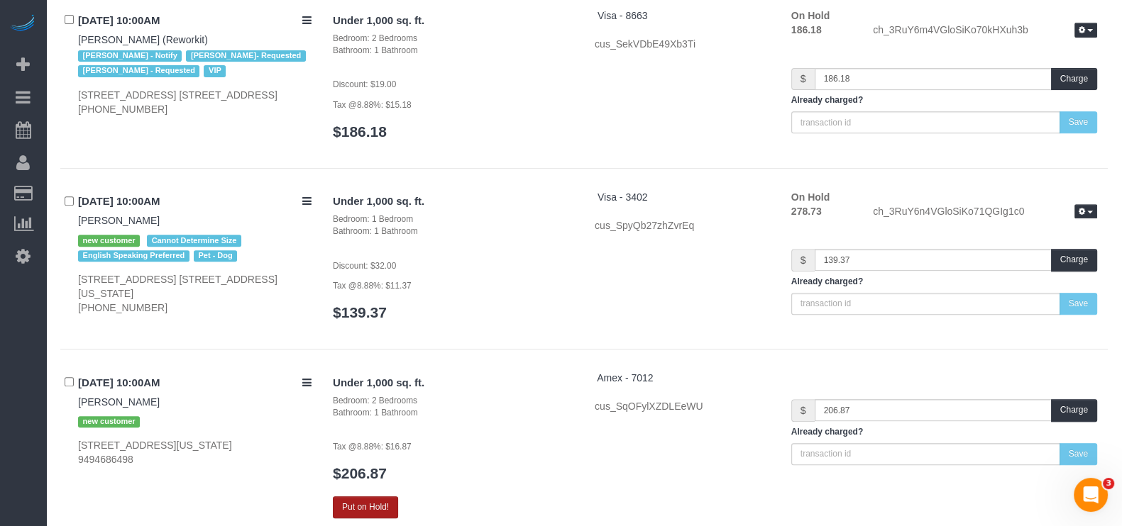
click at [348, 497] on button "Put on Hold!" at bounding box center [365, 508] width 65 height 22
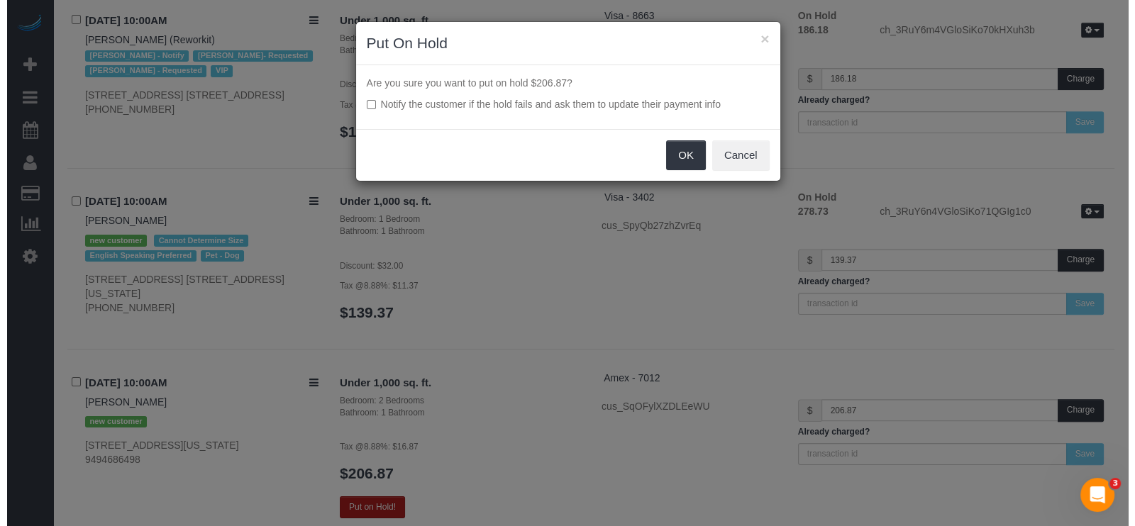
scroll to position [14172, 0]
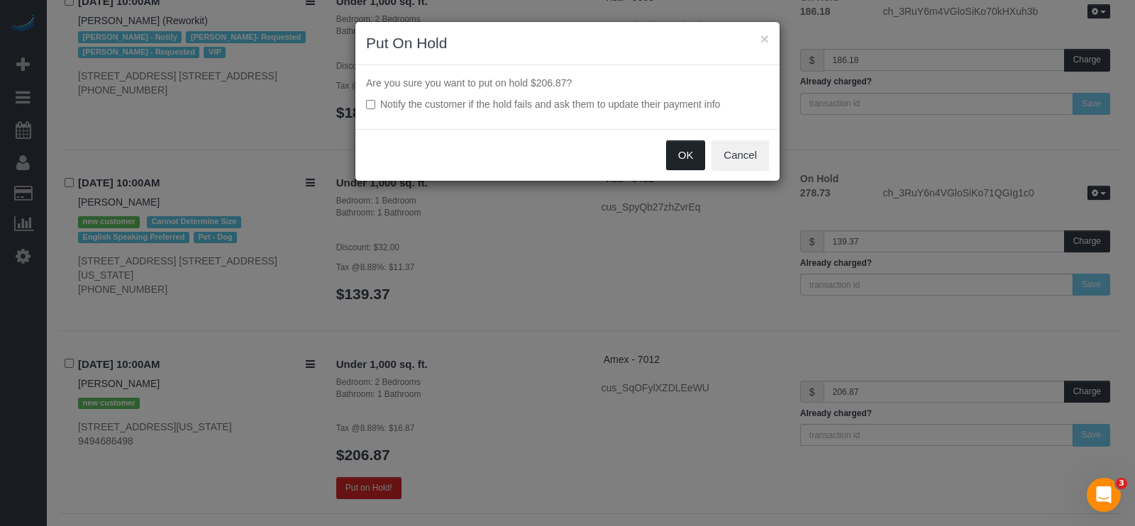
click at [688, 150] on button "OK" at bounding box center [686, 155] width 40 height 30
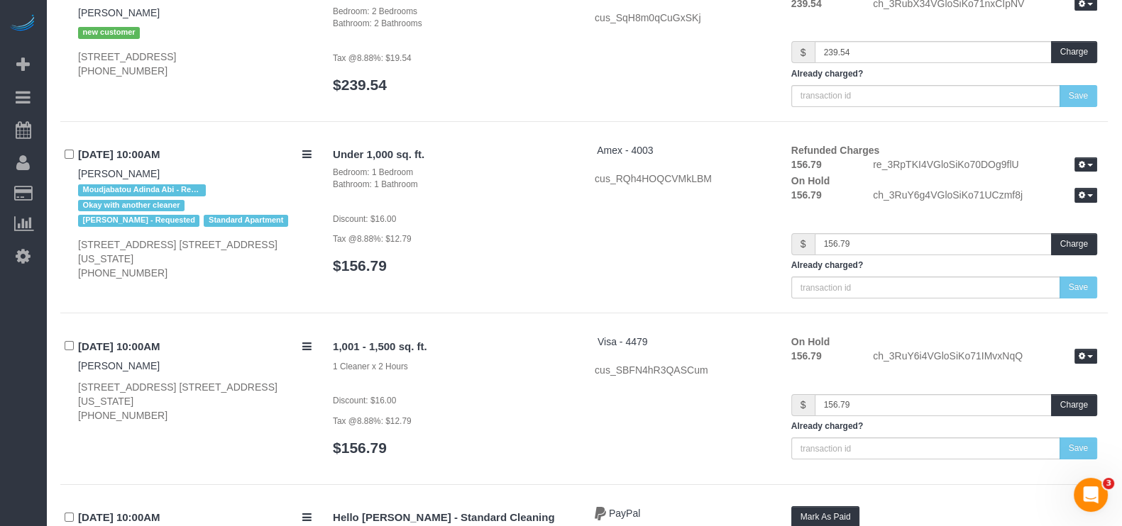
scroll to position [0, 0]
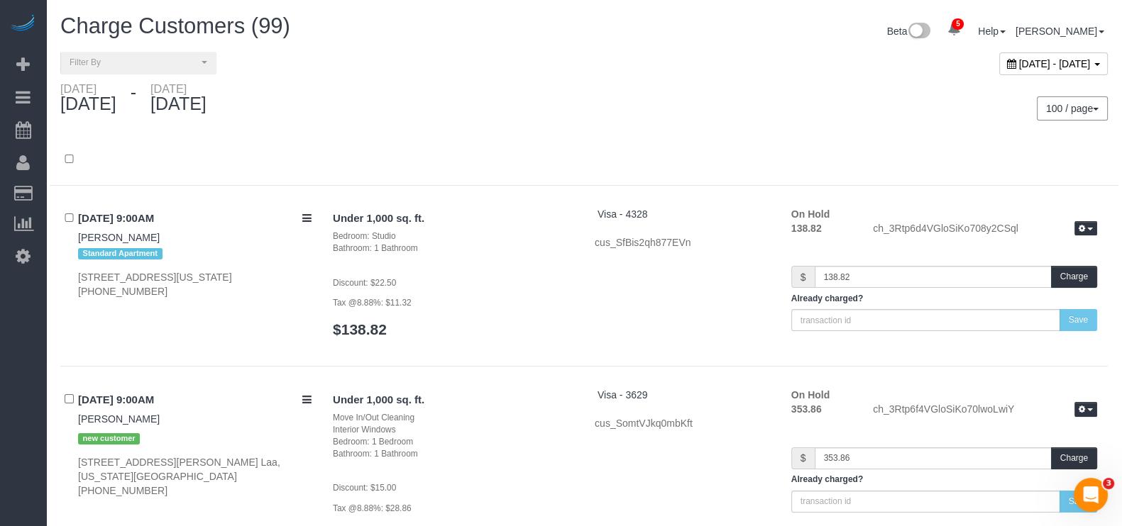
click at [1067, 69] on div "August 10, 2025 - August 12, 2025" at bounding box center [1053, 63] width 109 height 23
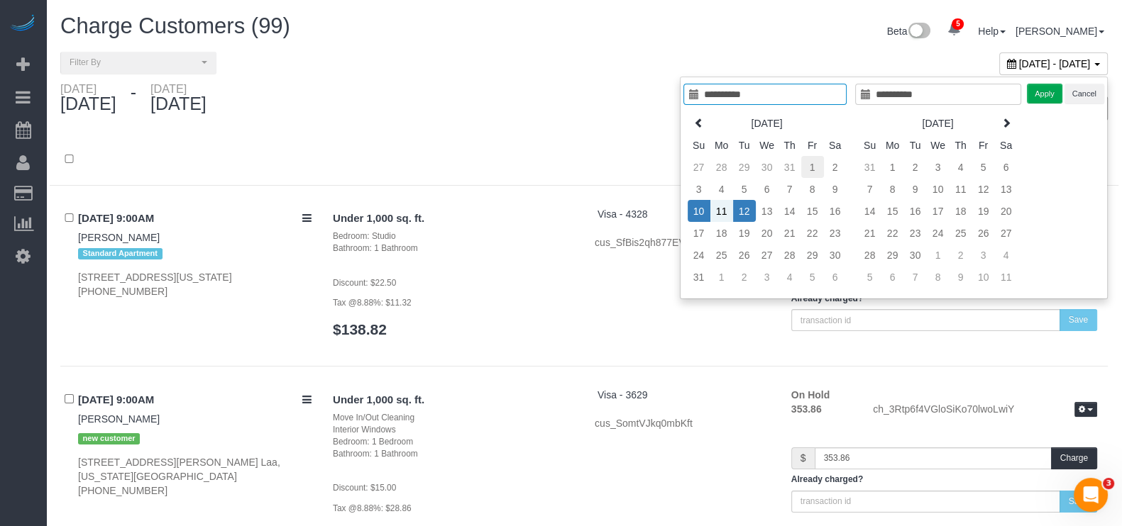
type input "**********"
click at [807, 165] on td "1" at bounding box center [812, 167] width 23 height 22
type input "**********"
click at [831, 187] on td "9" at bounding box center [835, 189] width 23 height 22
type input "**********"
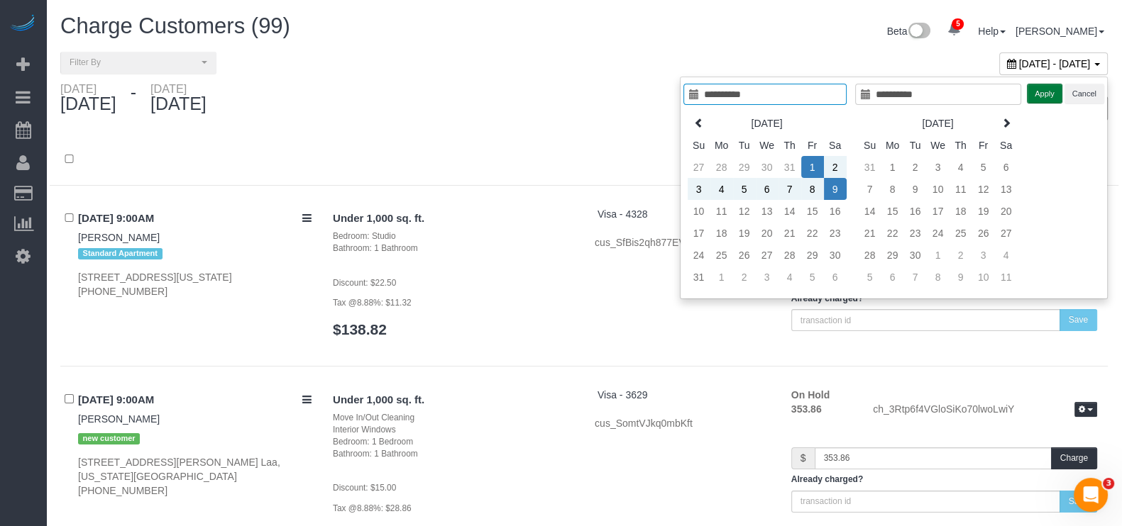
click at [1044, 88] on button "Apply" at bounding box center [1044, 94] width 35 height 21
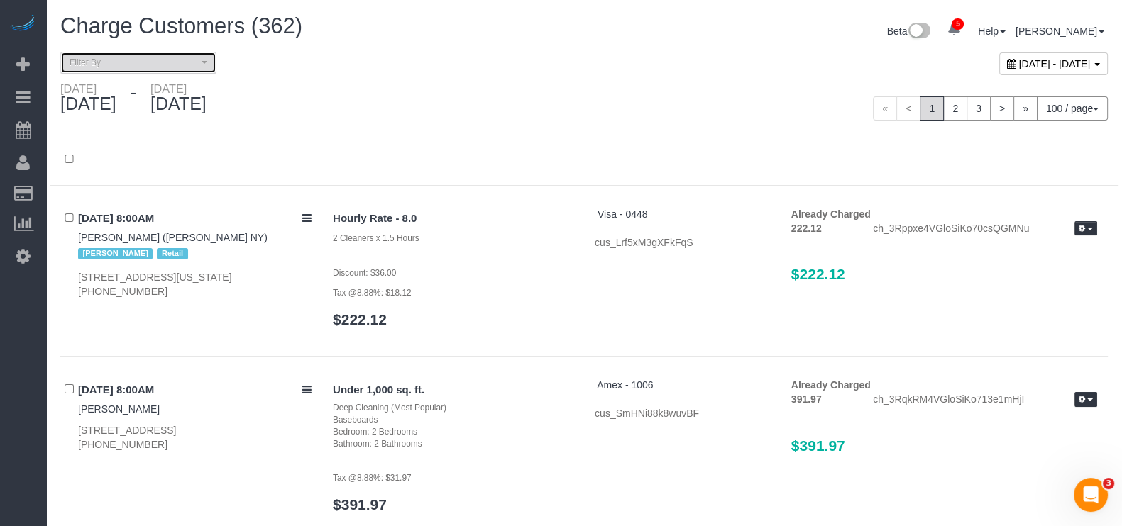
click at [190, 58] on span "Filter By" at bounding box center [134, 63] width 128 height 12
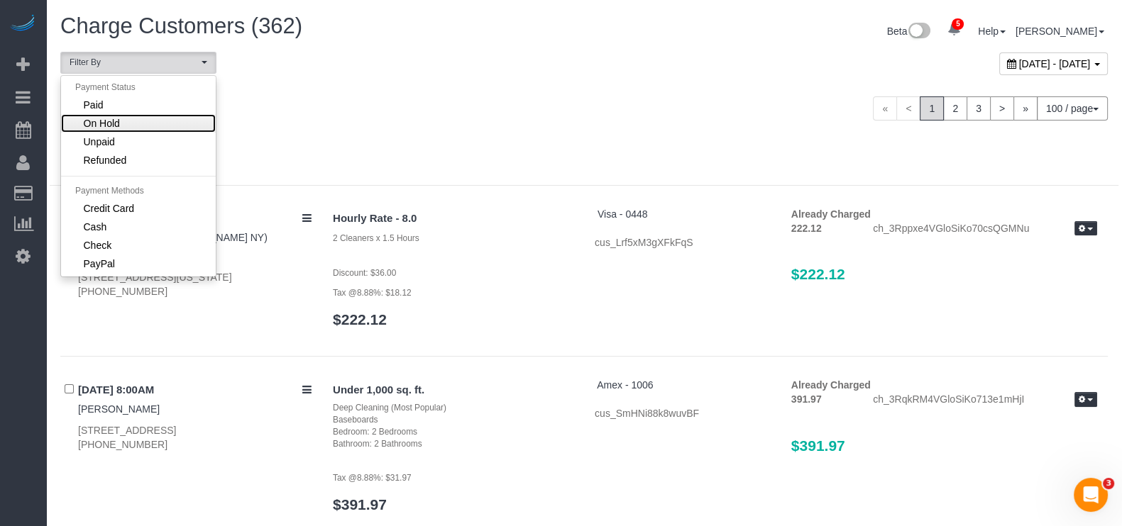
click at [151, 118] on link "On Hold" at bounding box center [138, 123] width 155 height 18
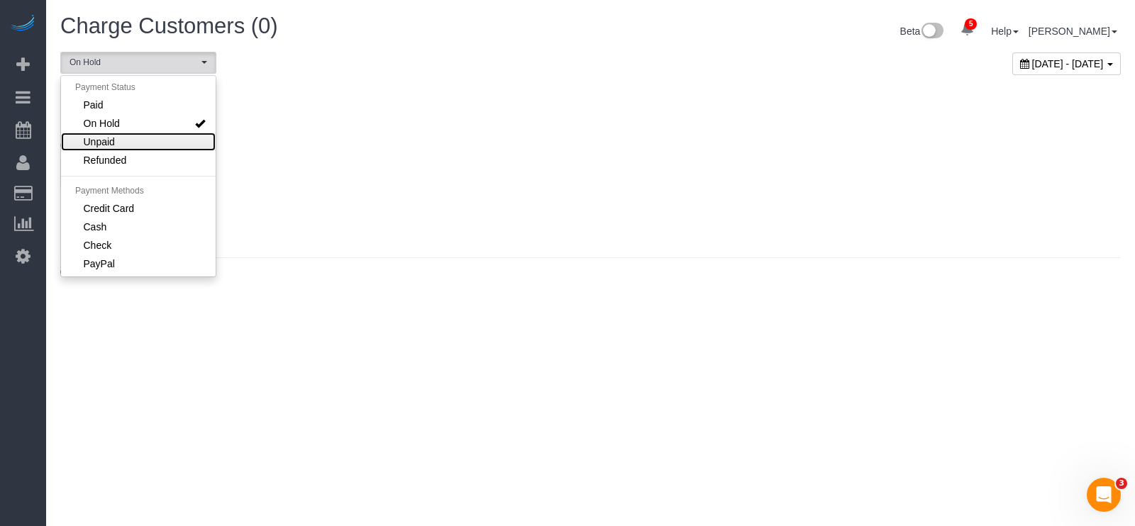
click at [148, 134] on link "Unpaid" at bounding box center [138, 142] width 155 height 18
select select "******"
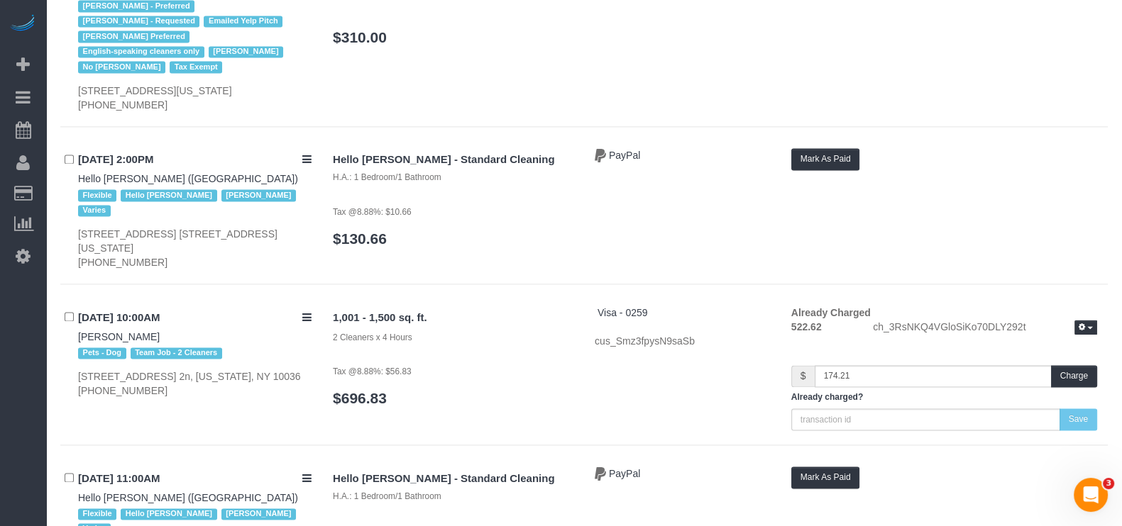
scroll to position [2837, 0]
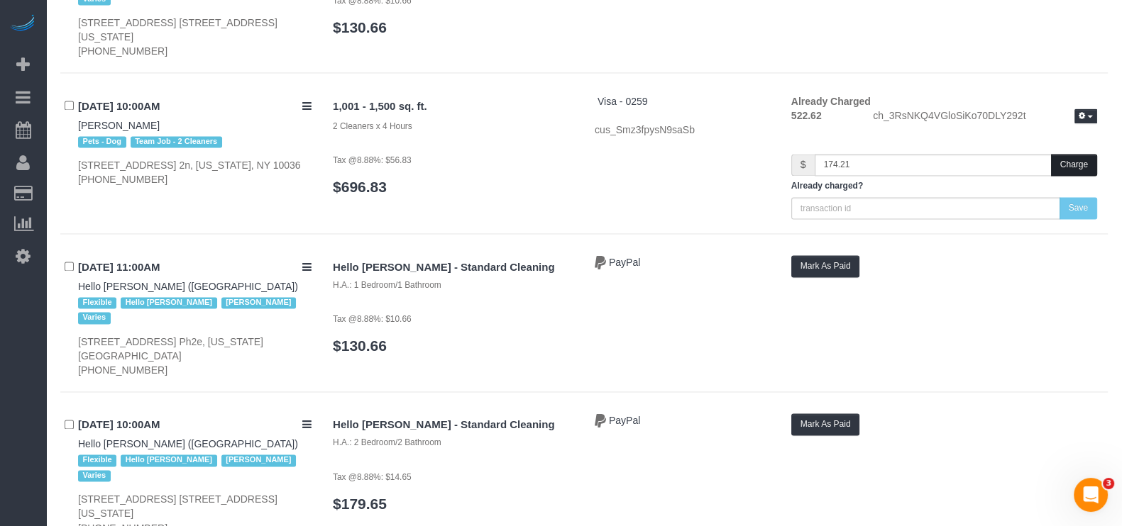
click at [1075, 154] on button "Charge" at bounding box center [1074, 165] width 46 height 22
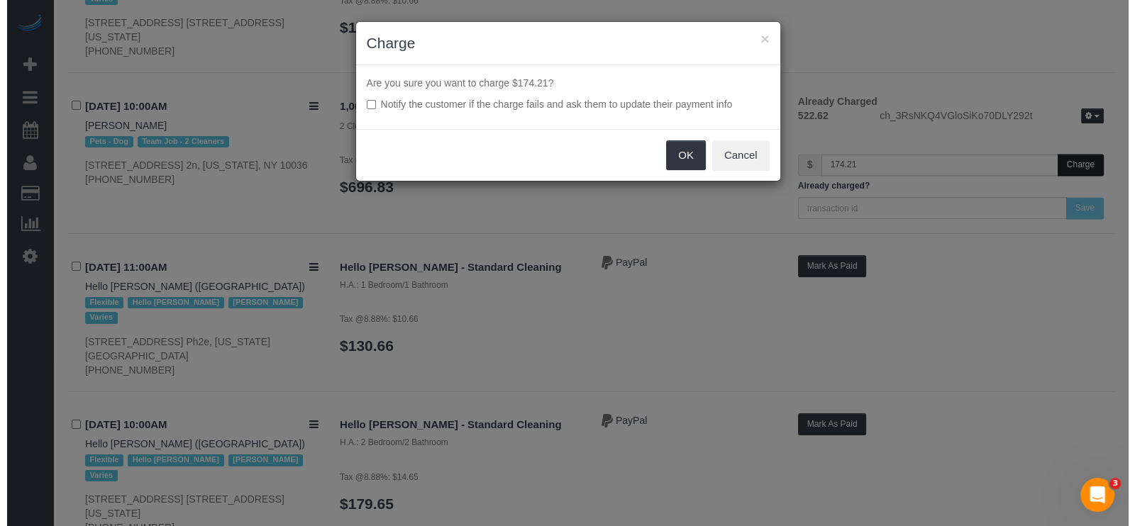
scroll to position [2804, 0]
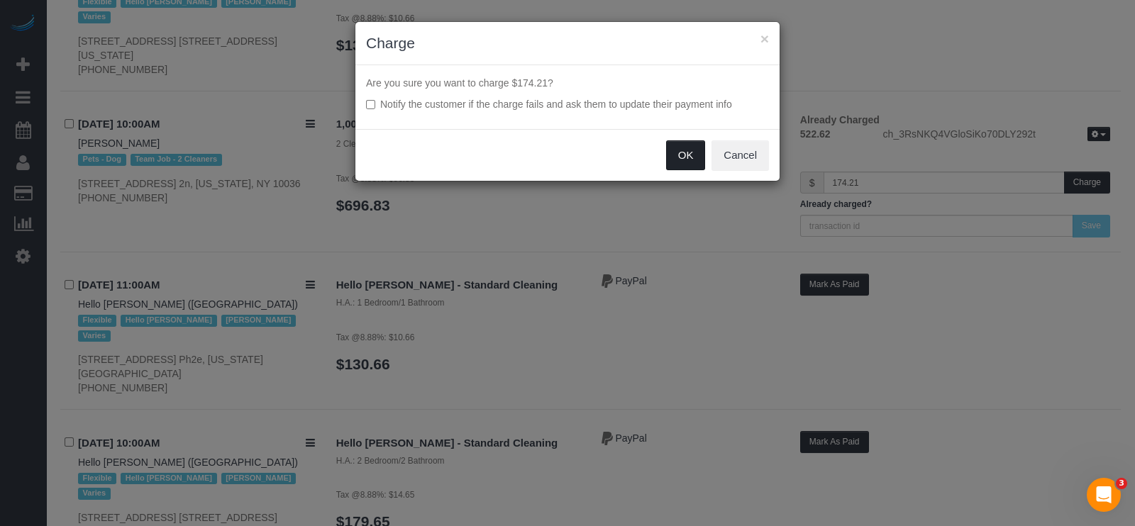
click at [670, 150] on button "OK" at bounding box center [686, 155] width 40 height 30
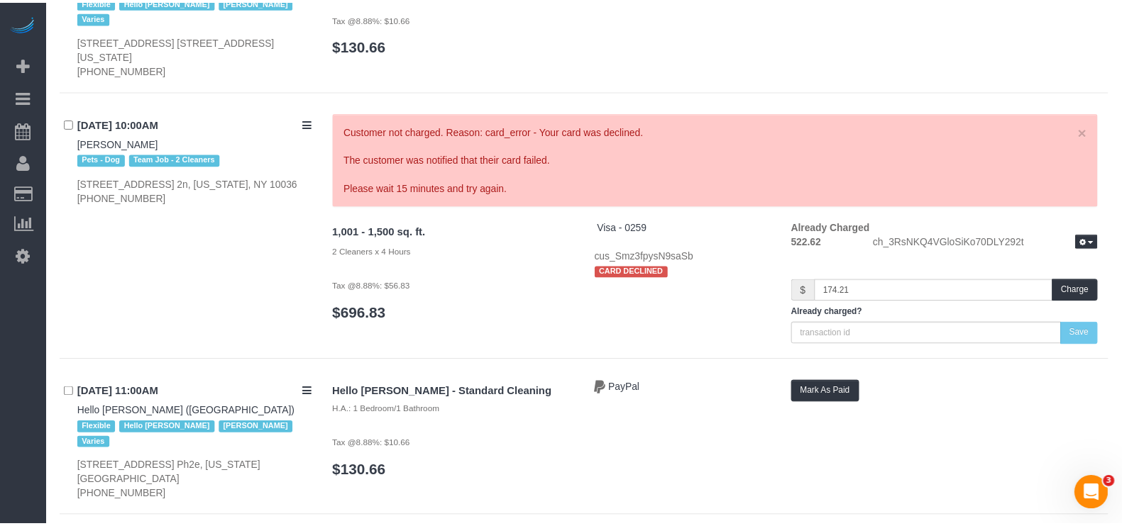
scroll to position [2837, 0]
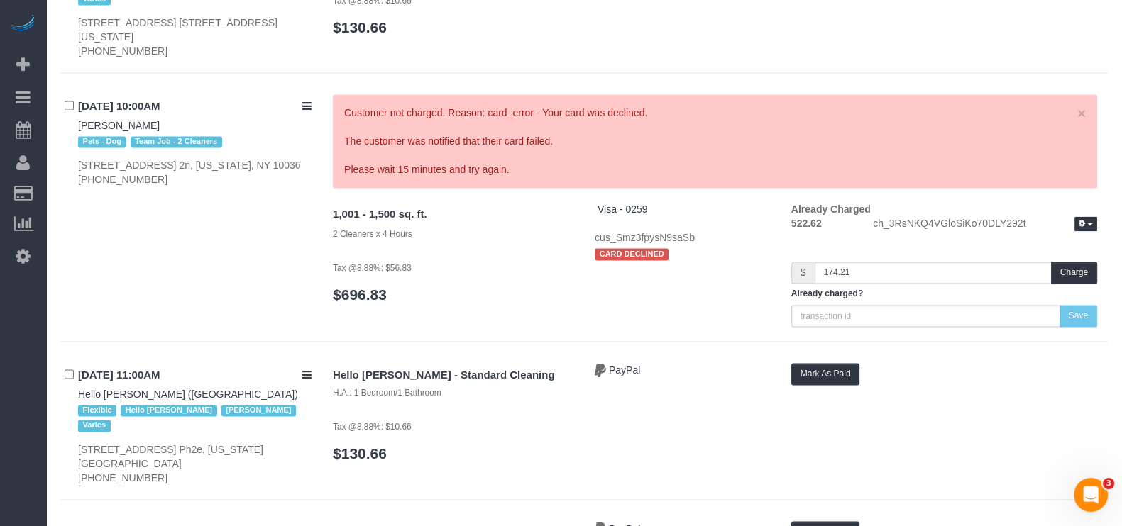
drag, startPoint x: 74, startPoint y: 73, endPoint x: 171, endPoint y: 74, distance: 96.5
click at [172, 94] on div "08/06/2025 10:00AM Reynold Lewis Pets - Dog Team Job - 2 Cleaners 673 9th Ave, …" at bounding box center [191, 140] width 262 height 92
copy link "Reynold Lewis"
click at [1080, 106] on link "×" at bounding box center [1081, 113] width 9 height 15
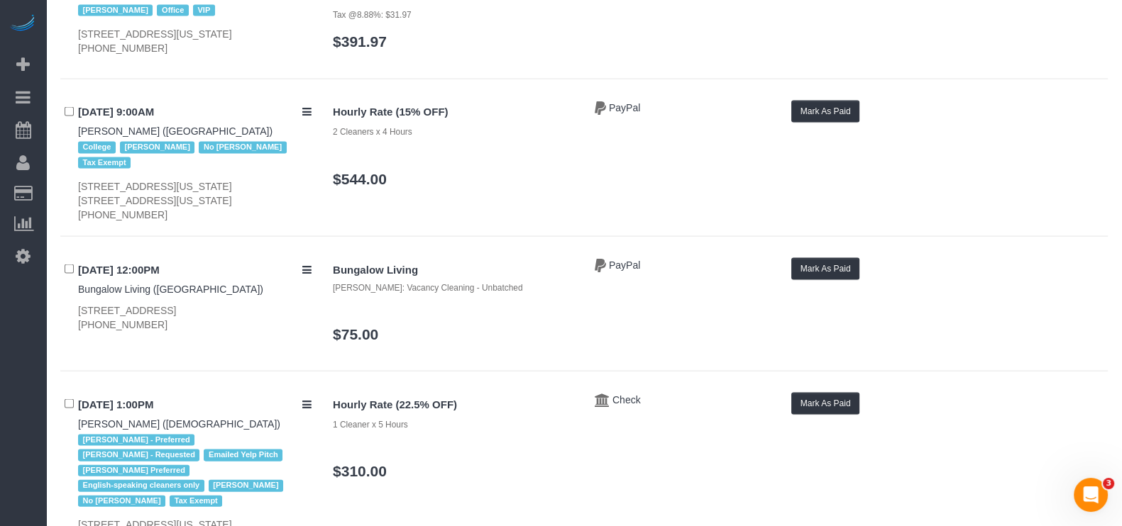
scroll to position [3956, 0]
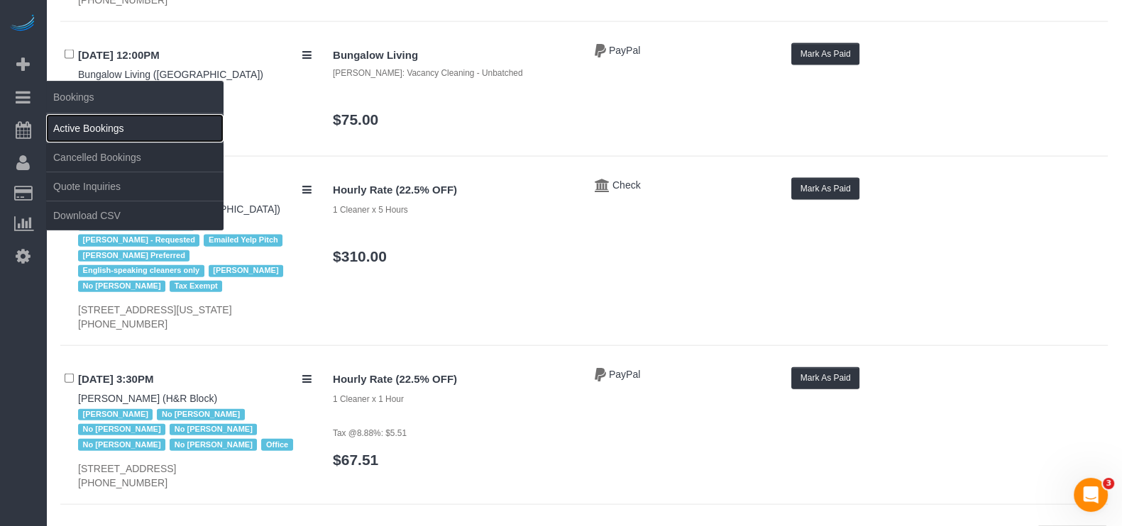
click at [106, 131] on link "Active Bookings" at bounding box center [134, 128] width 177 height 28
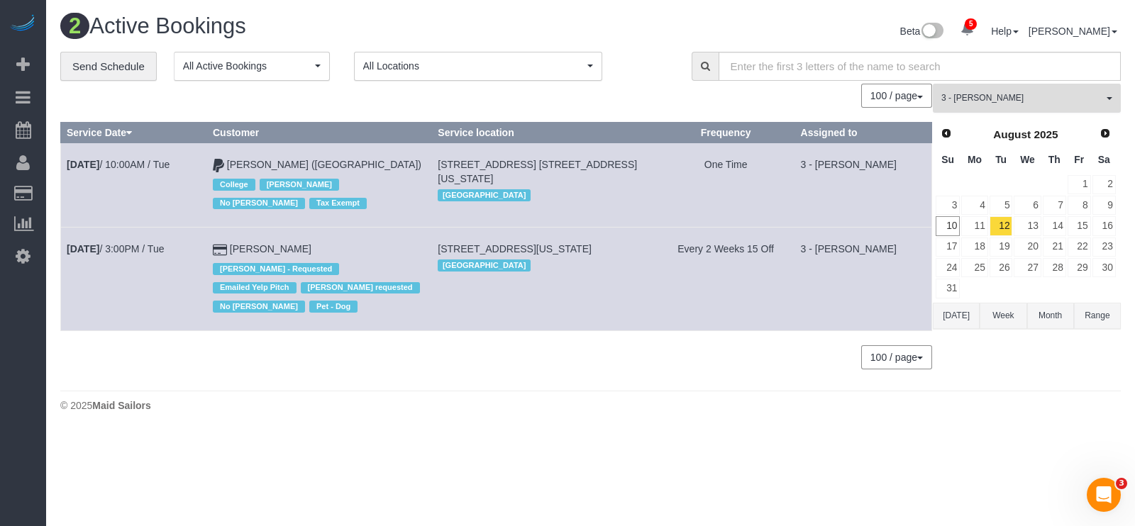
click at [1101, 108] on button "3 - Geraldin Bastidas All Teams" at bounding box center [1027, 98] width 188 height 29
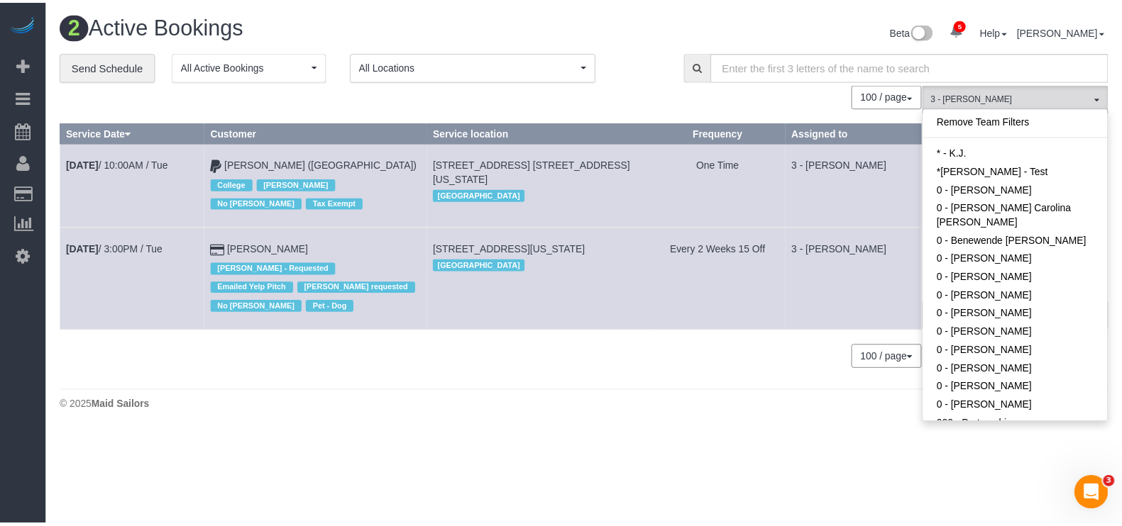
scroll to position [1131, 0]
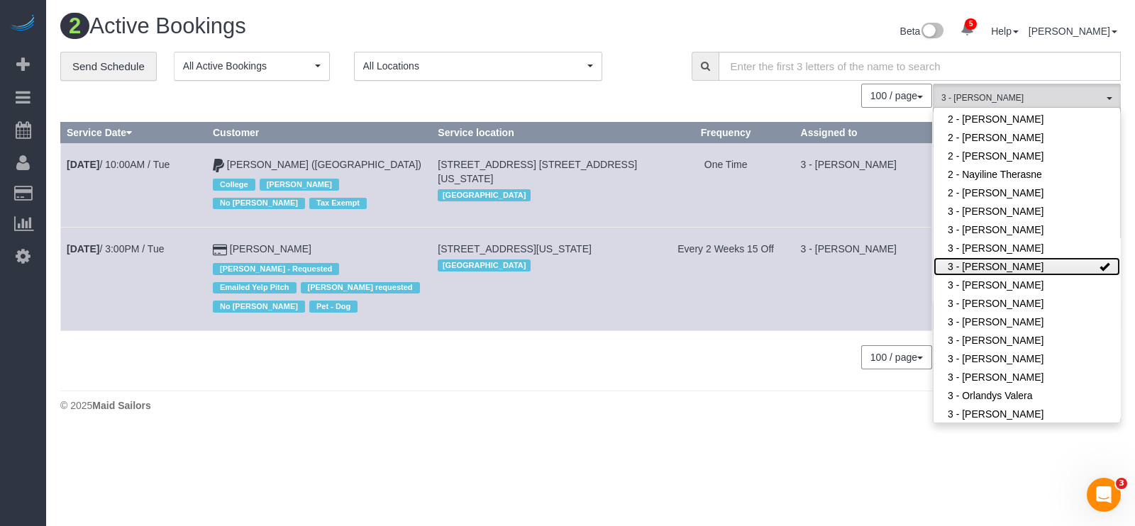
click at [1066, 267] on link "3 - Geraldin Bastidas" at bounding box center [1027, 267] width 187 height 18
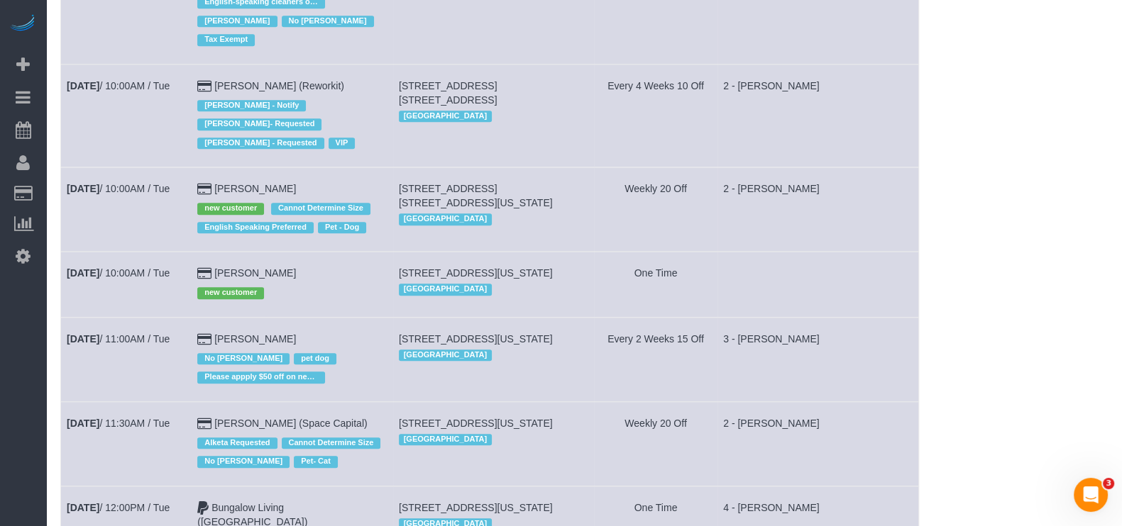
scroll to position [1951, 0]
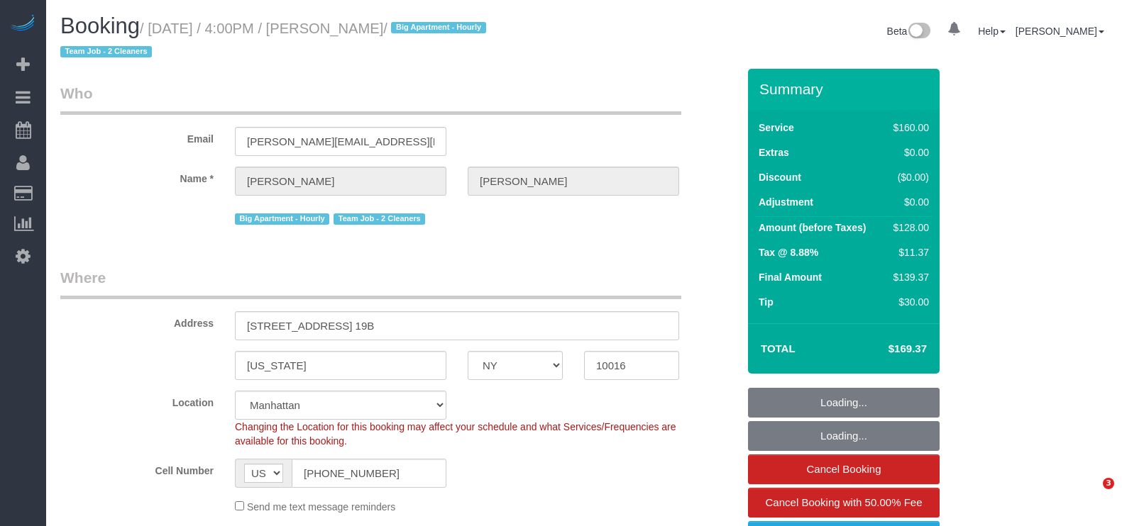
select select "NY"
select select "number:89"
select select "number:90"
select select "number:15"
select select "number:5"
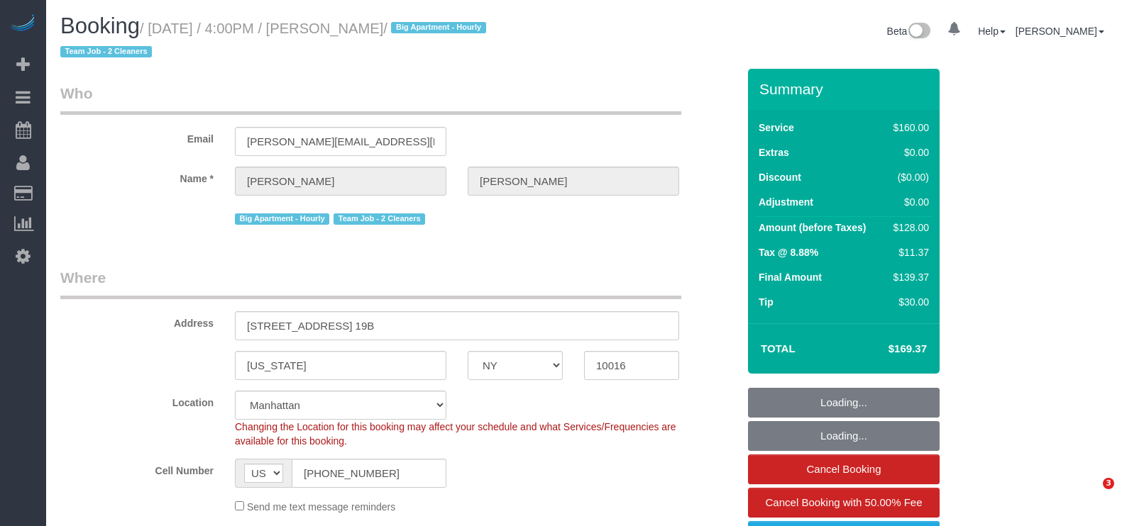
select select "object:830"
select select "string:stripe-pm_1QmmDe4VGloSiKo7qN6Zl7hg"
select select "spot1"
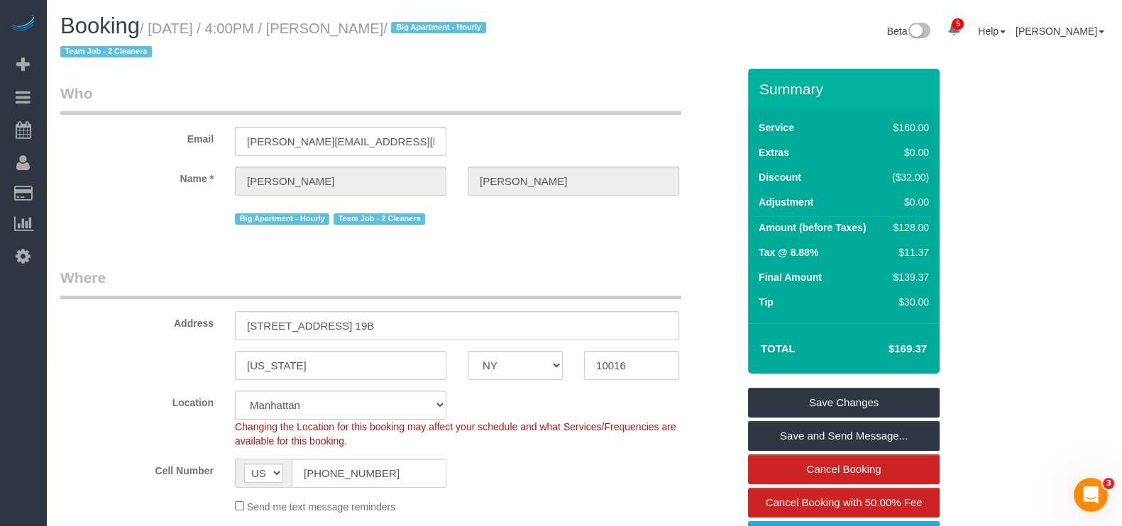
drag, startPoint x: 154, startPoint y: 26, endPoint x: 401, endPoint y: 26, distance: 246.9
click at [401, 26] on small "/ [DATE] / 4:00PM / [PERSON_NAME] / Big Apartment - [DEMOGRAPHIC_DATA] Team Job…" at bounding box center [275, 41] width 430 height 40
copy small "[DATE] / 4:00PM / [PERSON_NAME]"
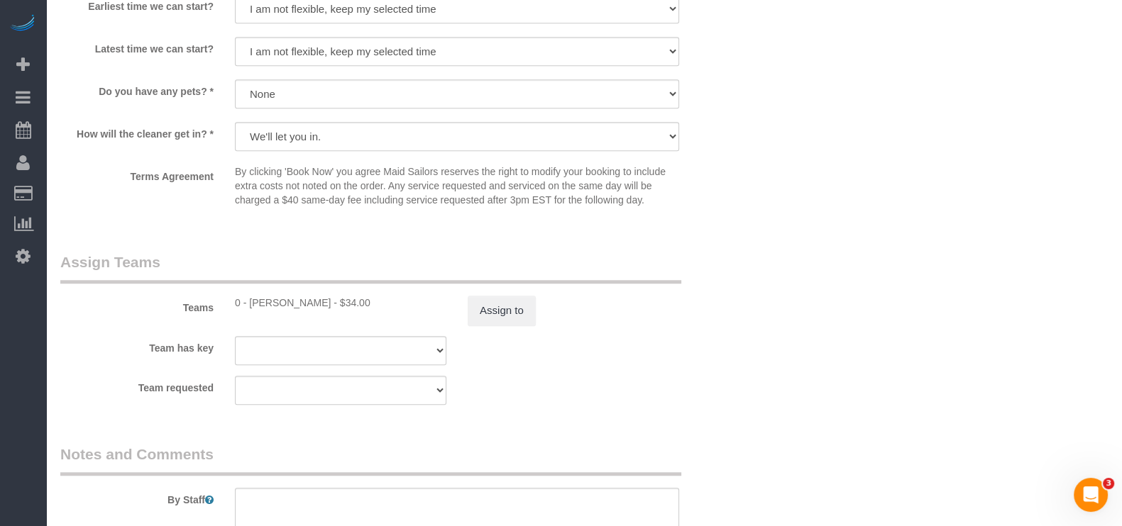
scroll to position [1596, 0]
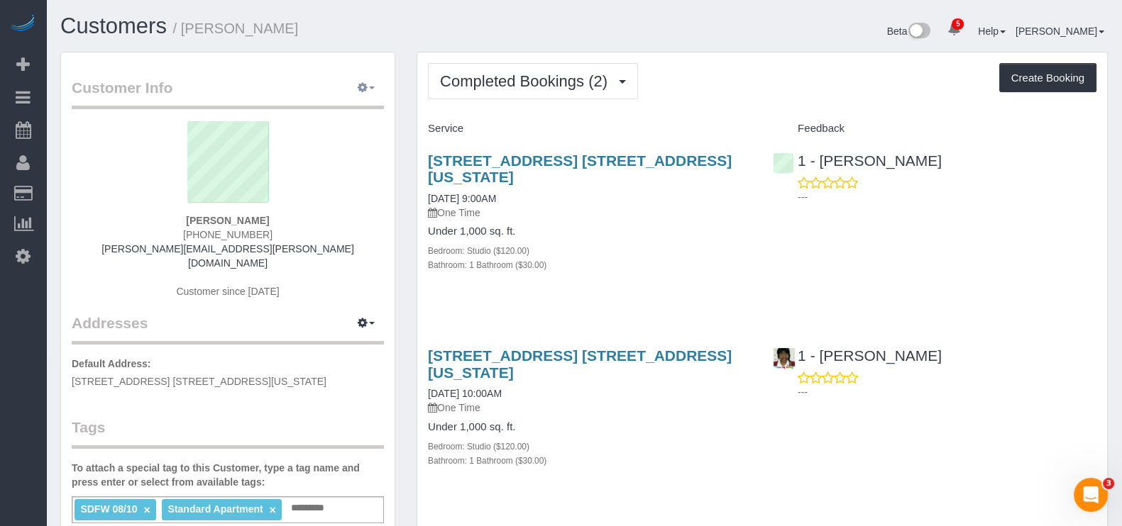
click at [367, 92] on icon "button" at bounding box center [363, 87] width 10 height 9
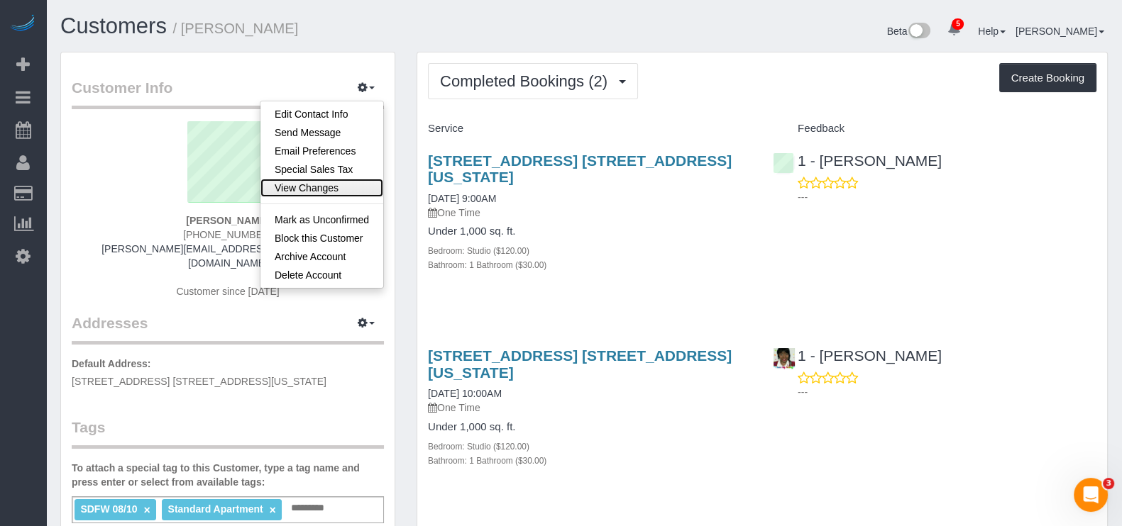
click at [328, 188] on link "View Changes" at bounding box center [321, 188] width 123 height 18
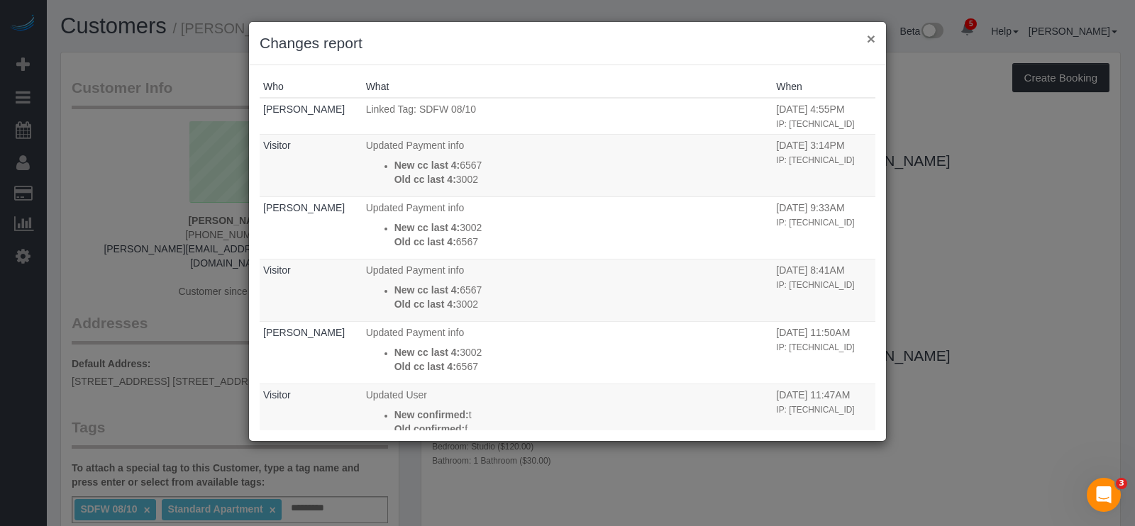
click at [872, 39] on button "×" at bounding box center [871, 38] width 9 height 15
